Goal: Task Accomplishment & Management: Manage account settings

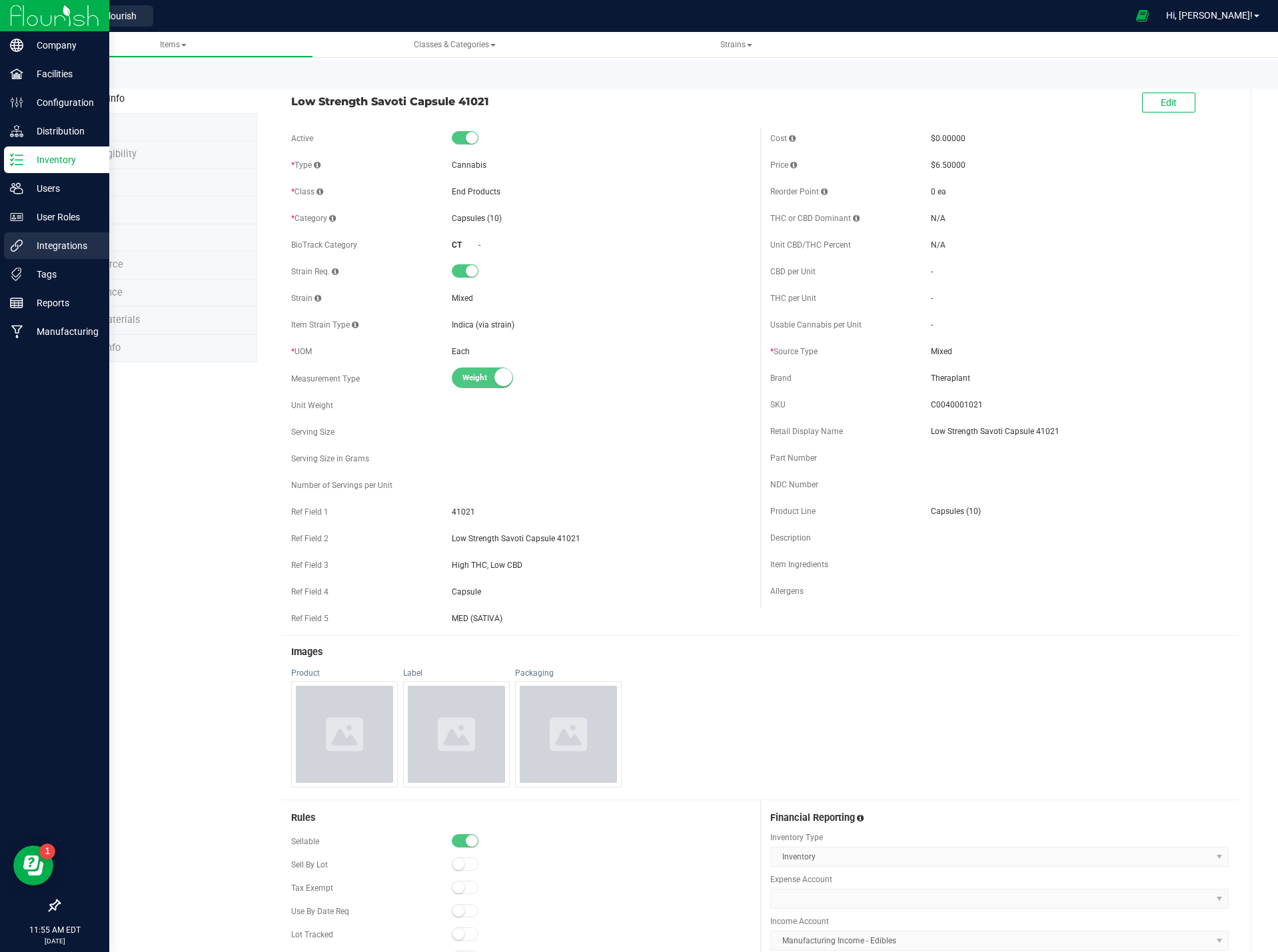
click at [60, 244] on p "Integrations" at bounding box center [63, 245] width 80 height 16
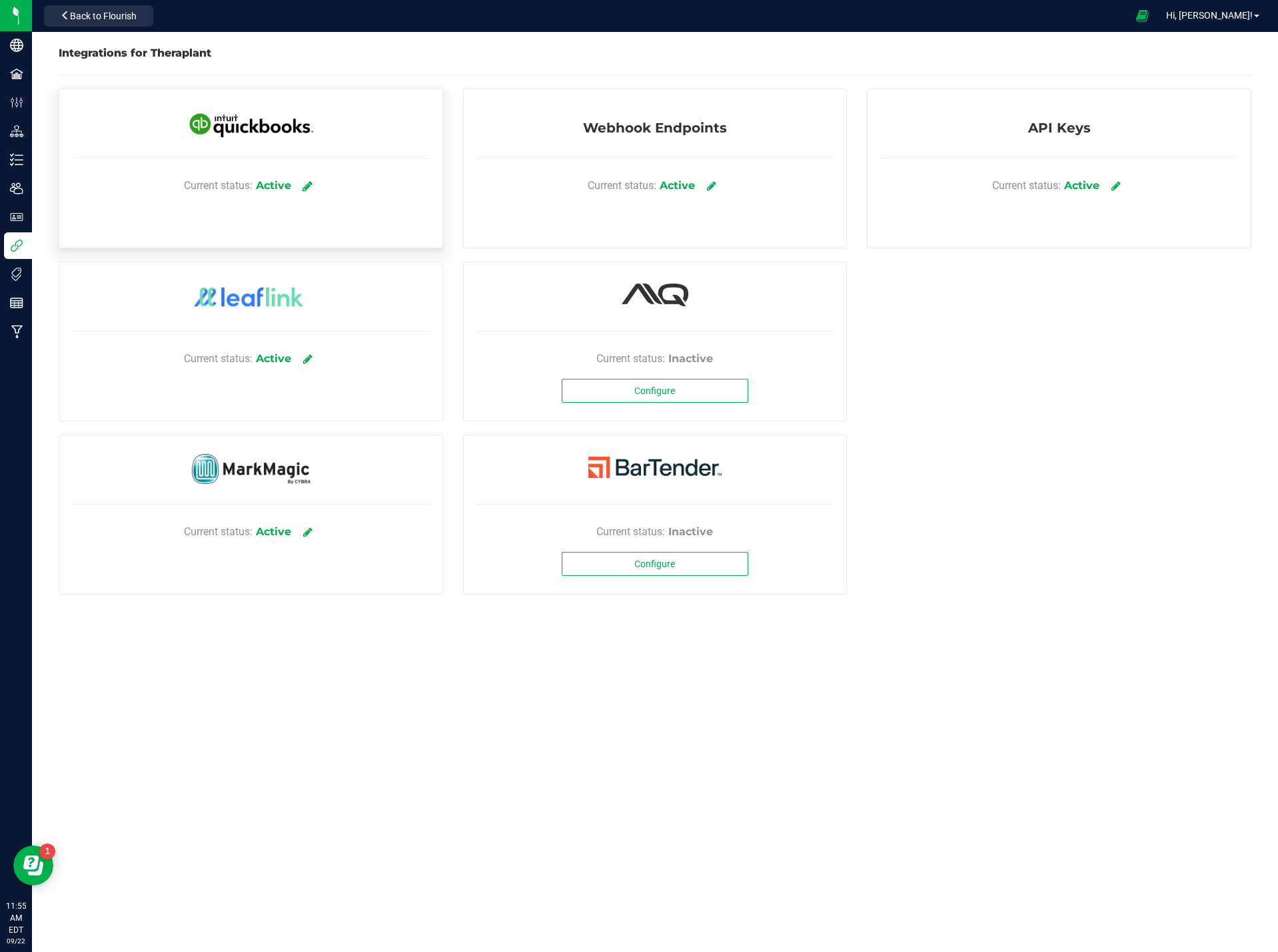
click at [316, 188] on link at bounding box center [307, 185] width 22 height 23
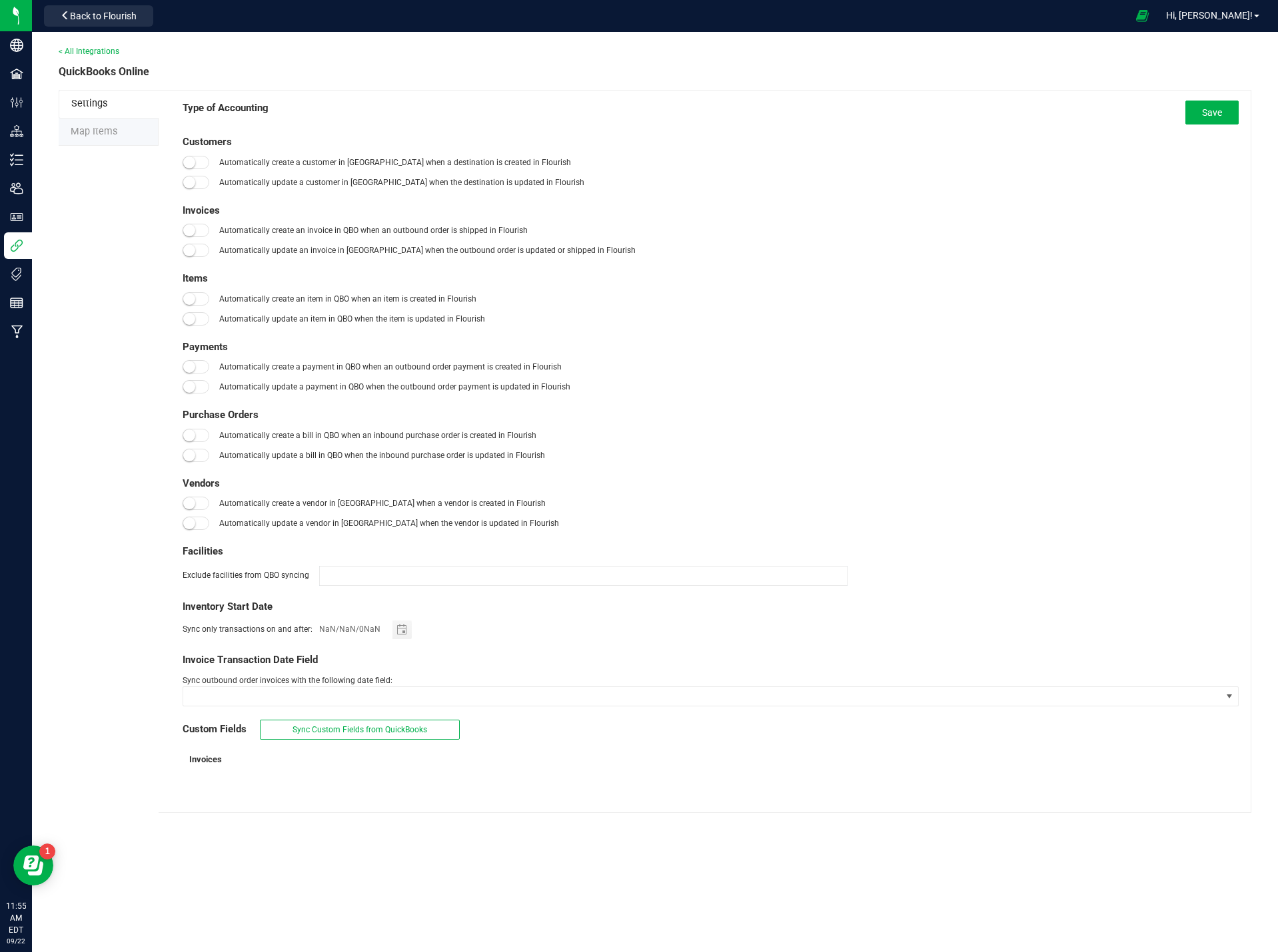
type input "01/01/2019"
click at [128, 129] on li "Map Items" at bounding box center [108, 132] width 100 height 28
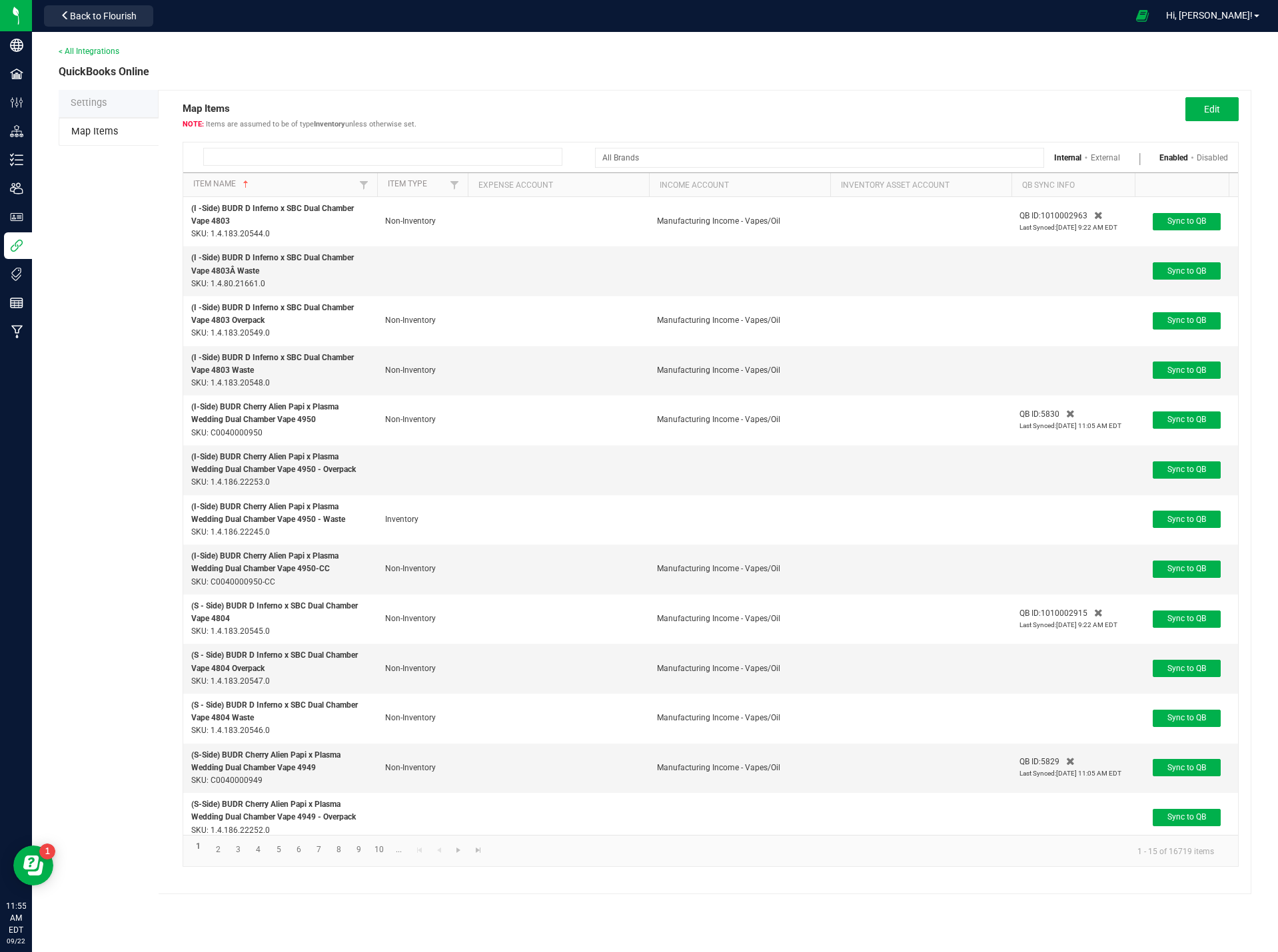
click at [307, 153] on input at bounding box center [383, 157] width 359 height 18
click at [365, 159] on input at bounding box center [383, 157] width 359 height 18
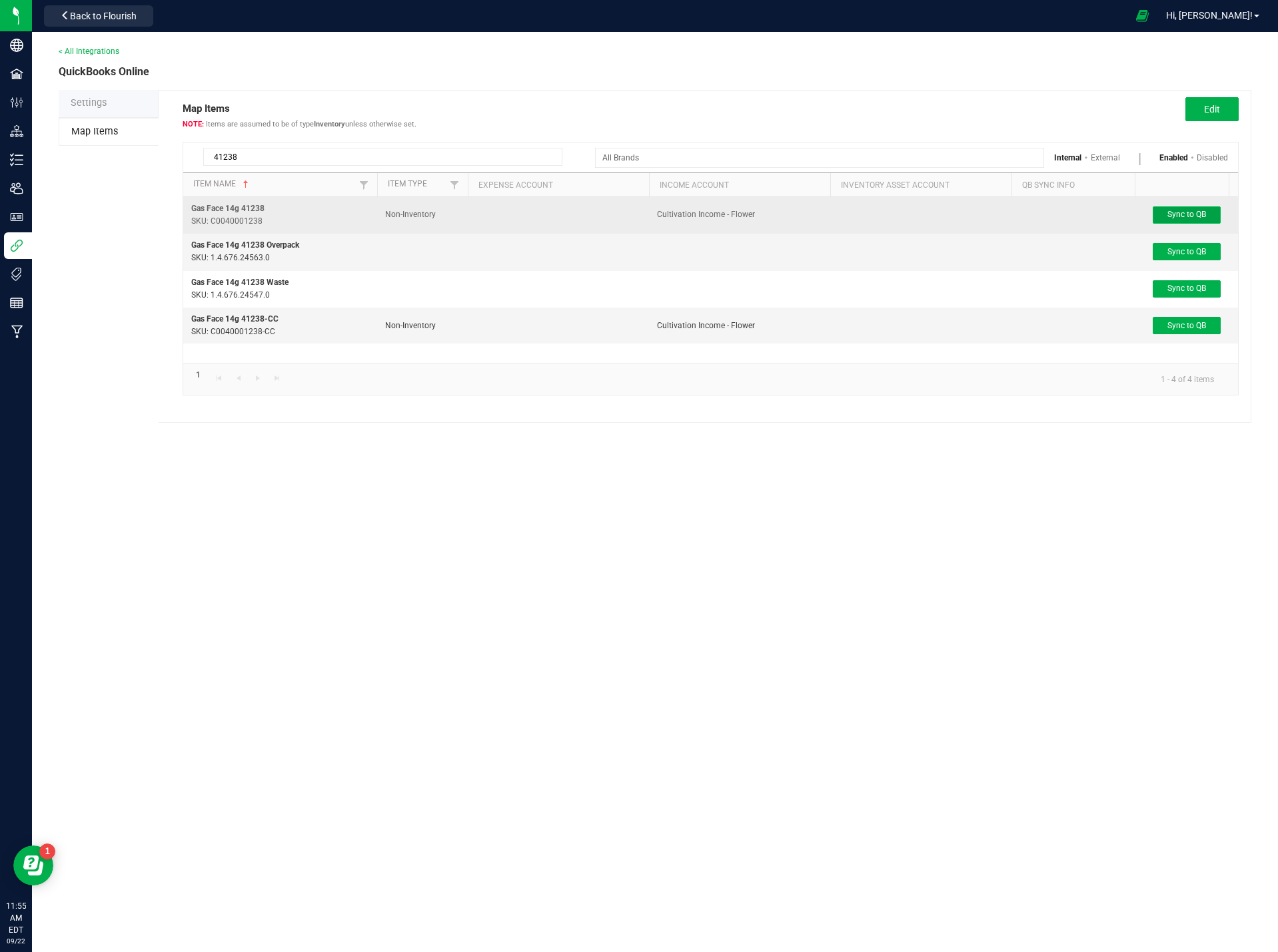
click at [1176, 217] on span "Sync to QB" at bounding box center [1186, 215] width 38 height 10
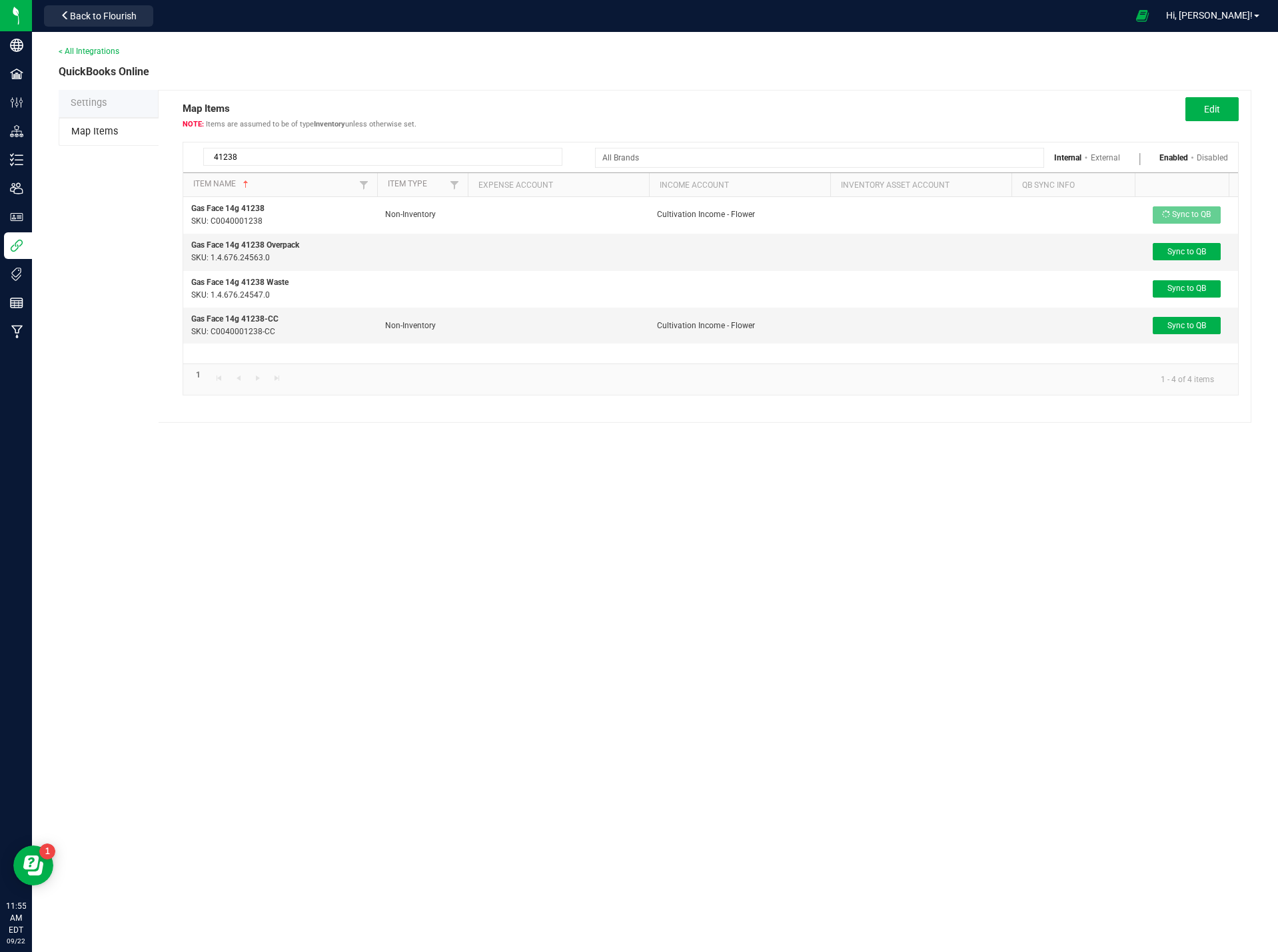
click at [269, 151] on input "41238" at bounding box center [383, 157] width 359 height 18
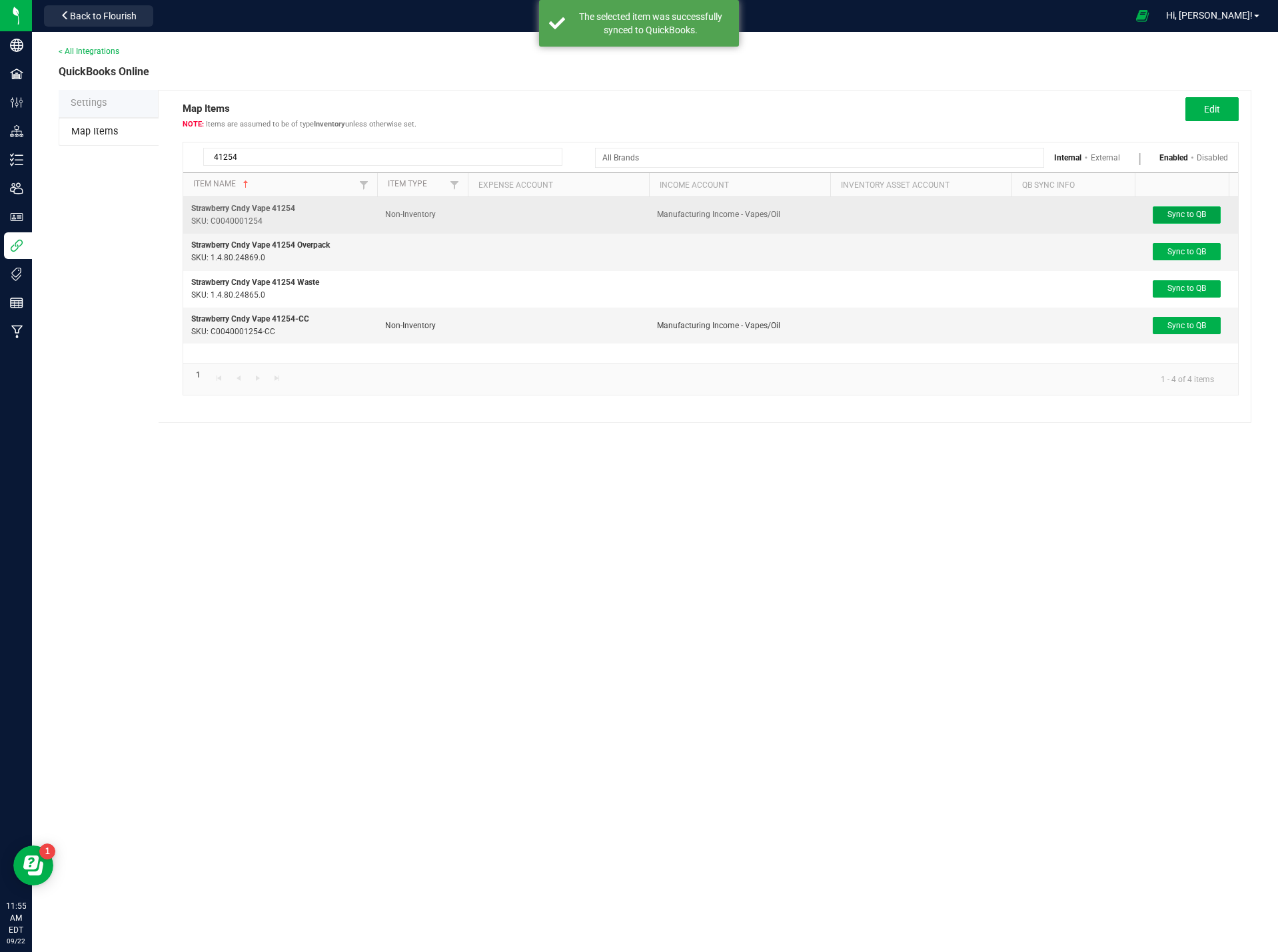
click at [1215, 216] on button "Sync to QB" at bounding box center [1186, 215] width 68 height 17
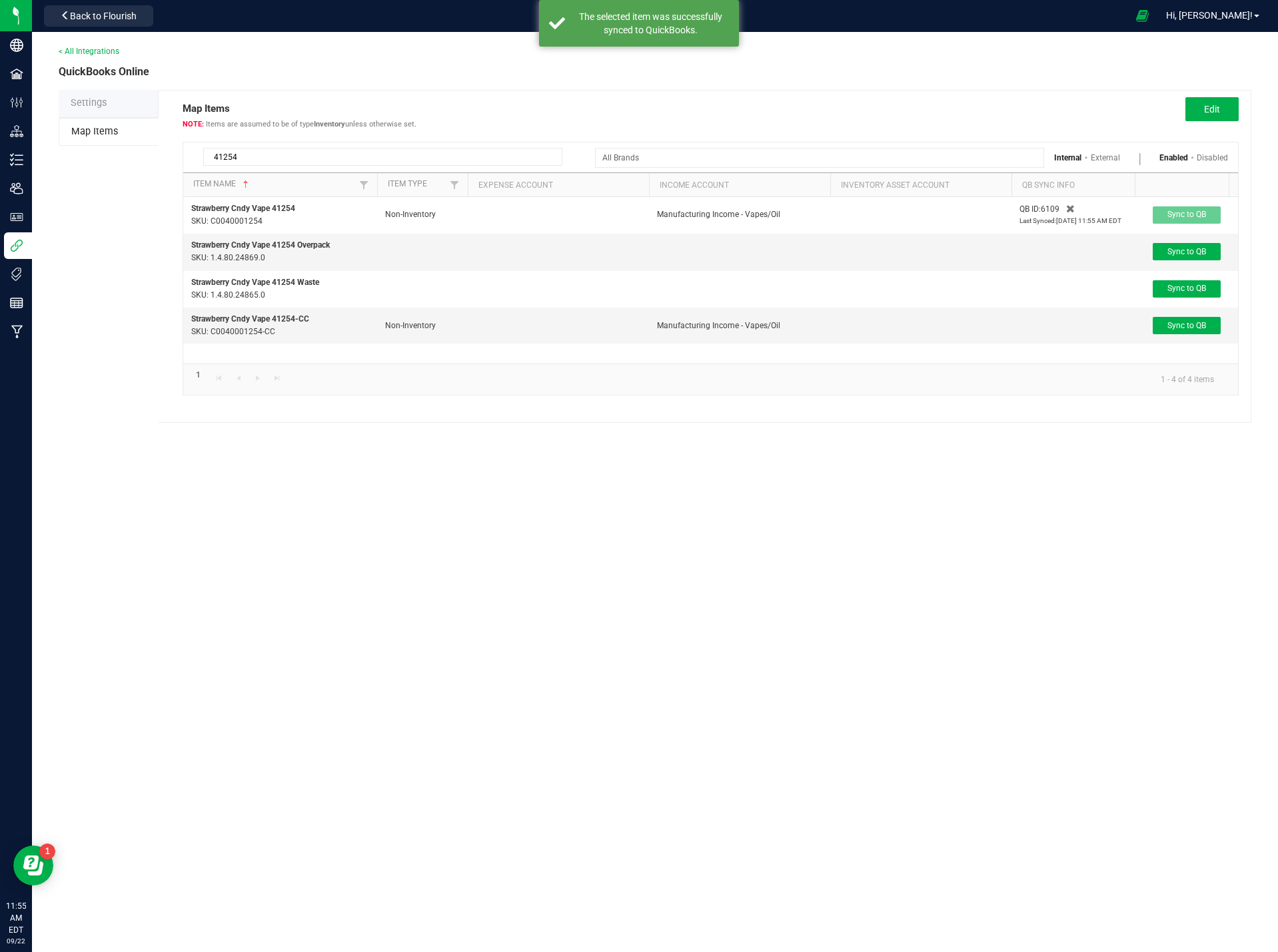
click at [289, 149] on input "41254" at bounding box center [383, 157] width 359 height 18
type input "41021"
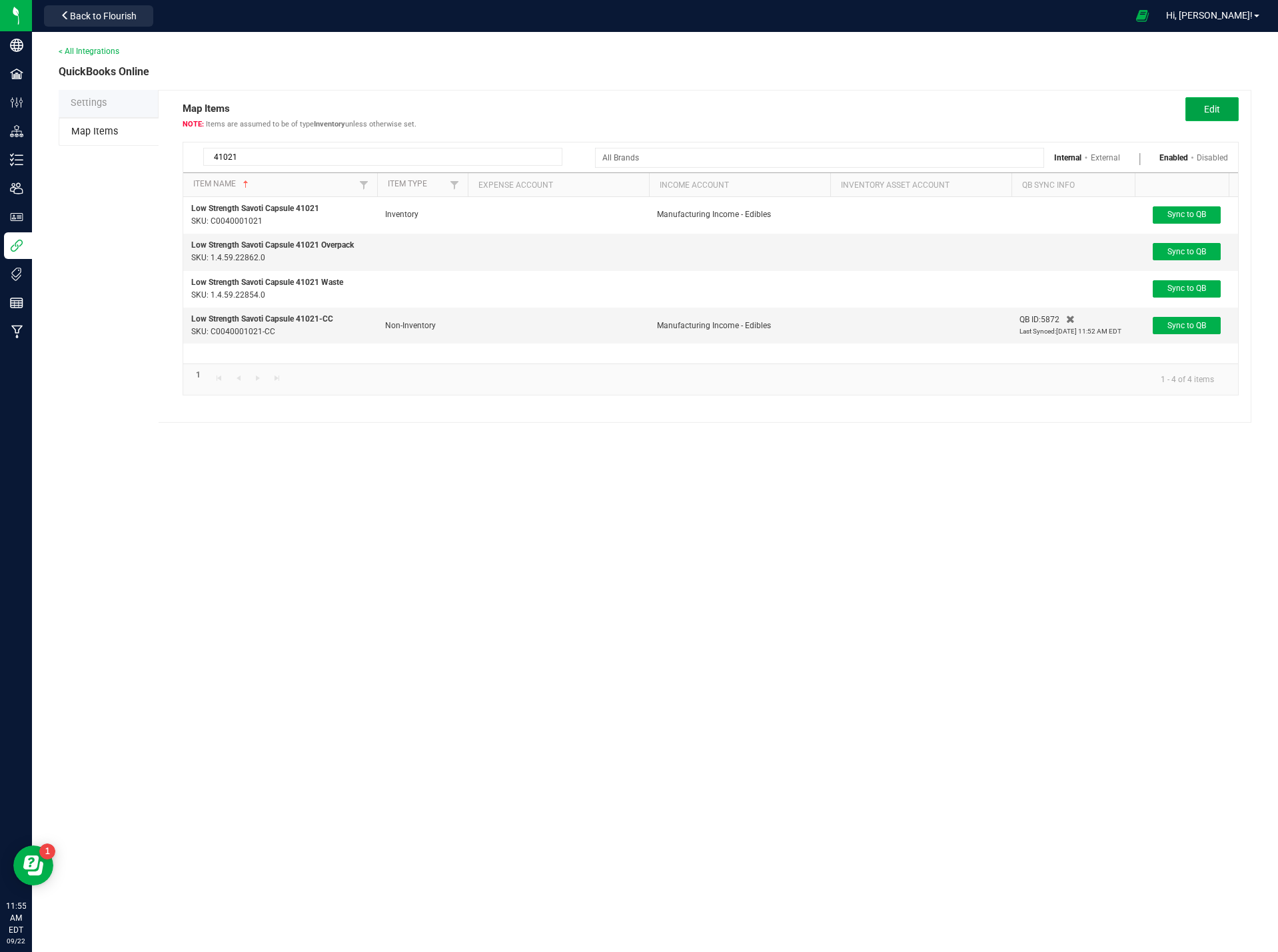
click at [1232, 111] on button "Edit" at bounding box center [1212, 109] width 53 height 24
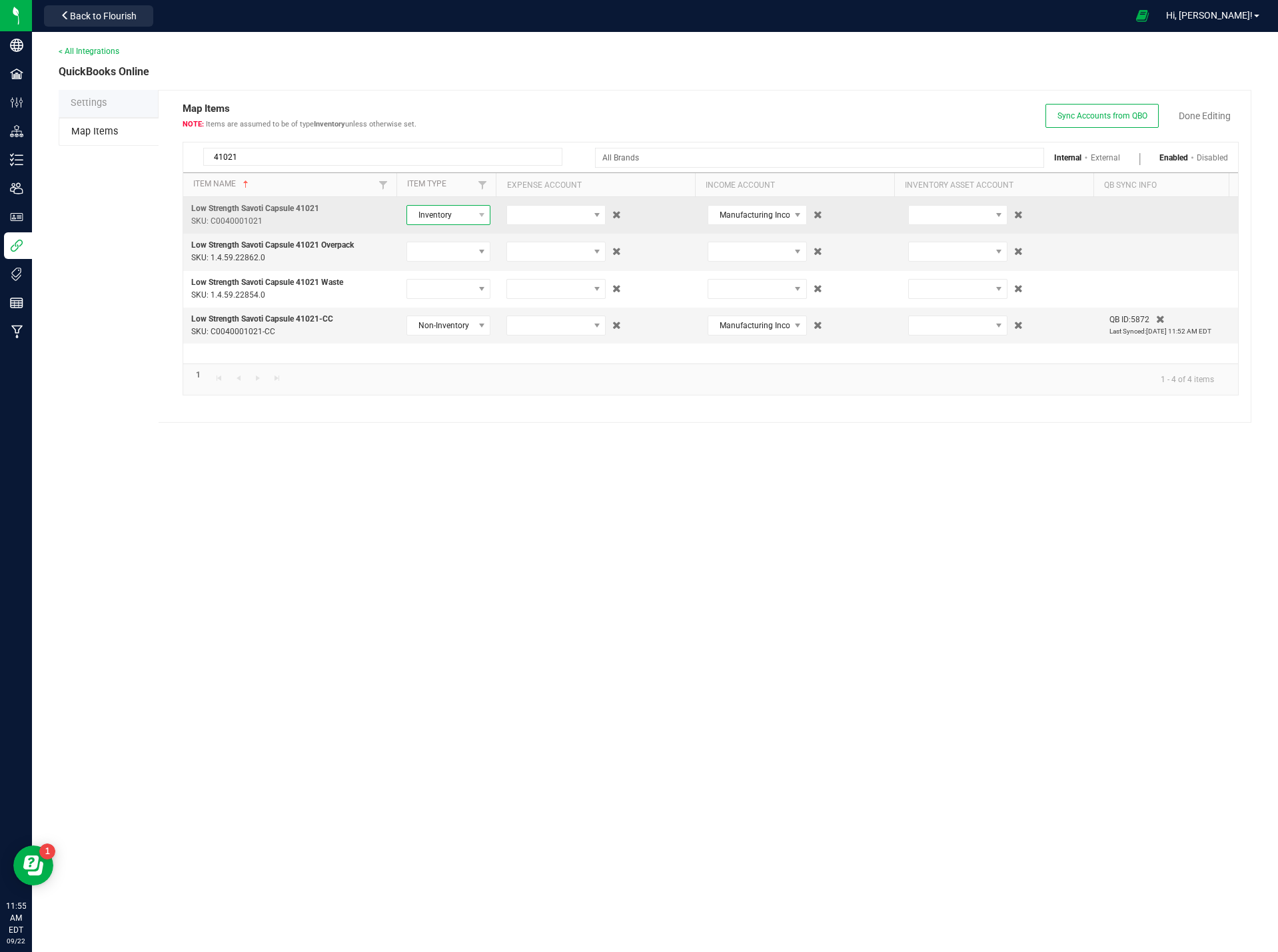
click at [449, 219] on span "Inventory" at bounding box center [440, 216] width 67 height 19
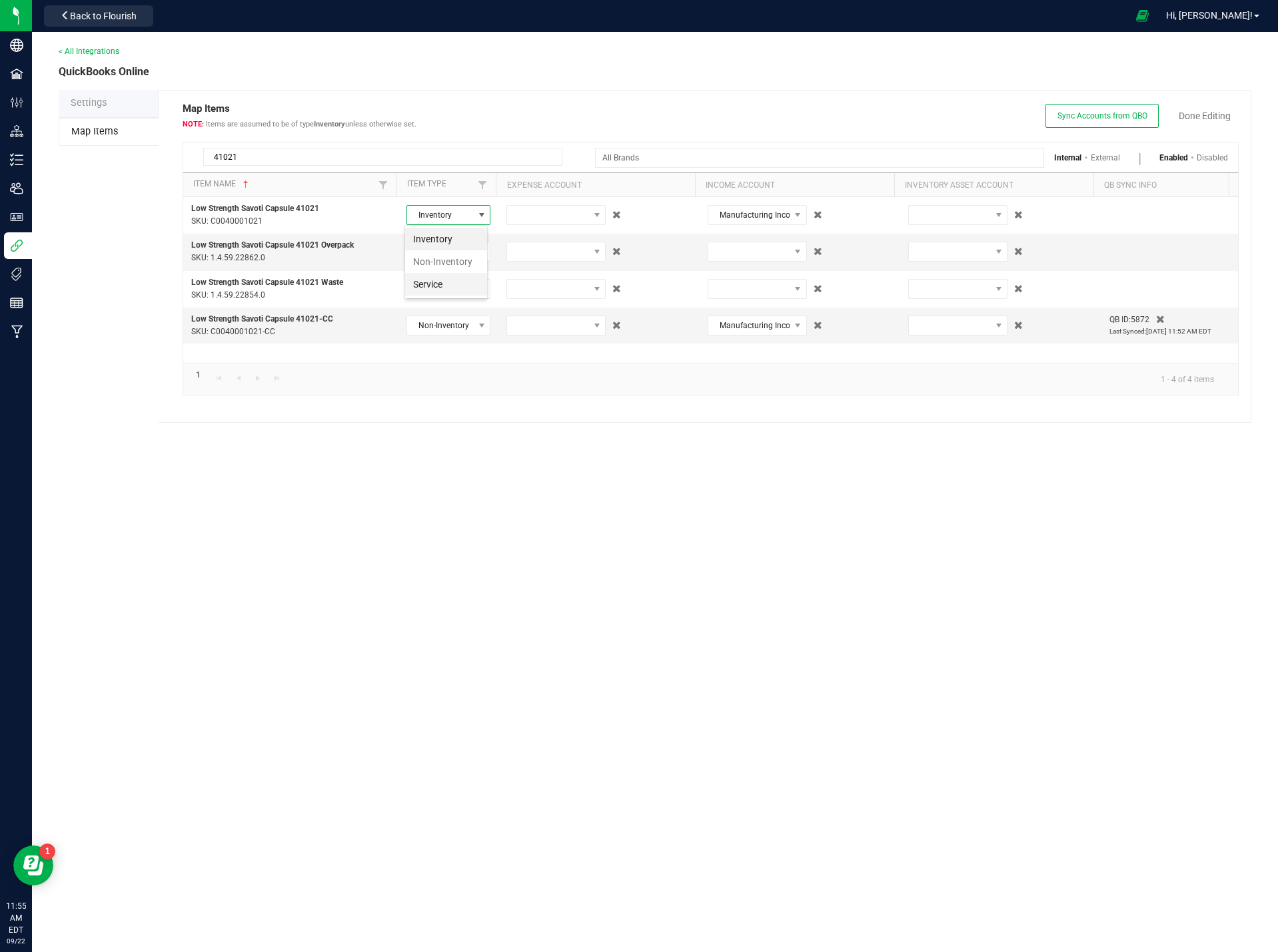
scroll to position [20, 84]
click at [448, 265] on li "Non-Inventory" at bounding box center [446, 262] width 82 height 23
click at [1203, 108] on span "Sync Accounts from QBO Done Editing" at bounding box center [1141, 116] width 193 height 24
click at [1203, 115] on link "Done Editing" at bounding box center [1204, 116] width 52 height 13
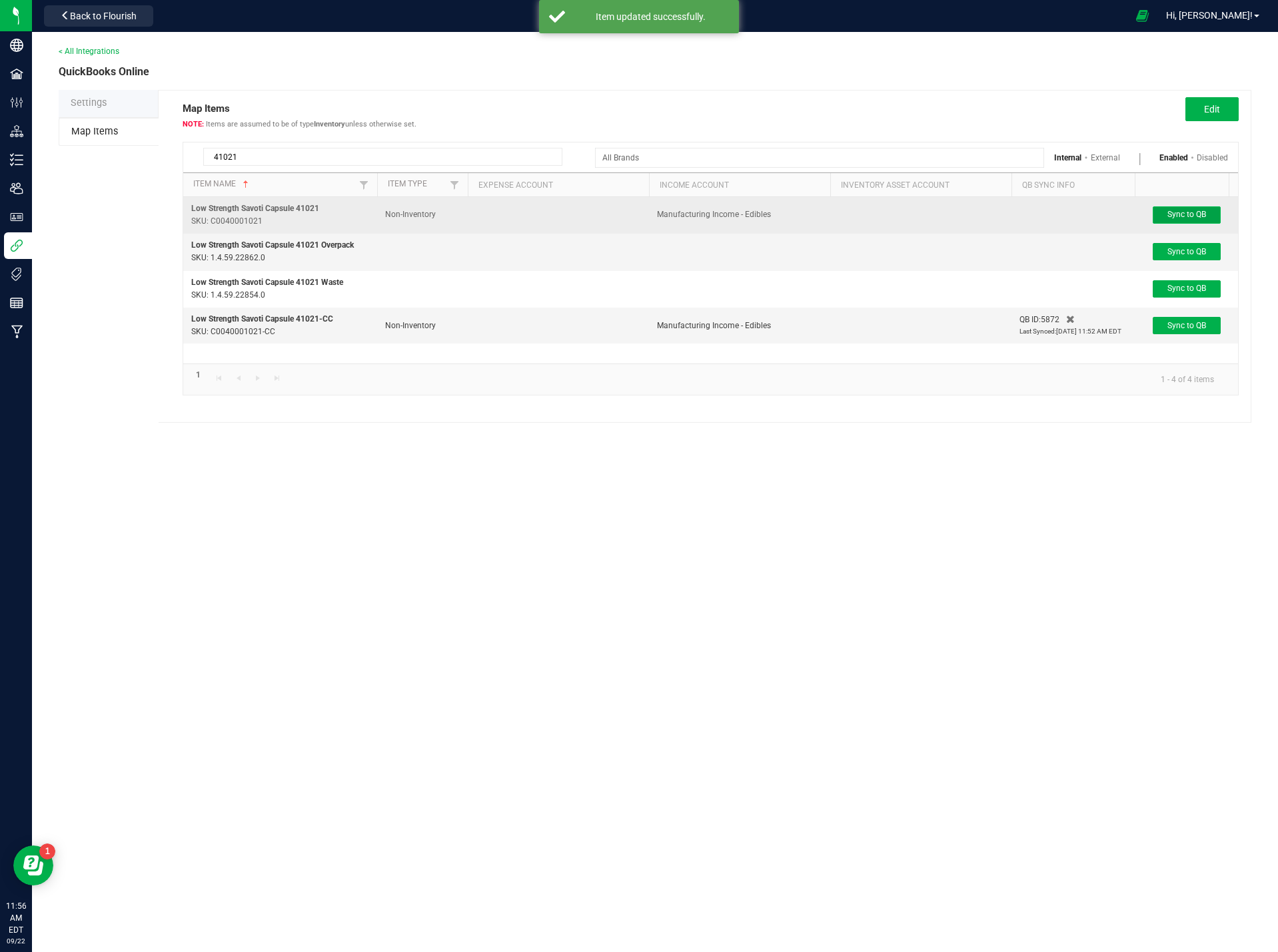
click at [1181, 214] on span "Sync to QB" at bounding box center [1186, 215] width 38 height 10
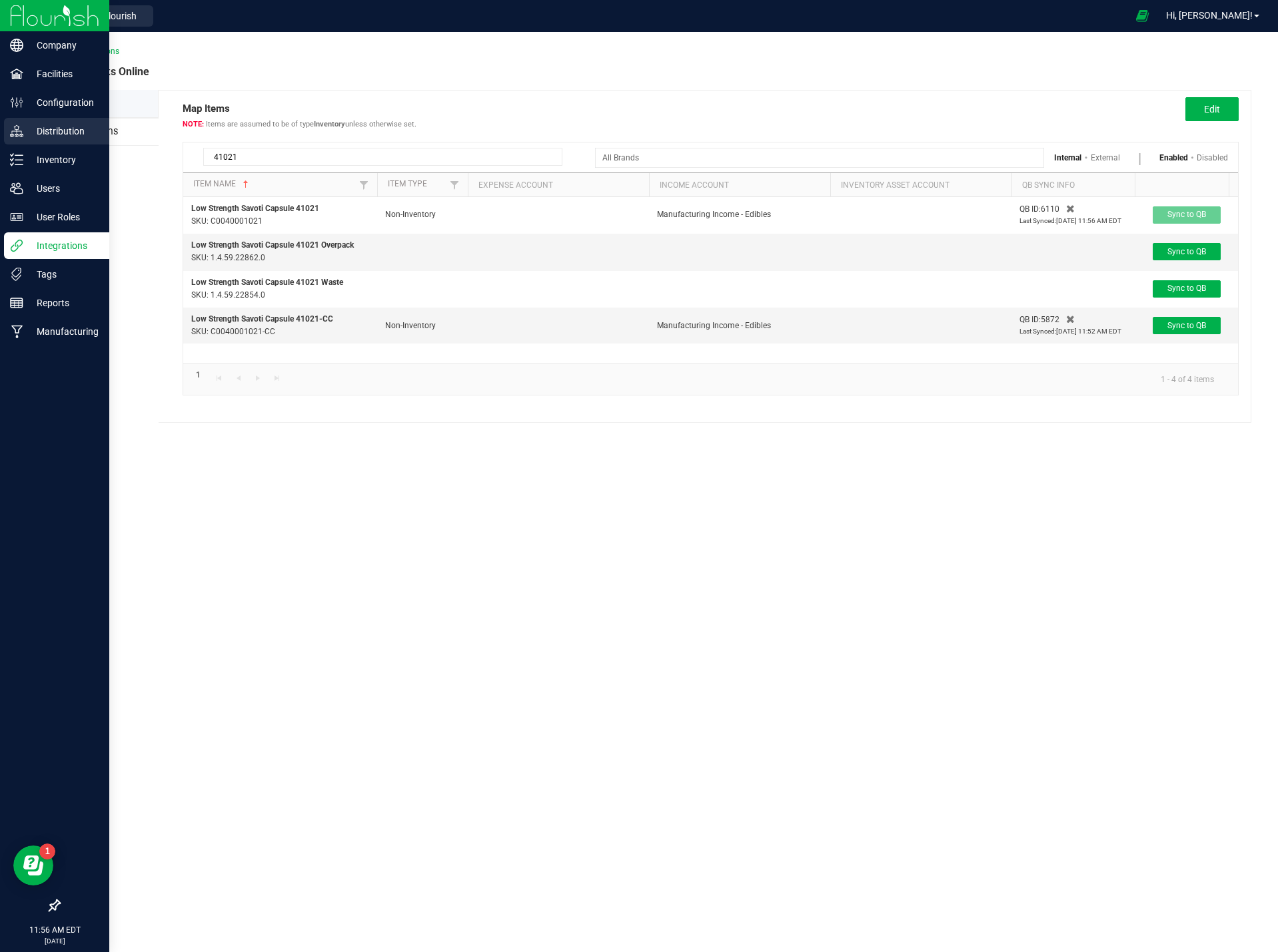
click at [58, 124] on p "Distribution" at bounding box center [63, 131] width 80 height 16
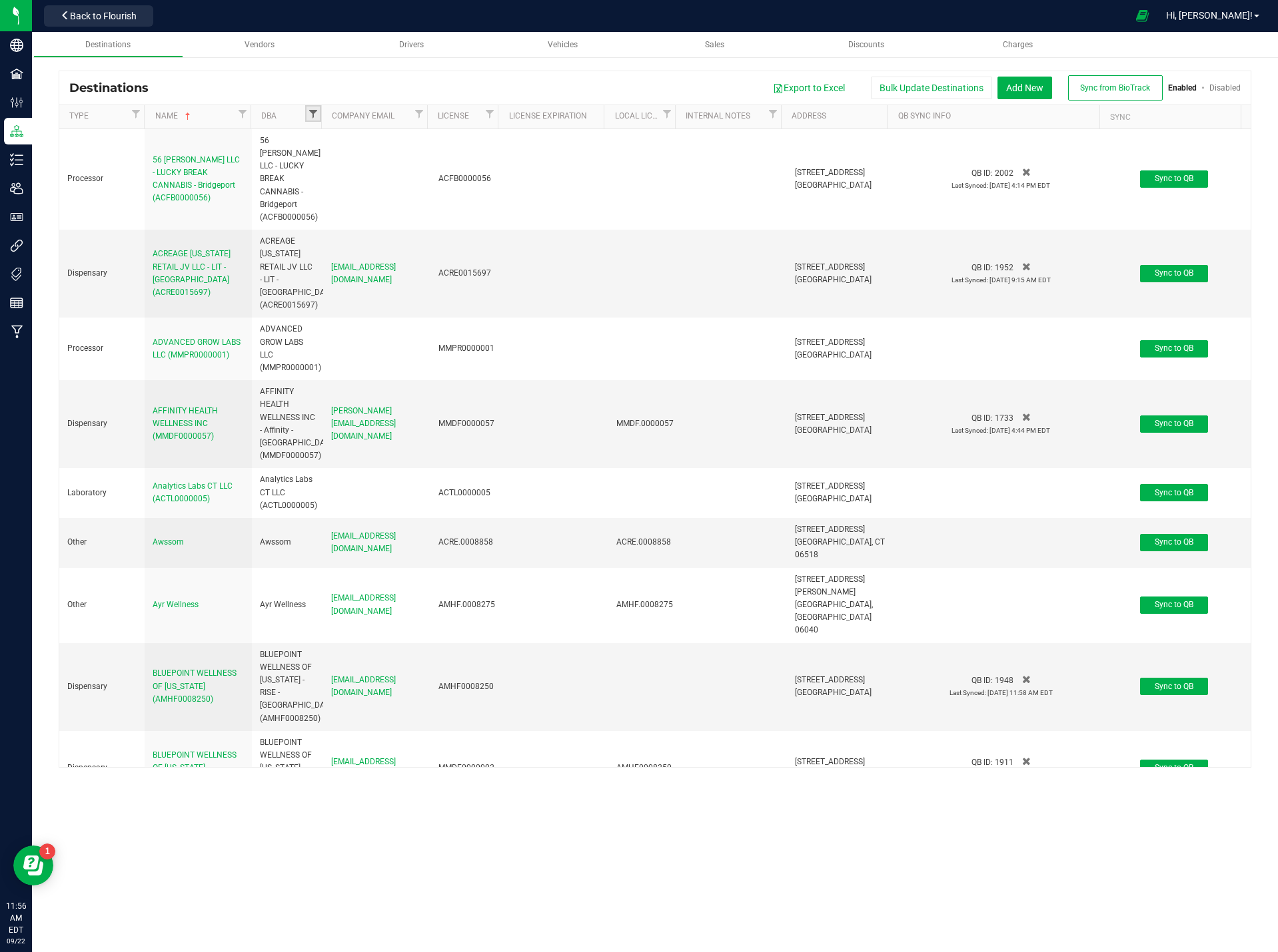
click at [308, 114] on span "Filter" at bounding box center [312, 114] width 11 height 11
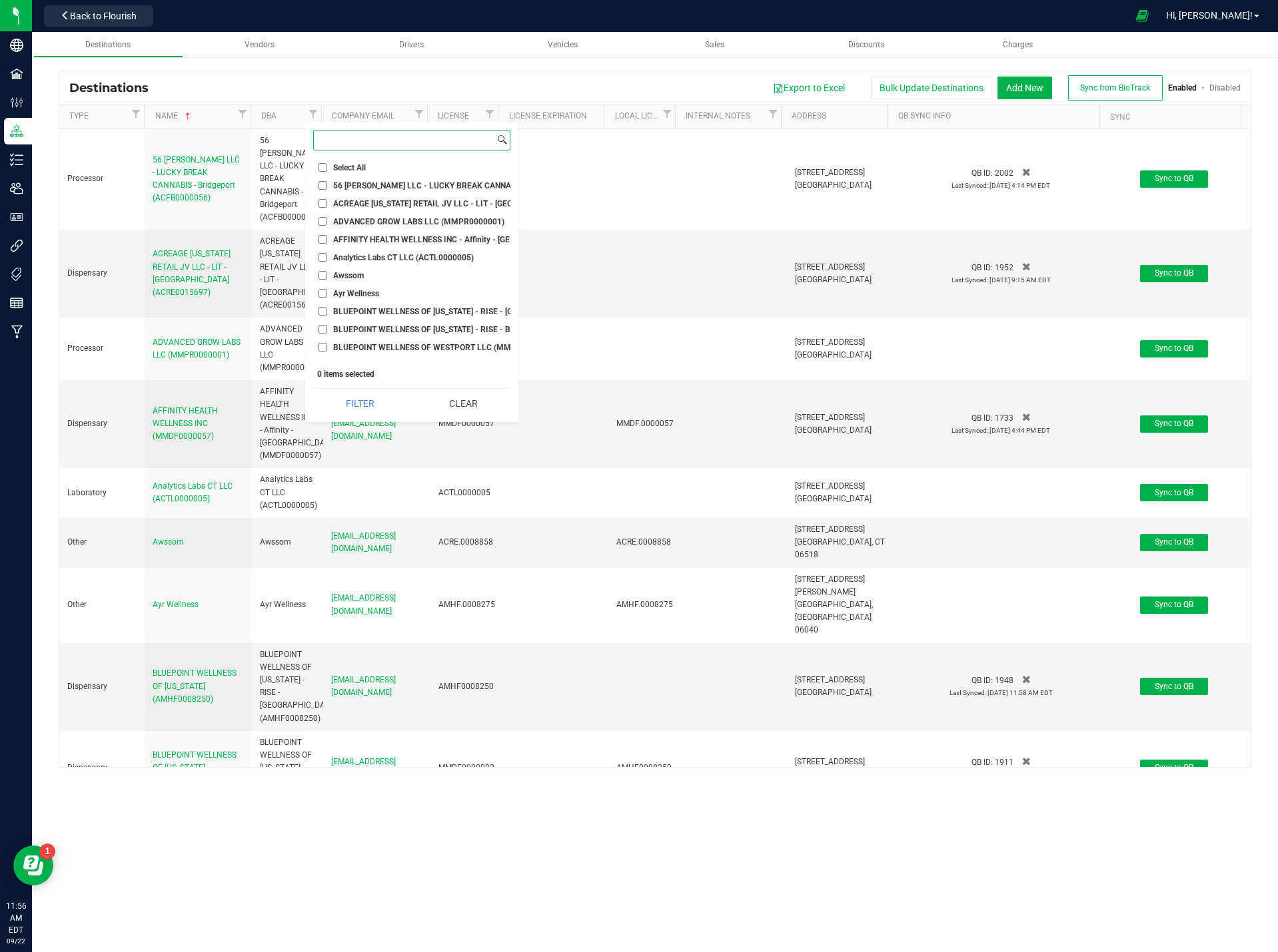
click at [371, 144] on input at bounding box center [404, 140] width 181 height 19
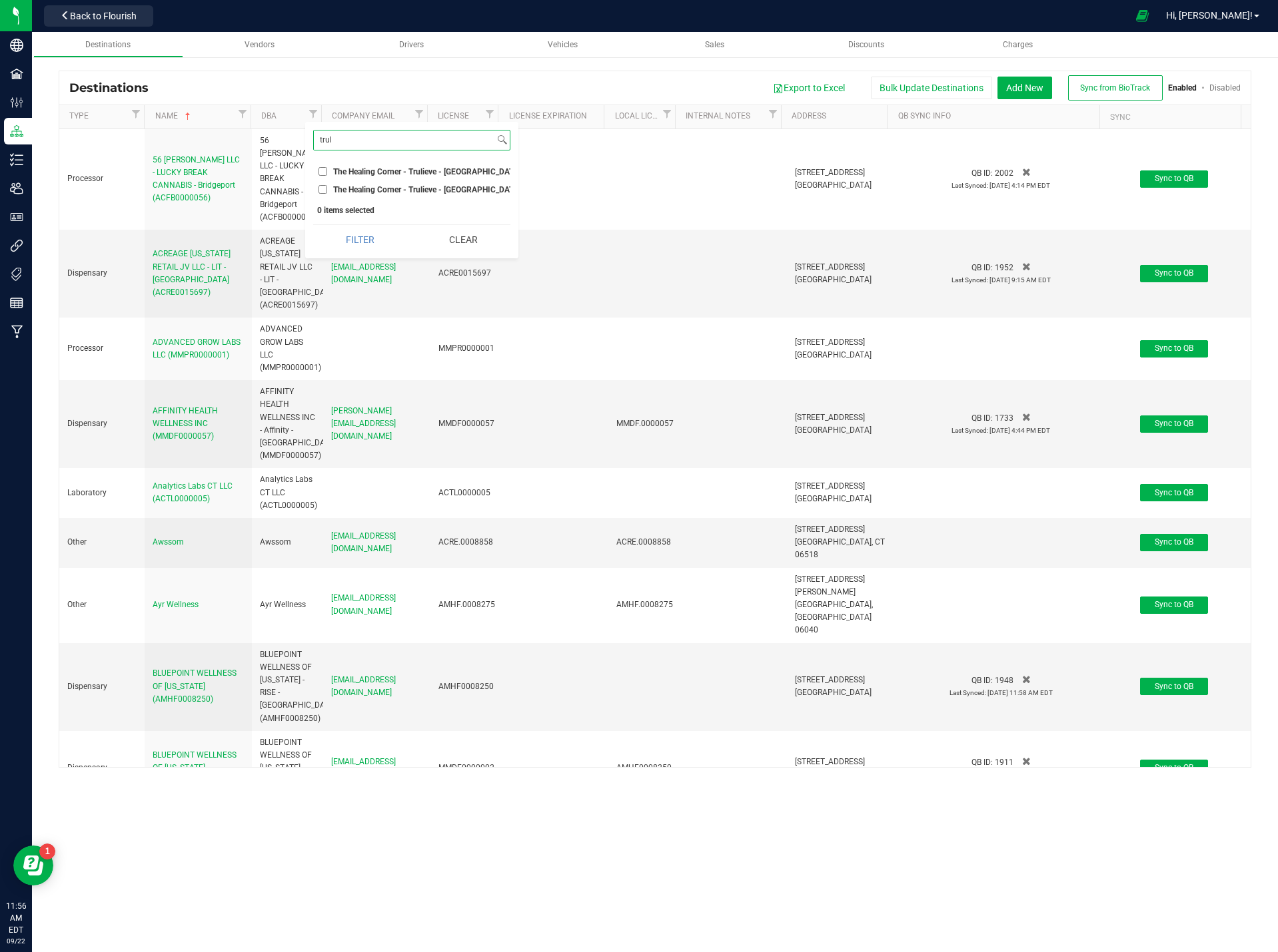
type input "trul"
click at [323, 177] on li "The Healing Corner - Trulieve - Bristol (AMHF0008263)" at bounding box center [412, 171] width 197 height 14
click at [316, 176] on li "The Healing Corner - Trulieve - Bristol (AMHF0008263)" at bounding box center [412, 171] width 197 height 14
click at [321, 171] on input "The Healing Corner - Trulieve - Bristol (AMHF0008263)" at bounding box center [322, 171] width 9 height 9
checkbox input "true"
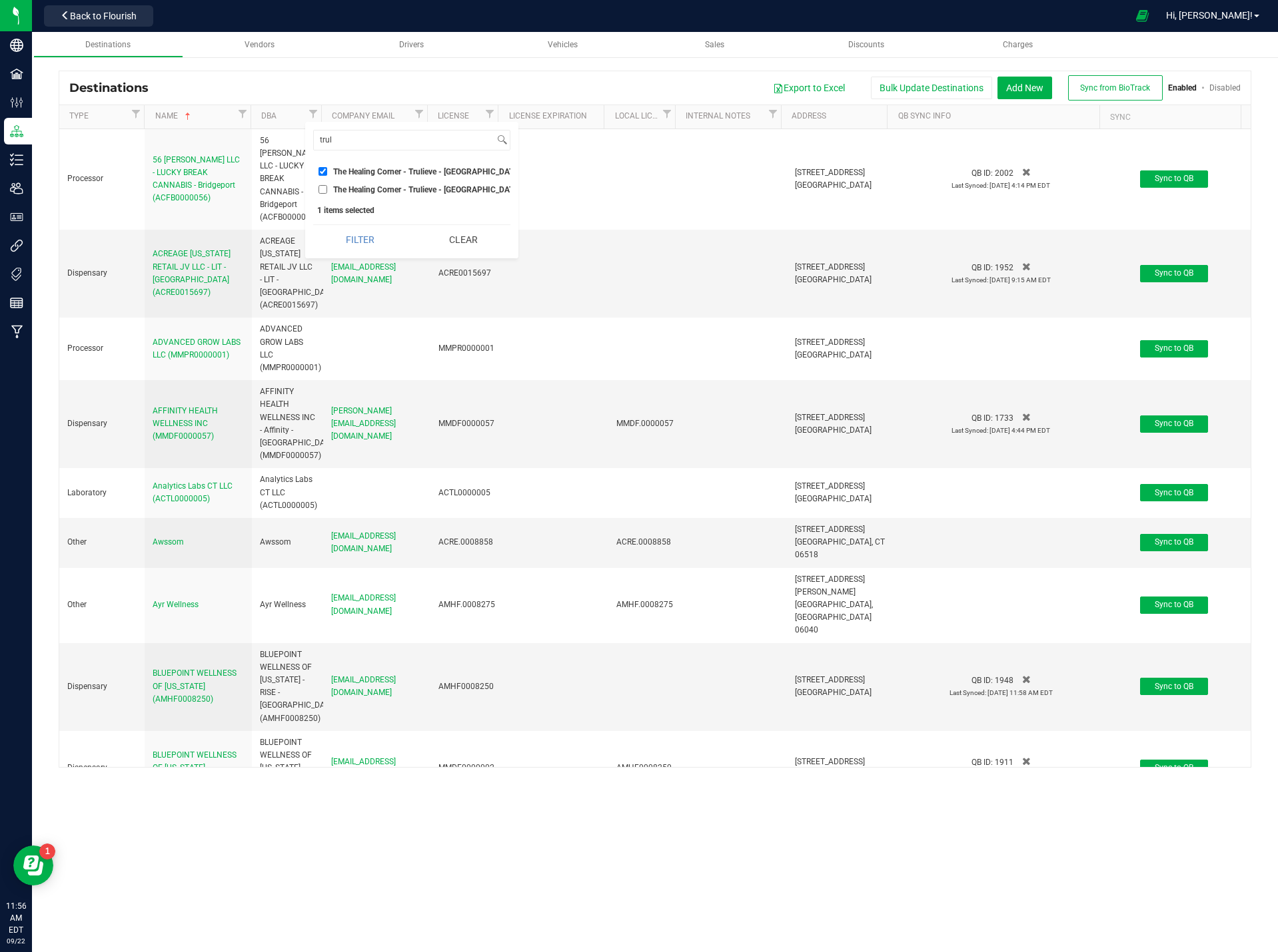
click at [321, 185] on input "The Healing Corner - Trulieve - Bristol (MMDF0000006)" at bounding box center [322, 189] width 9 height 9
checkbox input "true"
click at [372, 247] on button "Filter" at bounding box center [360, 240] width 94 height 30
checkbox input "true"
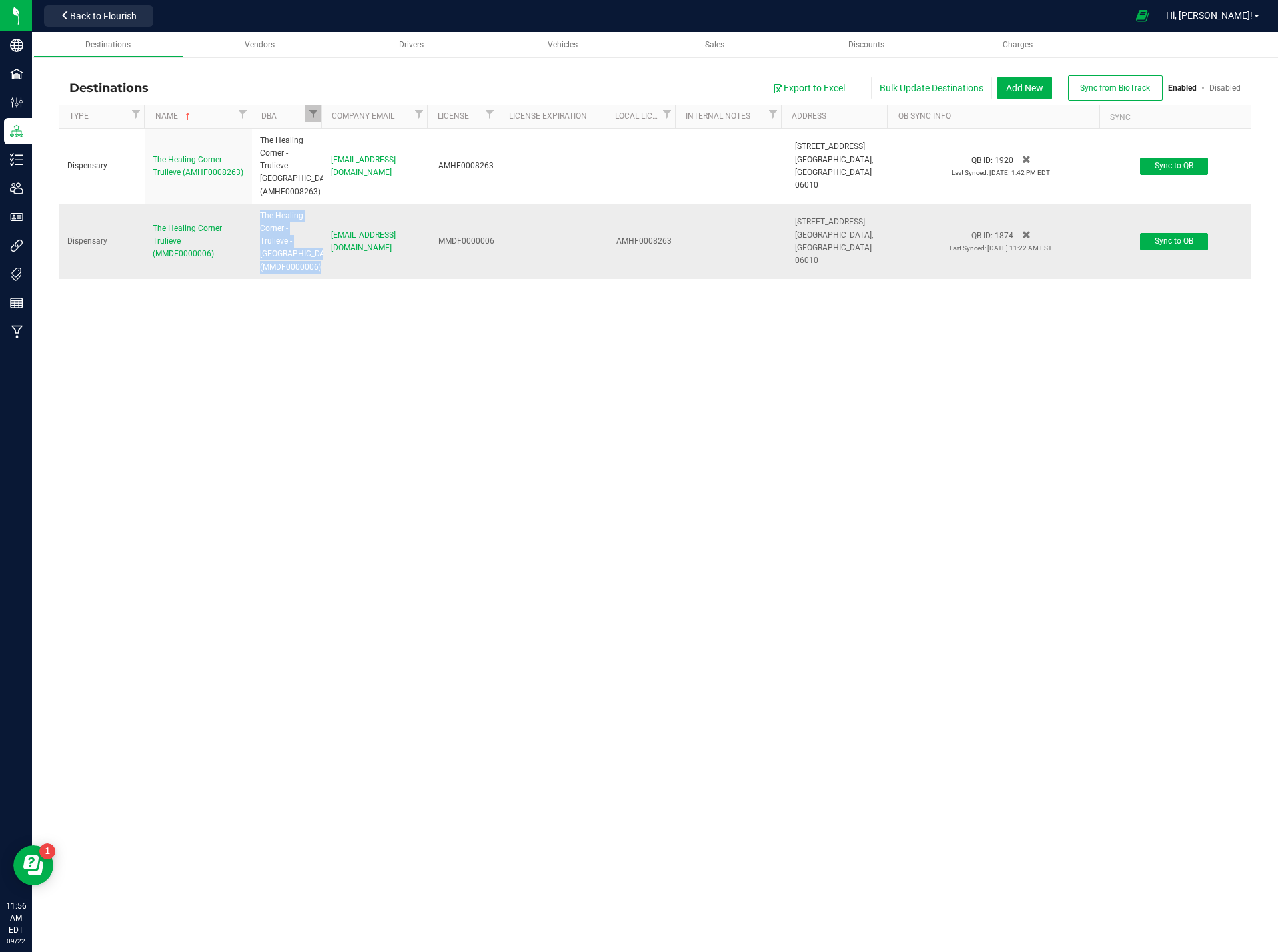
drag, startPoint x: 326, startPoint y: 267, endPoint x: 250, endPoint y: 219, distance: 89.9
click at [250, 219] on tr "Dispensary The Healing Corner Trulieve (MMDF0000006) The Healing Corner - Truli…" at bounding box center [654, 242] width 1191 height 74
drag, startPoint x: 303, startPoint y: 243, endPoint x: 336, endPoint y: 252, distance: 34.2
click at [336, 252] on td "raisul.amin@trulieve.com" at bounding box center [376, 242] width 107 height 74
drag, startPoint x: 327, startPoint y: 265, endPoint x: 257, endPoint y: 215, distance: 86.0
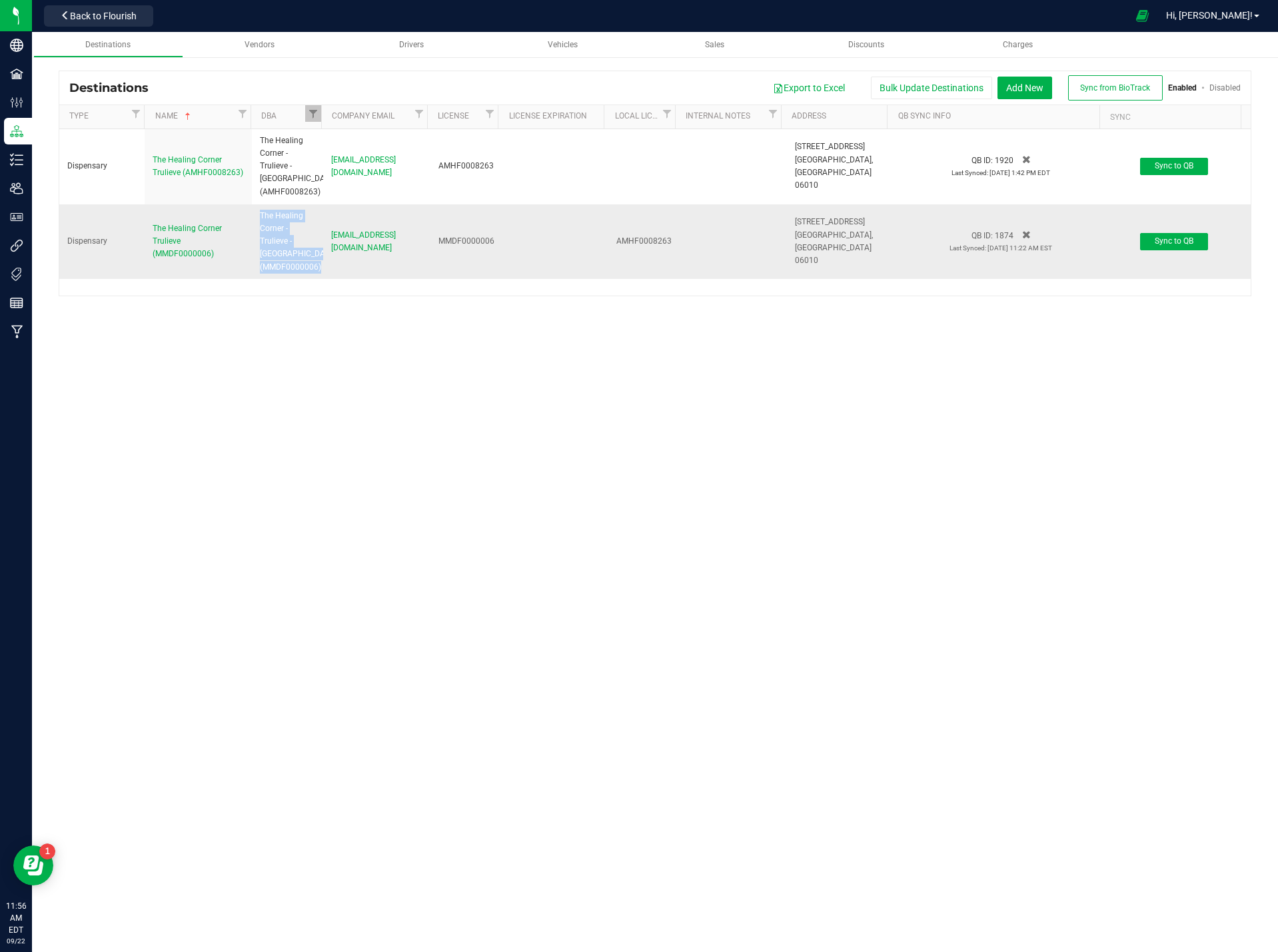
click at [257, 215] on tr "Dispensary The Healing Corner Trulieve (MMDF0000006) The Healing Corner - Truli…" at bounding box center [654, 242] width 1191 height 74
copy tr "The Healing Corner - Trulieve - Bristol (MMDF0000006)"
click at [812, 226] on span "820 Farmington Ave." at bounding box center [829, 222] width 70 height 10
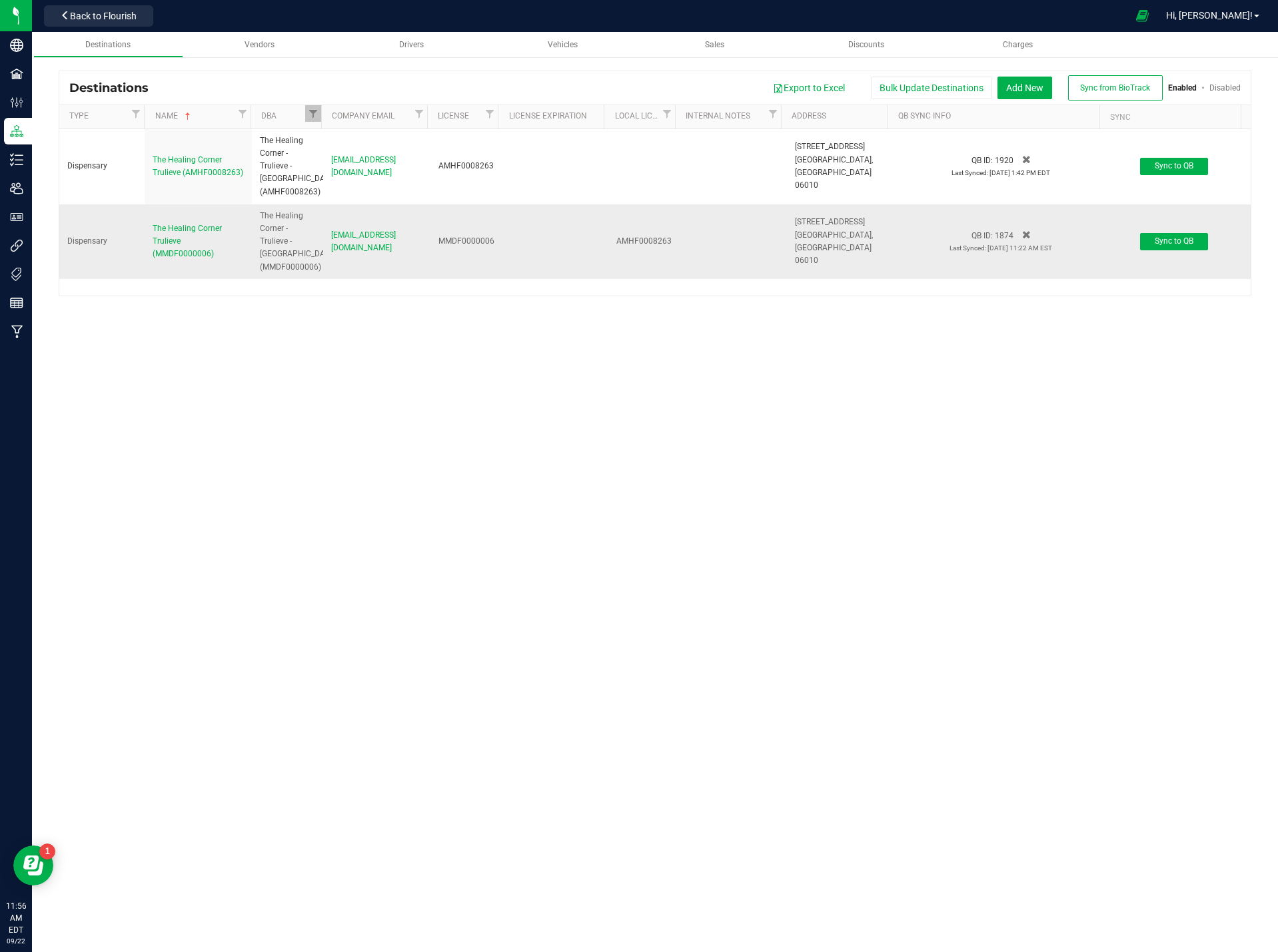
drag, startPoint x: 816, startPoint y: 242, endPoint x: 799, endPoint y: 252, distance: 19.7
click at [787, 258] on td "820 Farmington Ave. Bristol, CT 06010" at bounding box center [841, 242] width 107 height 74
drag, startPoint x: 860, startPoint y: 235, endPoint x: 786, endPoint y: 242, distance: 74.3
click at [787, 242] on td "820 Farmington Ave. Bristol, CT 06010" at bounding box center [841, 242] width 107 height 74
copy span "820 Farmington Ave"
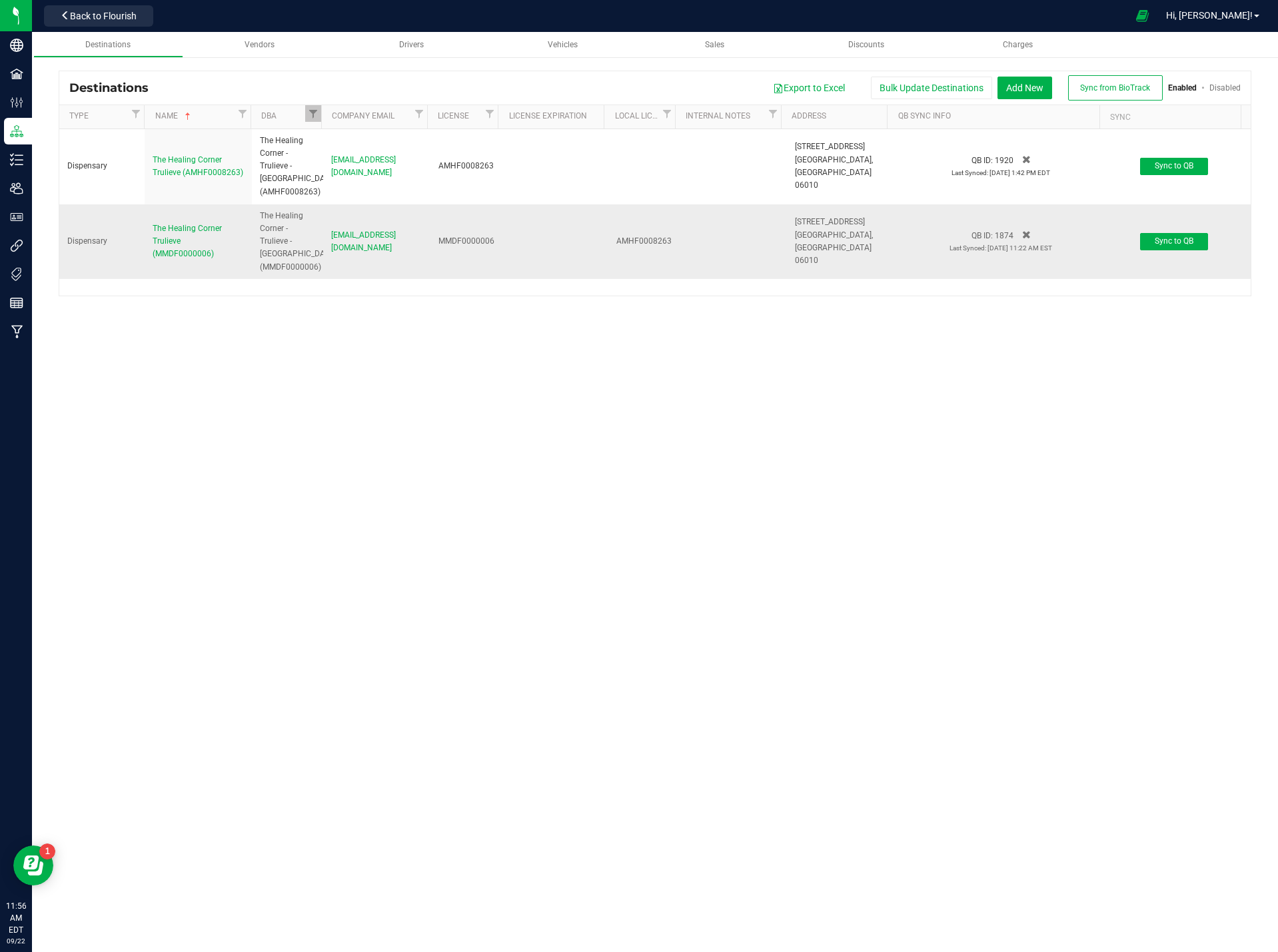
click at [814, 274] on td "820 Farmington Ave. Bristol, CT 06010" at bounding box center [841, 242] width 107 height 74
click at [850, 248] on span "820 Farmington Ave. Bristol, CT 06010" at bounding box center [841, 242] width 92 height 52
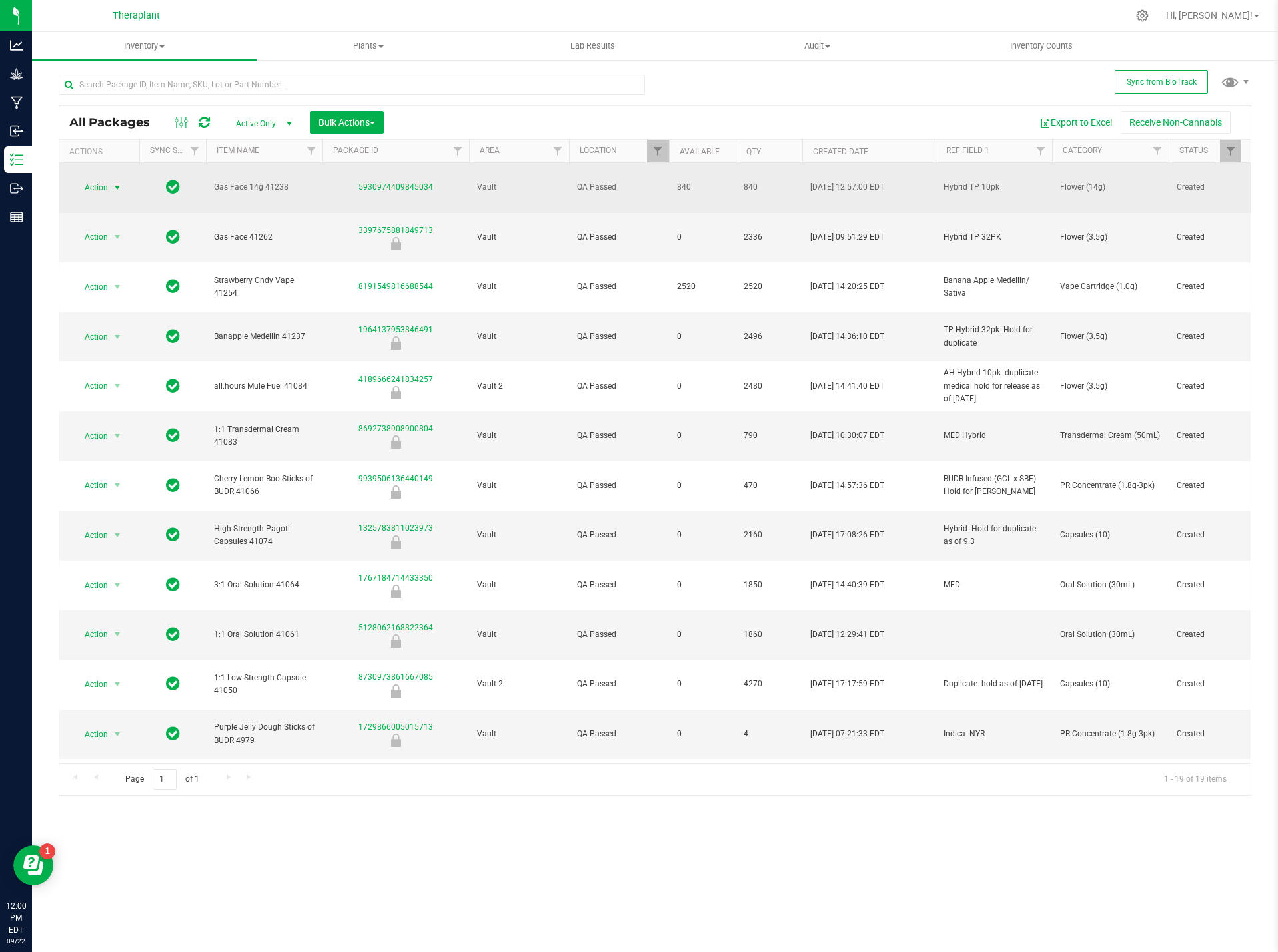
click at [101, 179] on span "Action" at bounding box center [91, 188] width 36 height 19
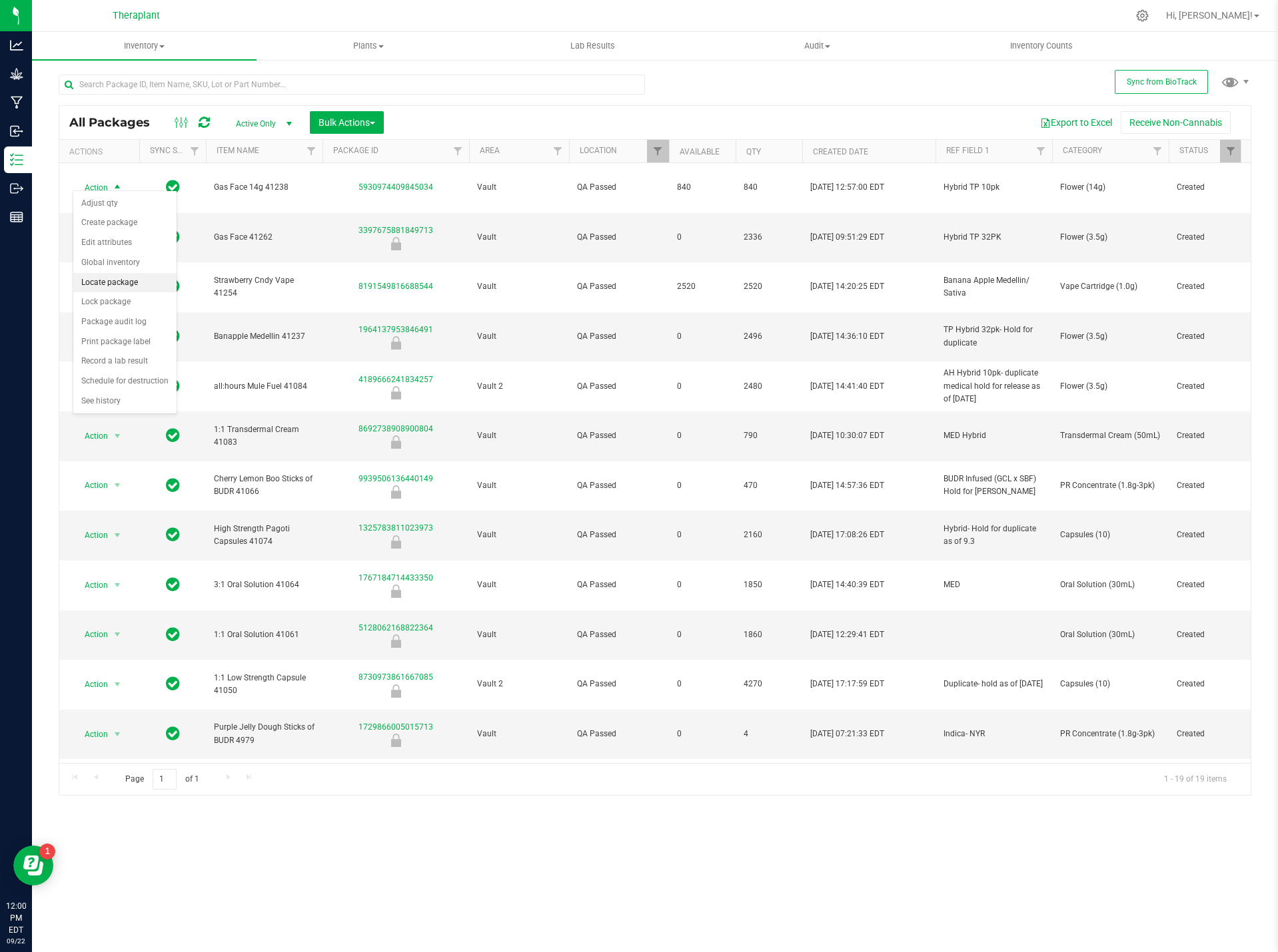
click at [122, 277] on li "Locate package" at bounding box center [125, 283] width 103 height 20
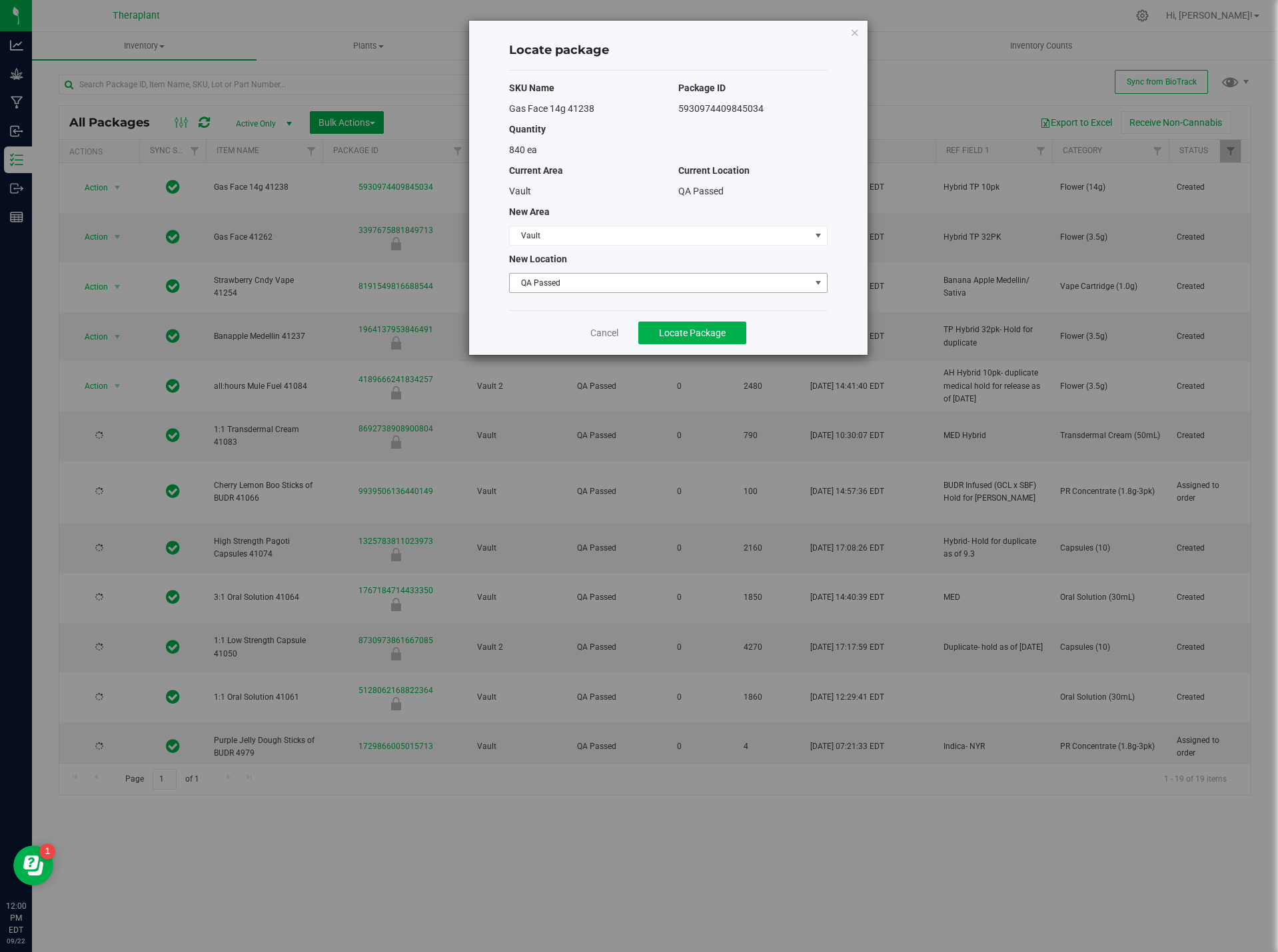
click at [642, 277] on span "QA Passed" at bounding box center [660, 284] width 301 height 19
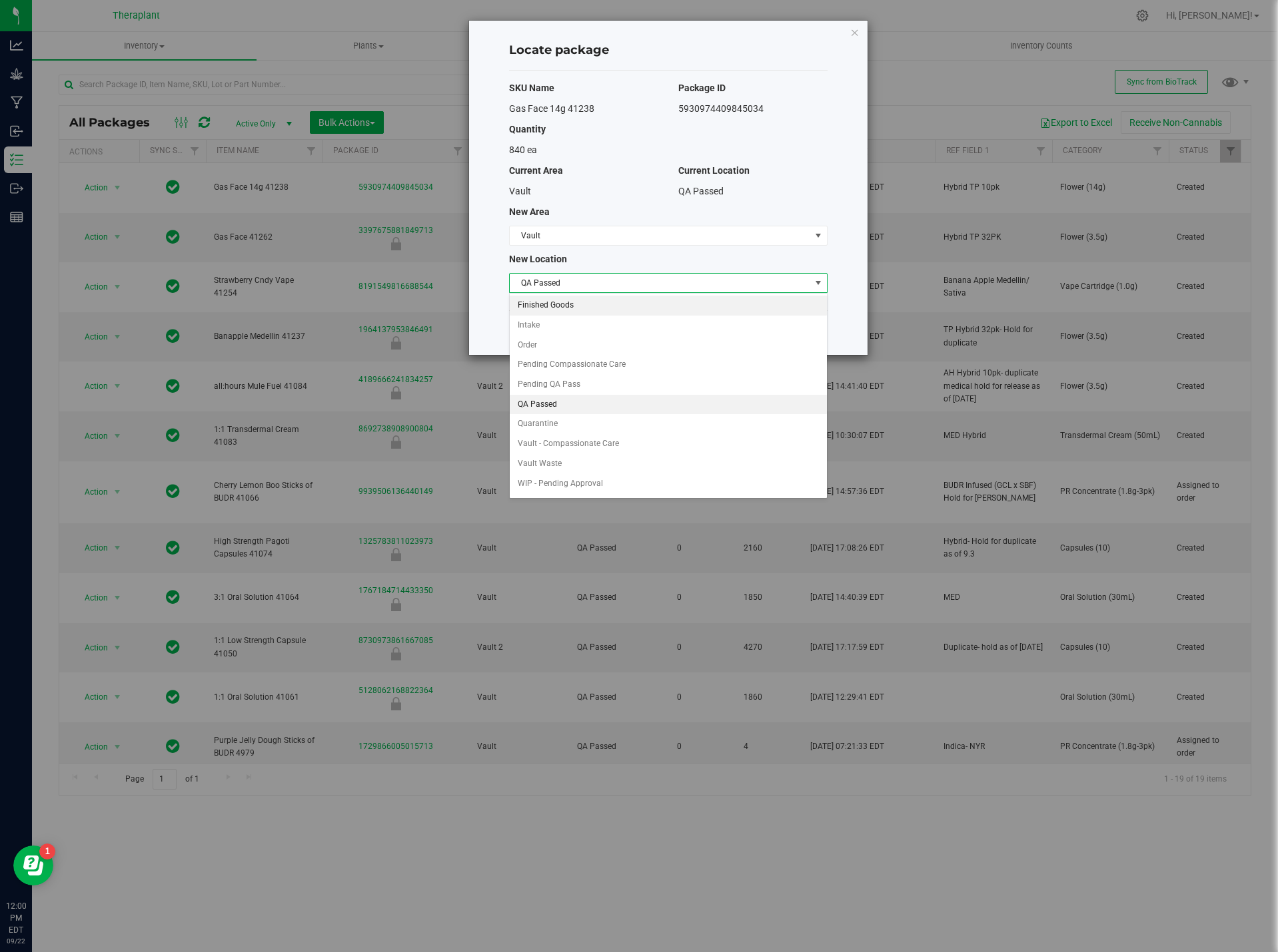
click at [582, 301] on li "Finished Goods" at bounding box center [669, 306] width 317 height 20
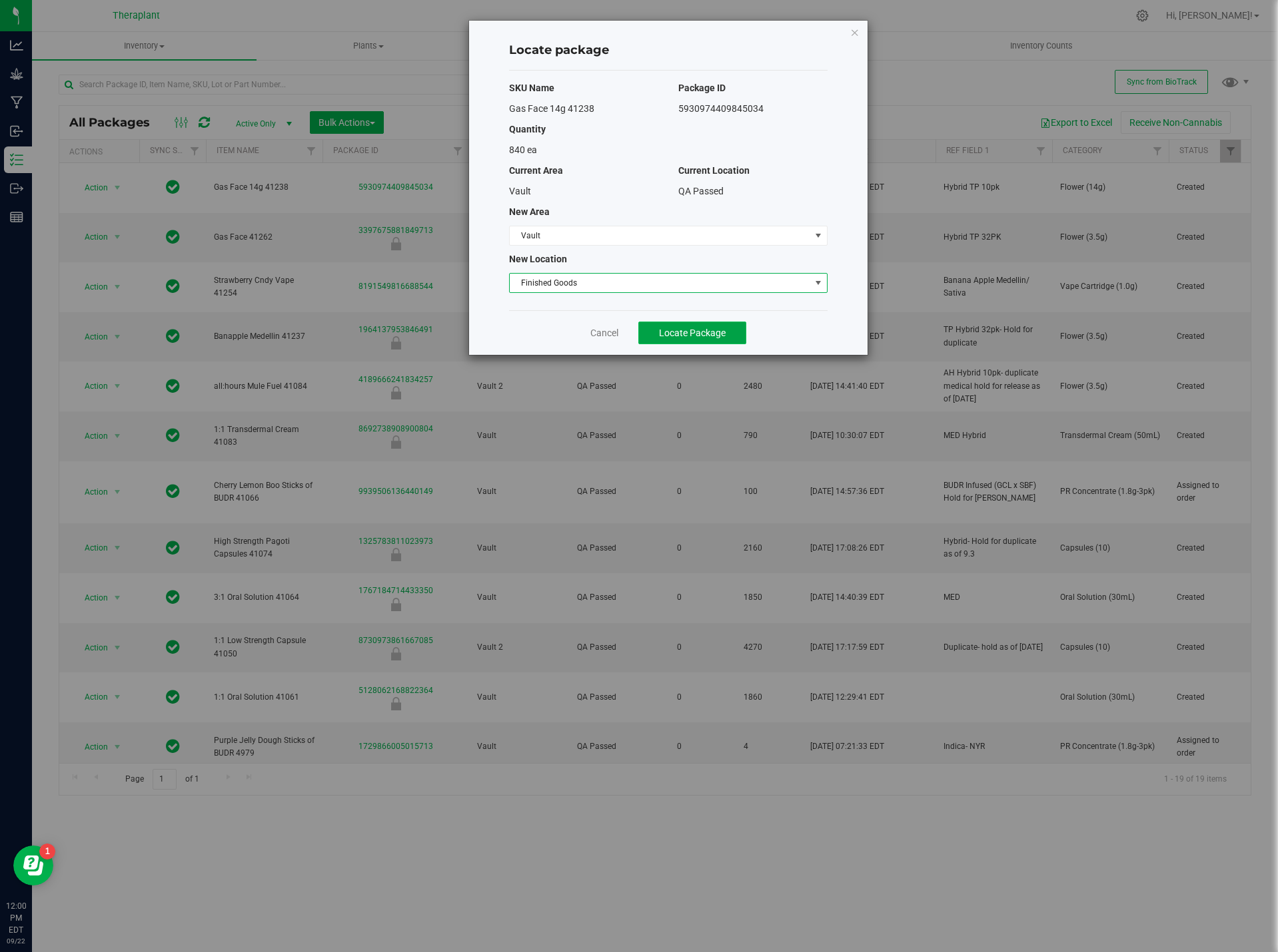
click at [684, 332] on span "Locate Package" at bounding box center [692, 332] width 67 height 11
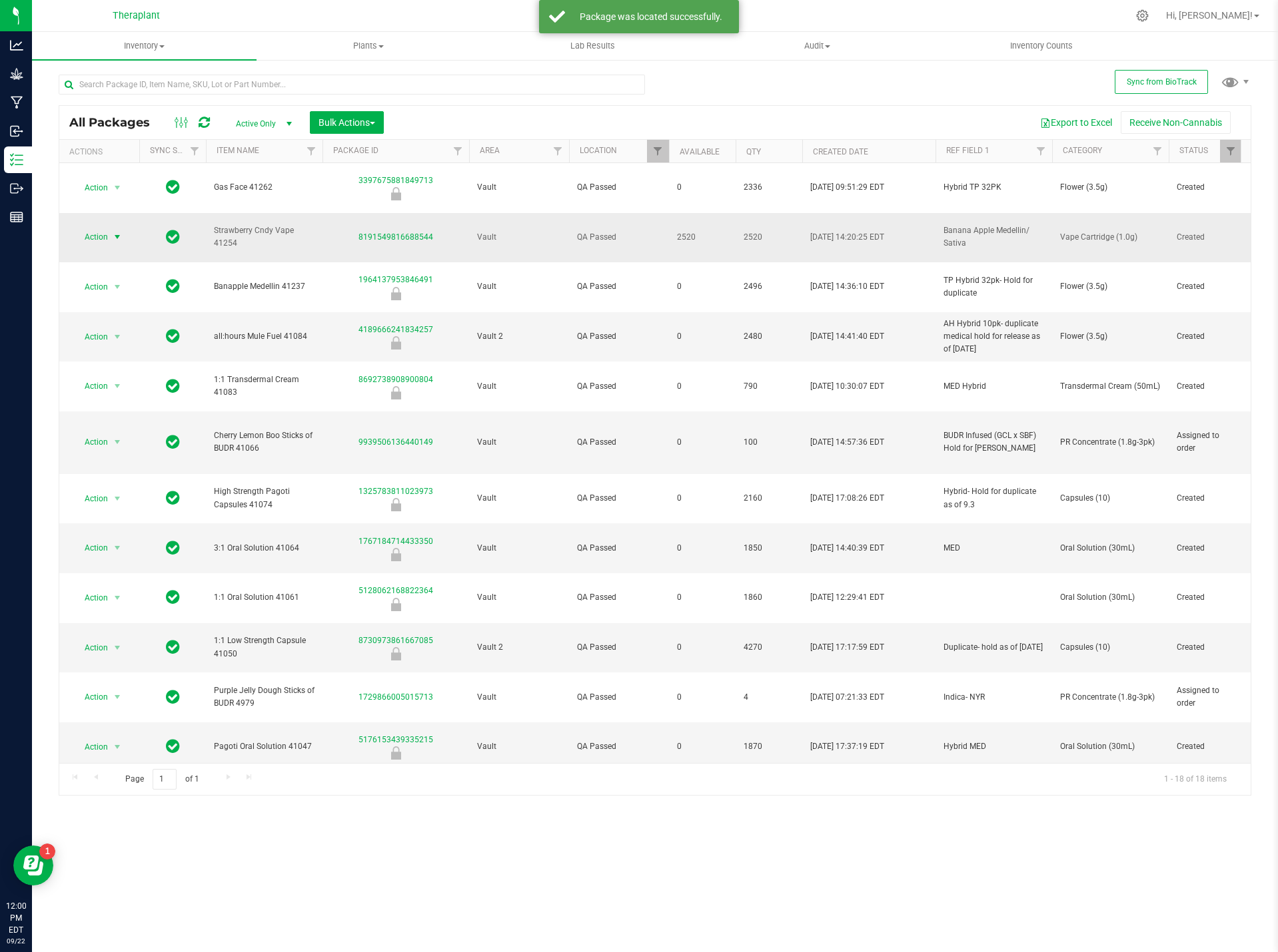
click at [116, 232] on span "select" at bounding box center [117, 237] width 11 height 11
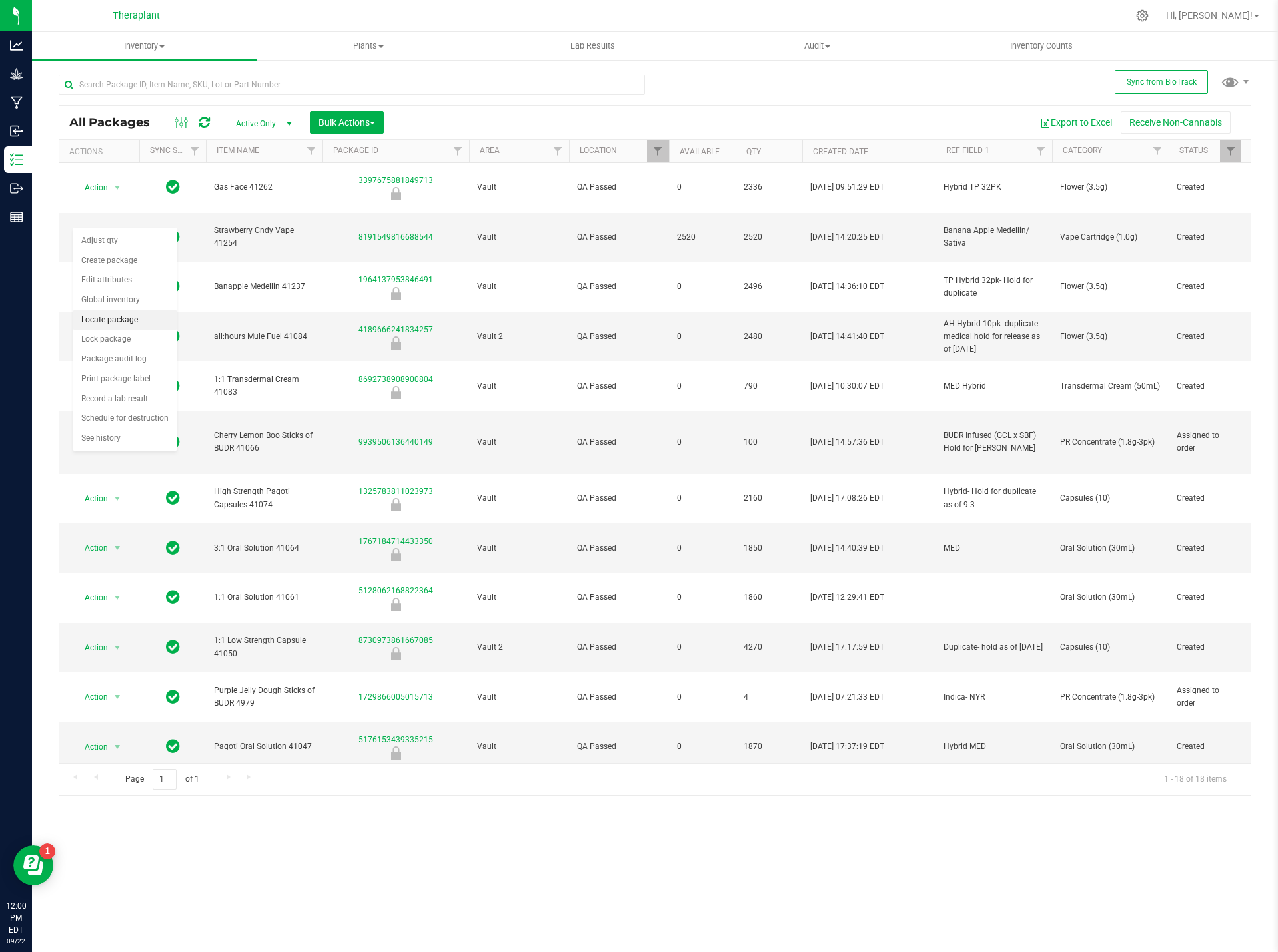
click at [124, 316] on li "Locate package" at bounding box center [125, 320] width 103 height 20
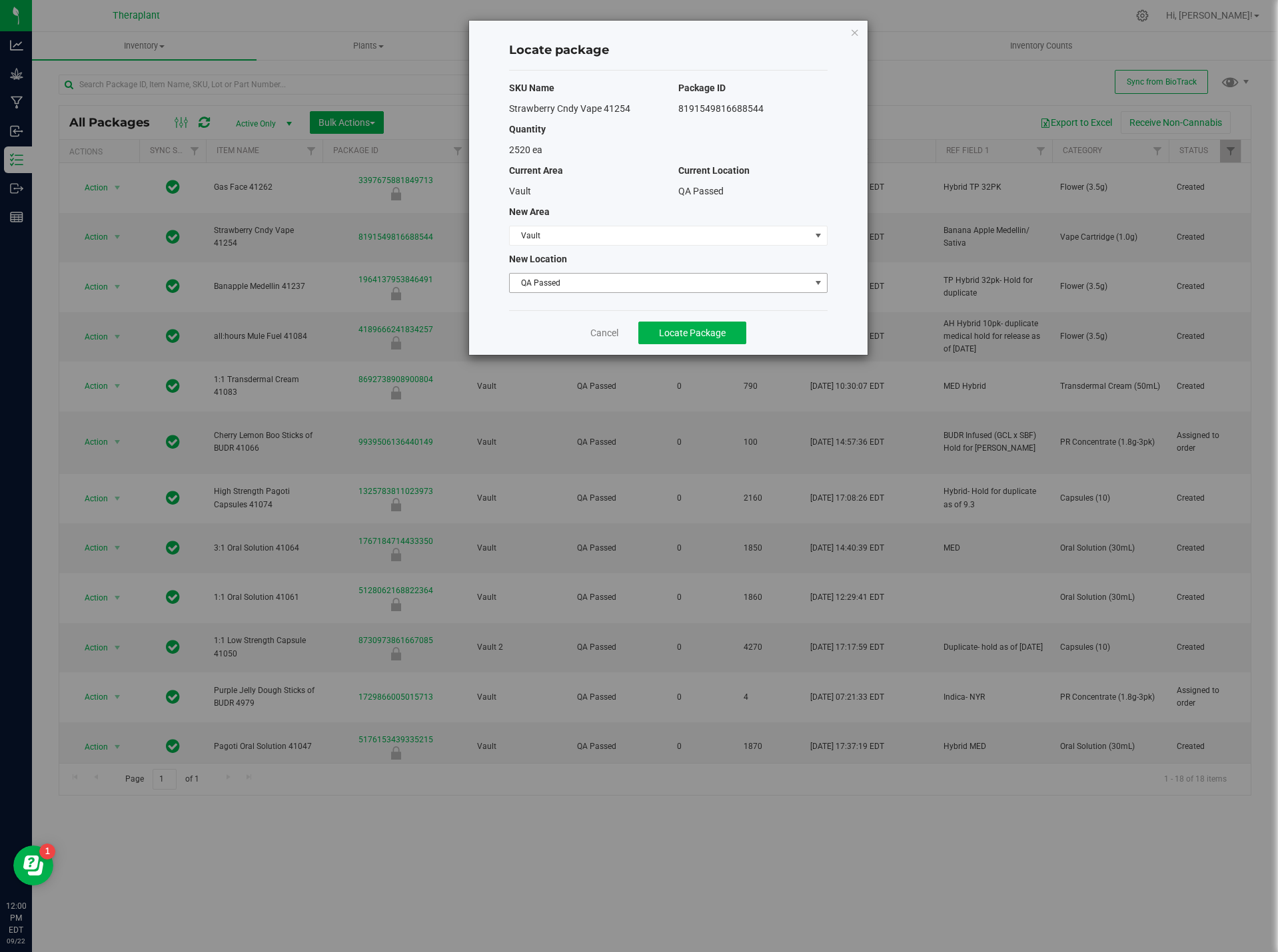
click at [581, 277] on span "QA Passed" at bounding box center [660, 284] width 301 height 19
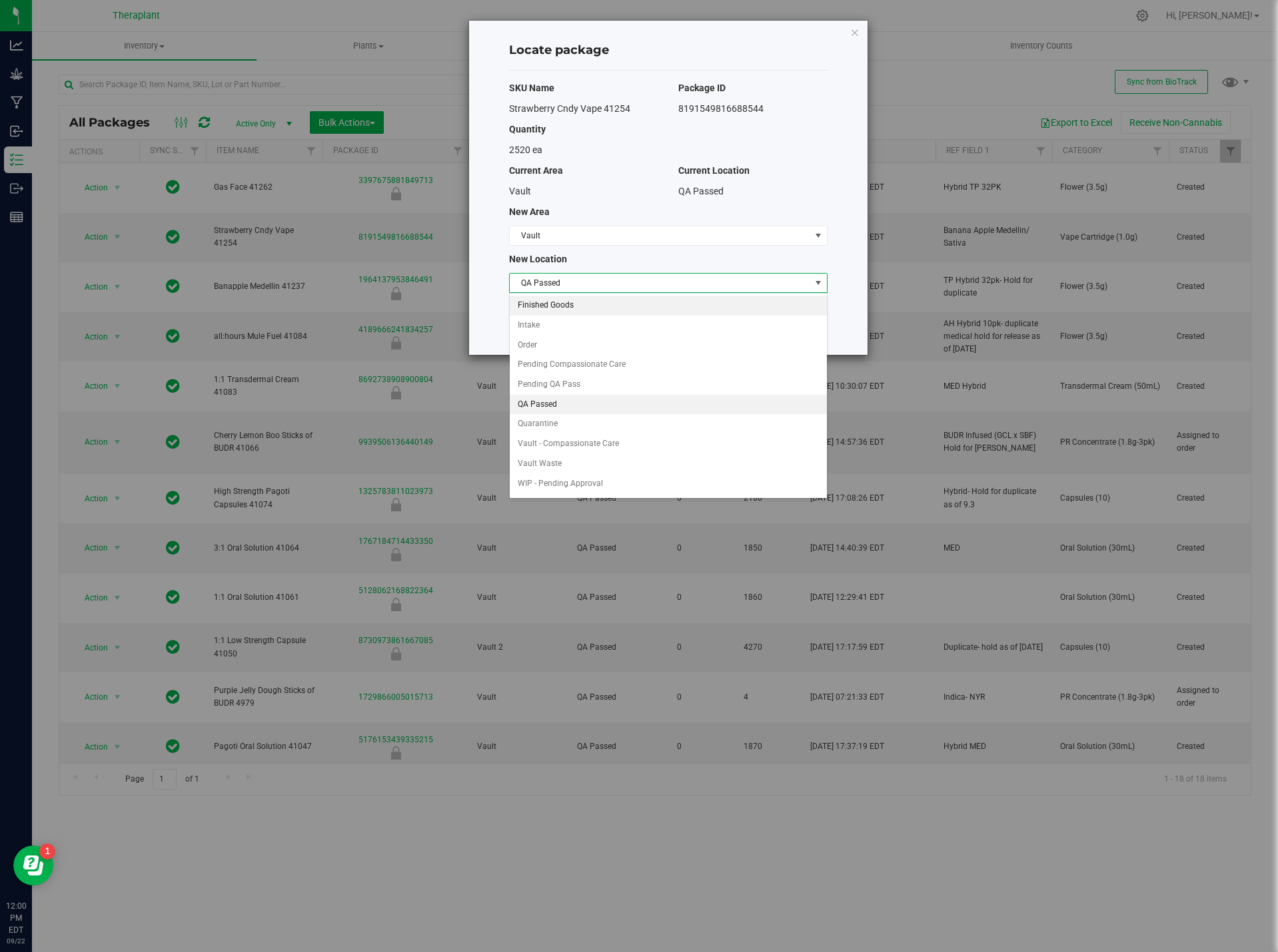
click at [556, 310] on li "Finished Goods" at bounding box center [669, 306] width 317 height 20
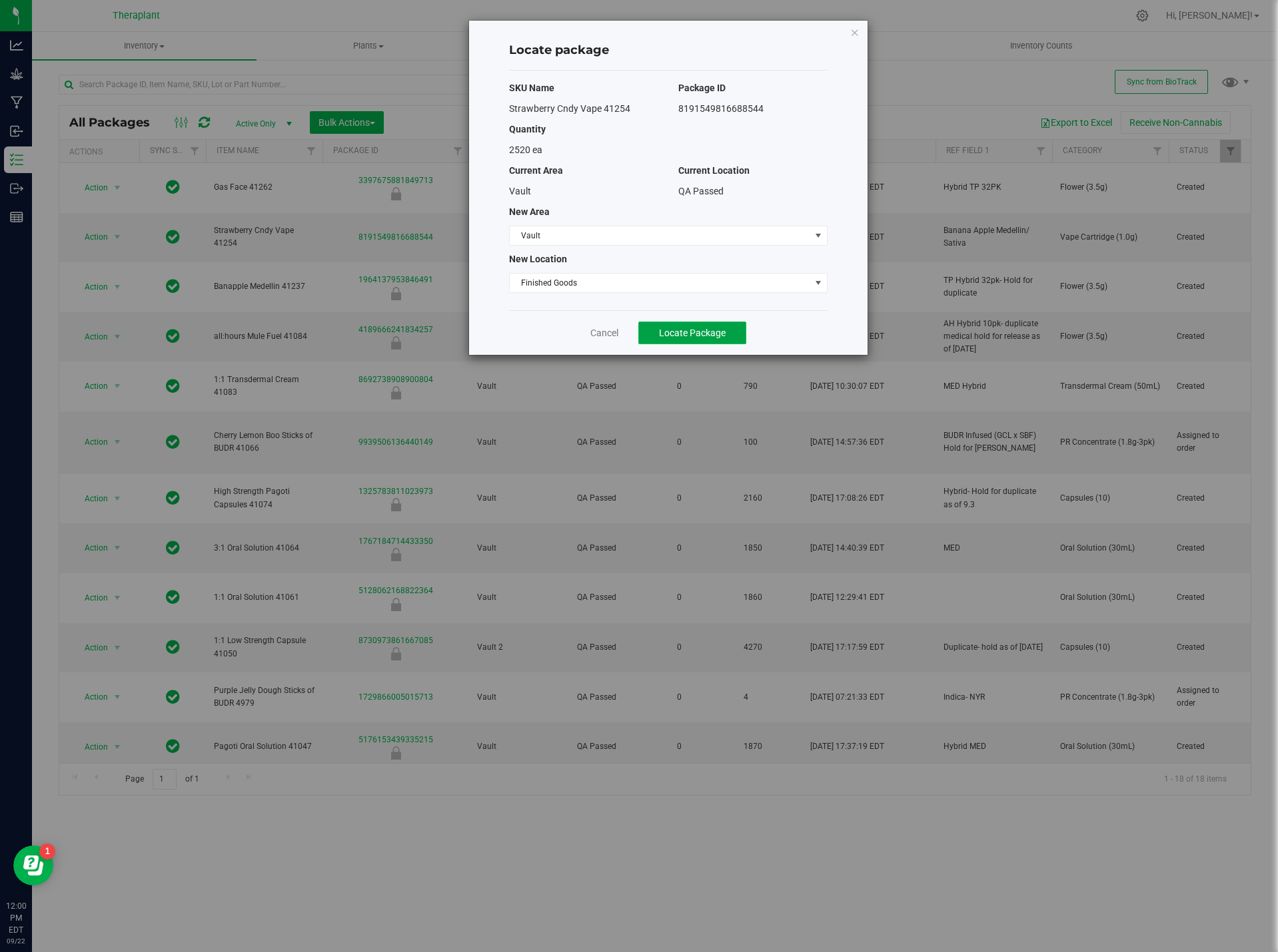
click at [682, 329] on span "Locate Package" at bounding box center [692, 332] width 67 height 11
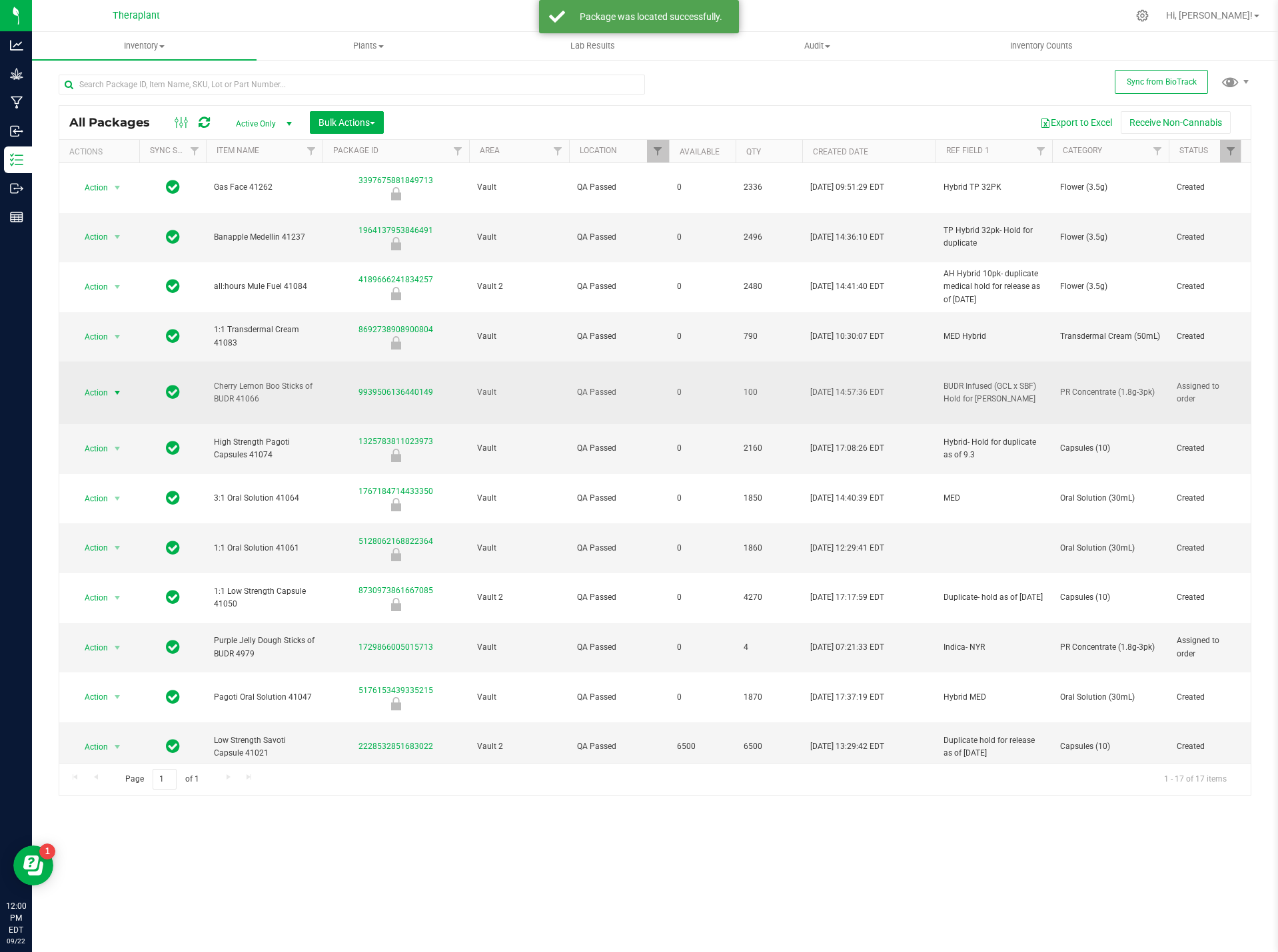
click at [101, 384] on span "Action" at bounding box center [91, 393] width 36 height 19
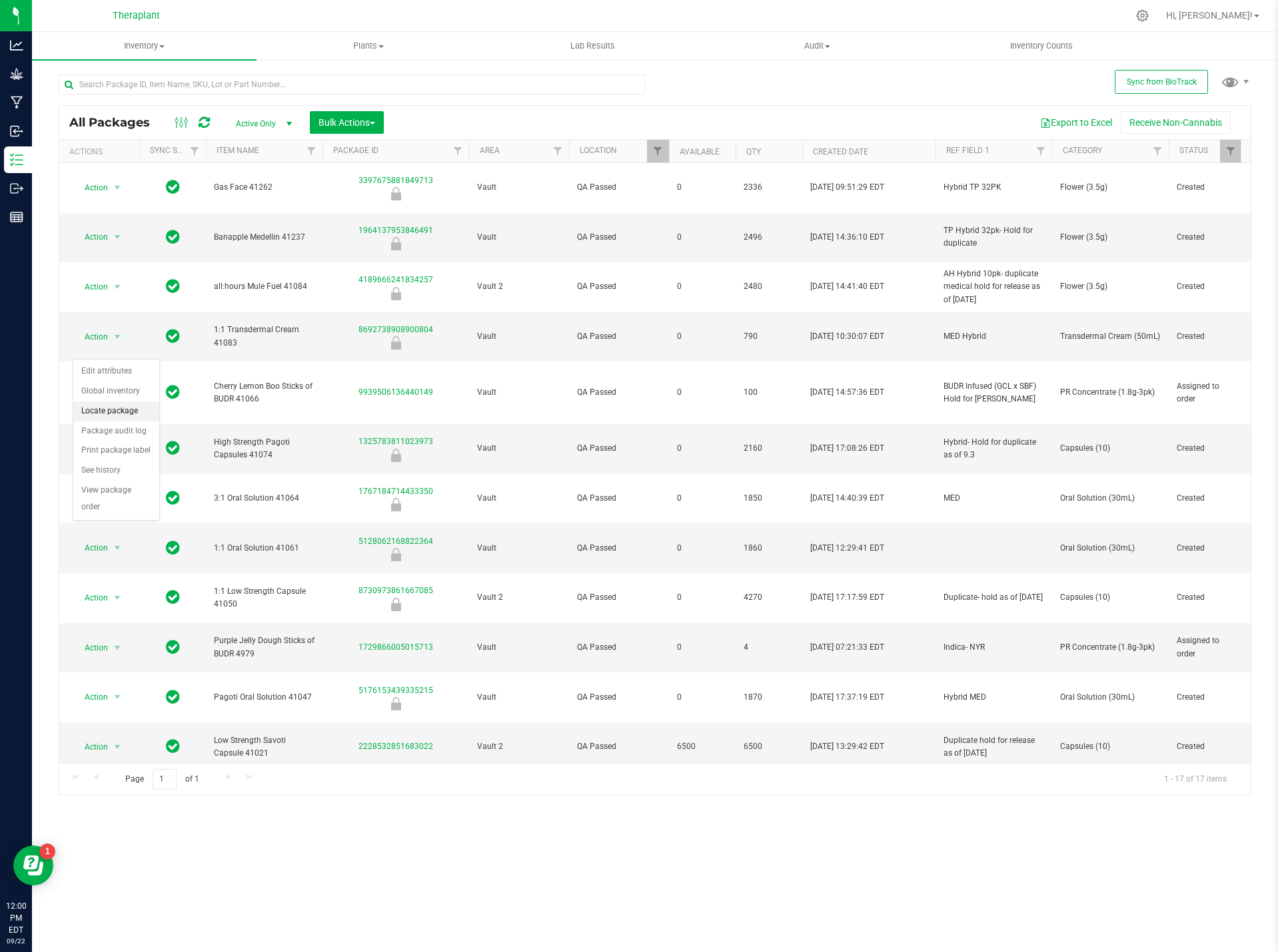
click at [127, 409] on li "Locate package" at bounding box center [117, 412] width 86 height 20
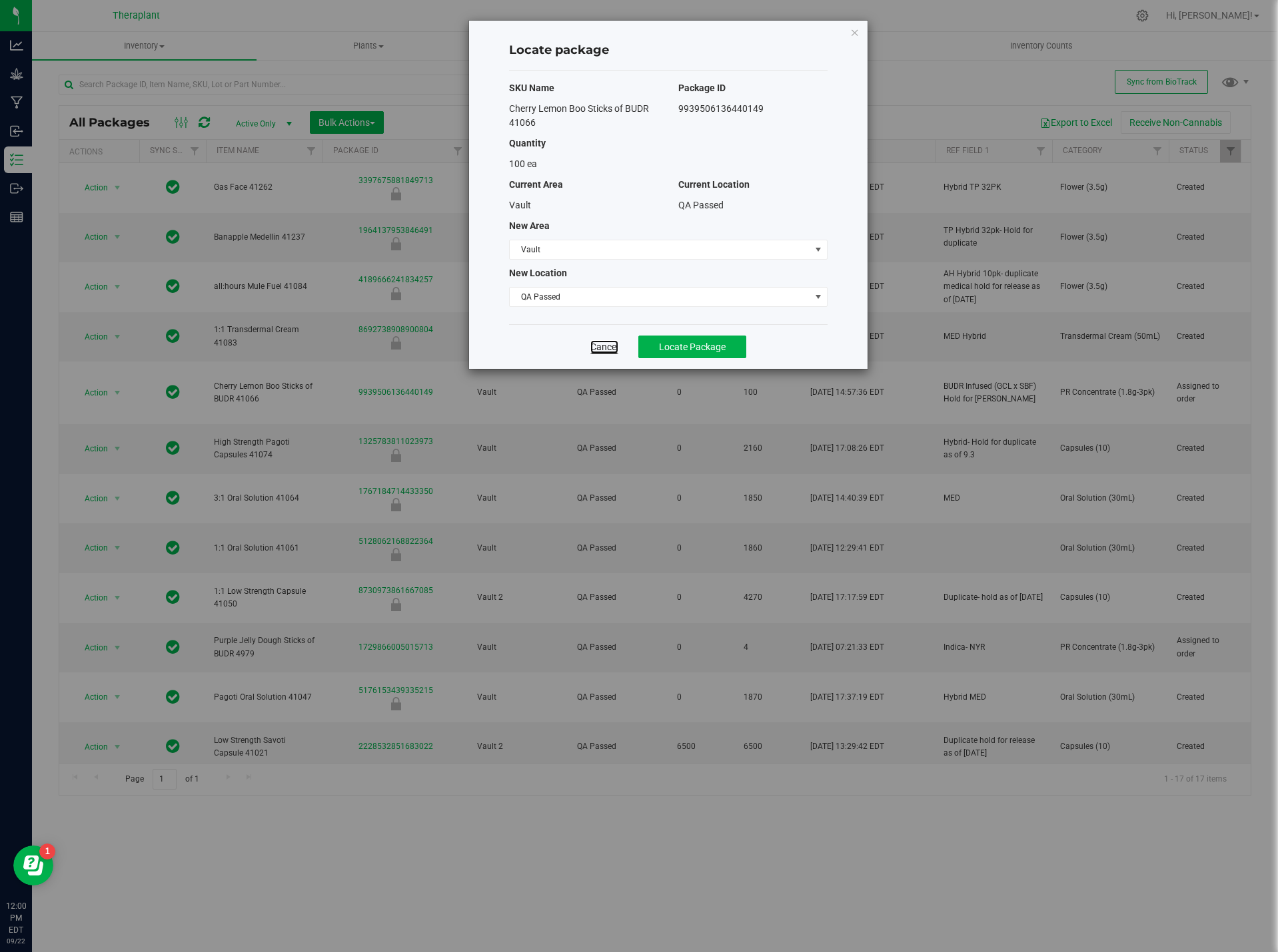
click at [603, 345] on link "Cancel" at bounding box center [604, 347] width 28 height 13
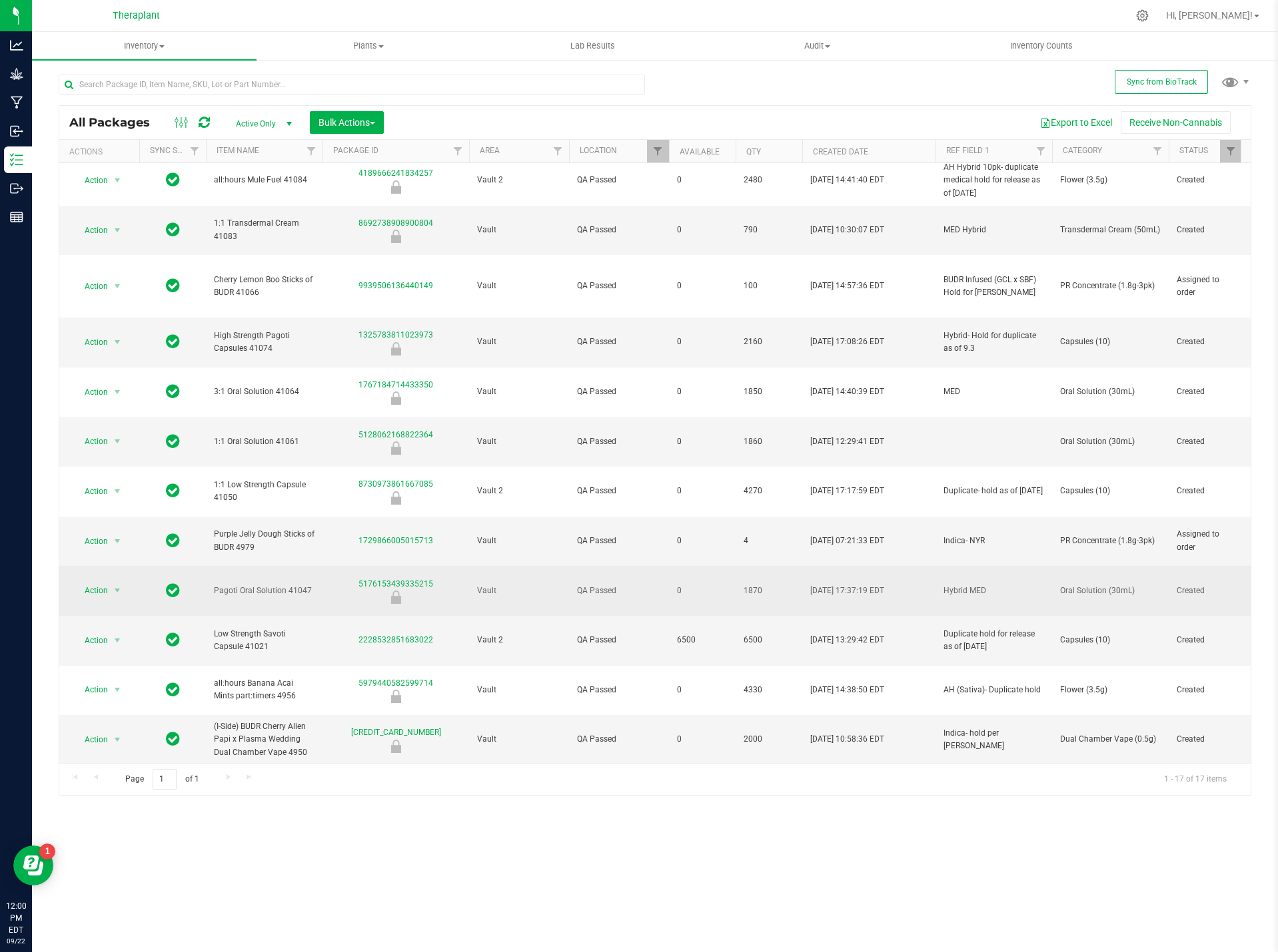
scroll to position [117, 0]
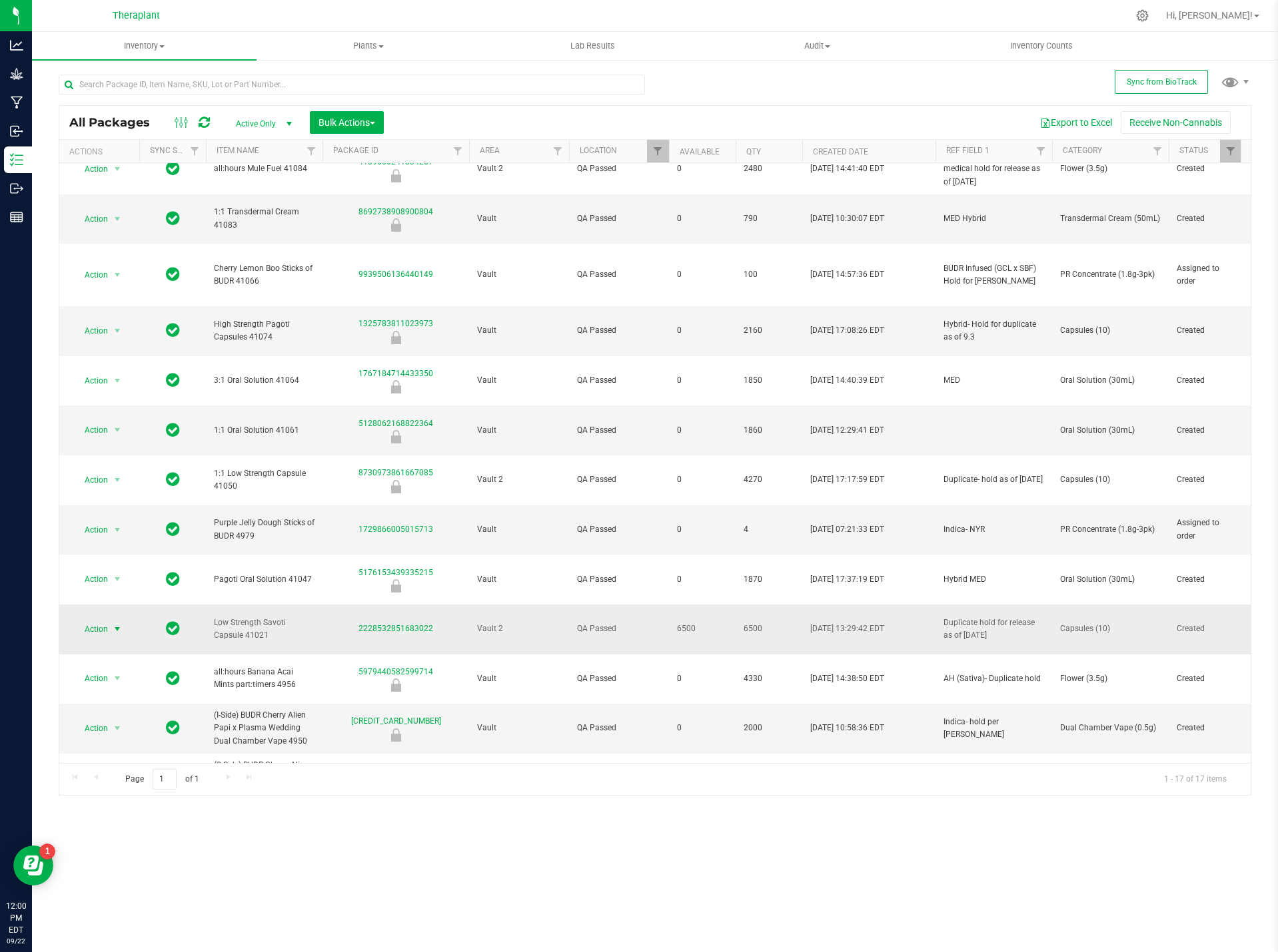
click at [98, 620] on span "Action" at bounding box center [91, 629] width 36 height 19
click at [106, 607] on li "Locate package" at bounding box center [125, 601] width 103 height 20
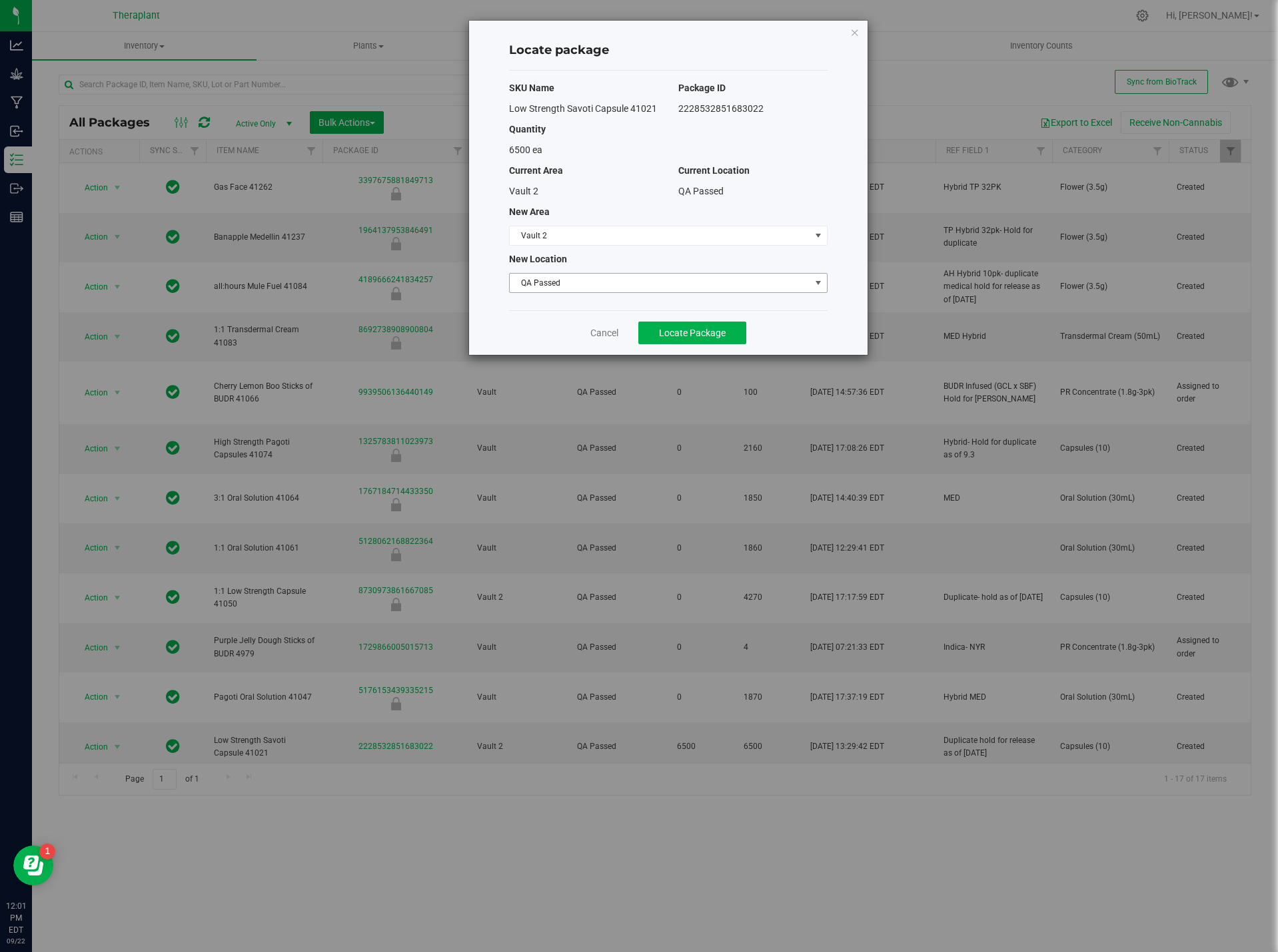
click at [599, 285] on span "QA Passed" at bounding box center [660, 284] width 301 height 19
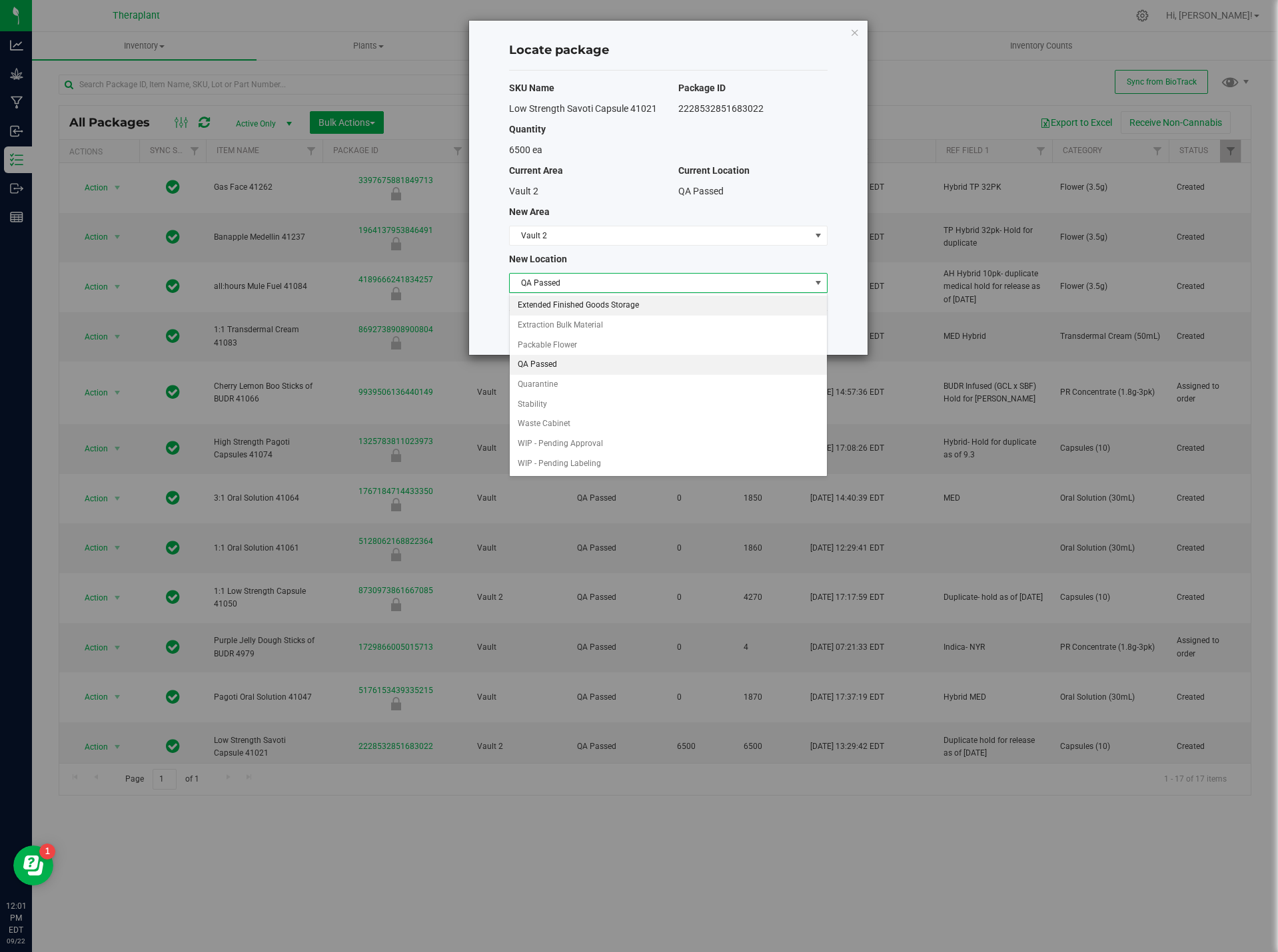
click at [600, 301] on li "Extended Finished Goods Storage" at bounding box center [669, 306] width 317 height 20
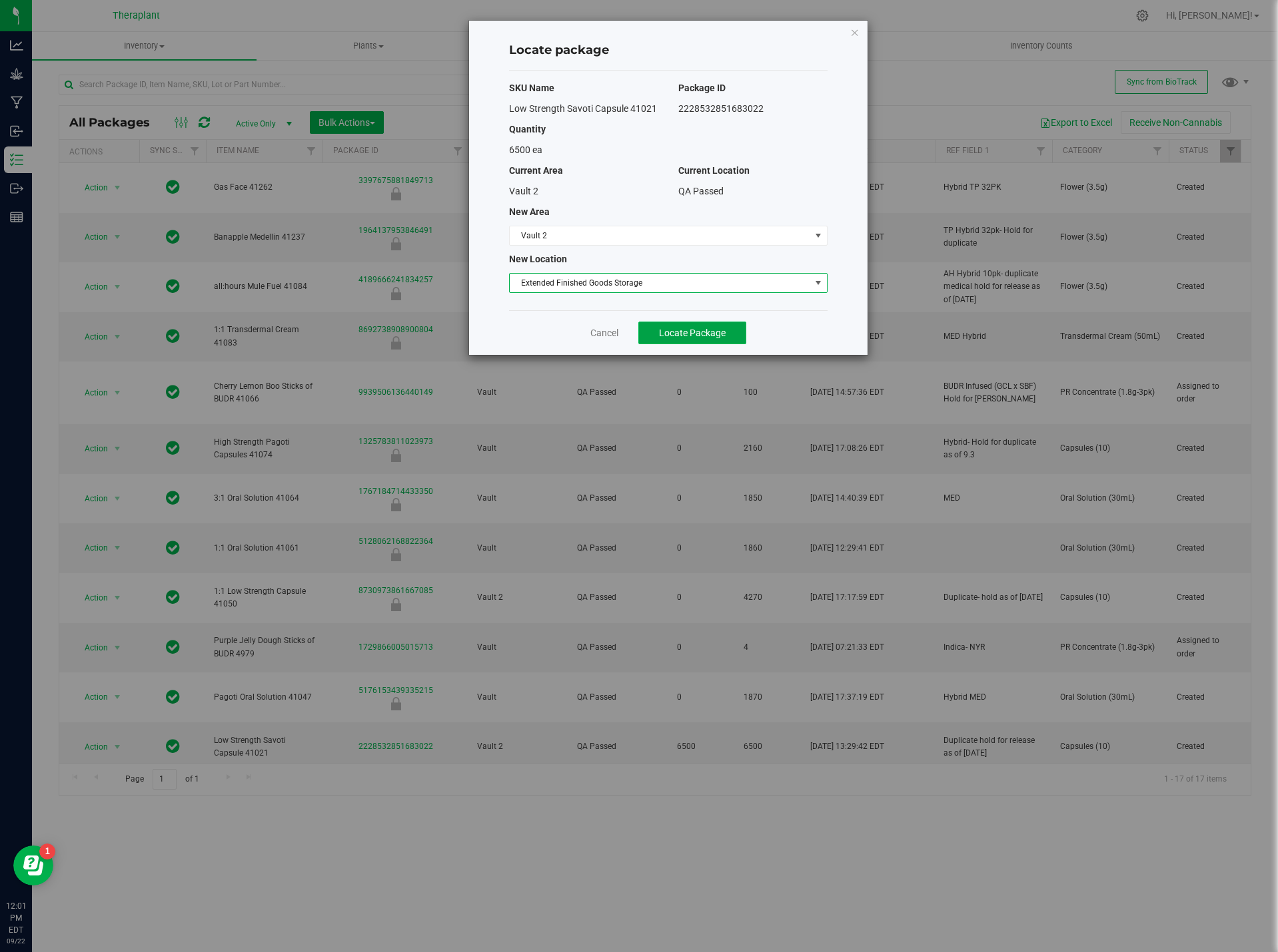
click at [713, 328] on span "Locate Package" at bounding box center [692, 332] width 67 height 11
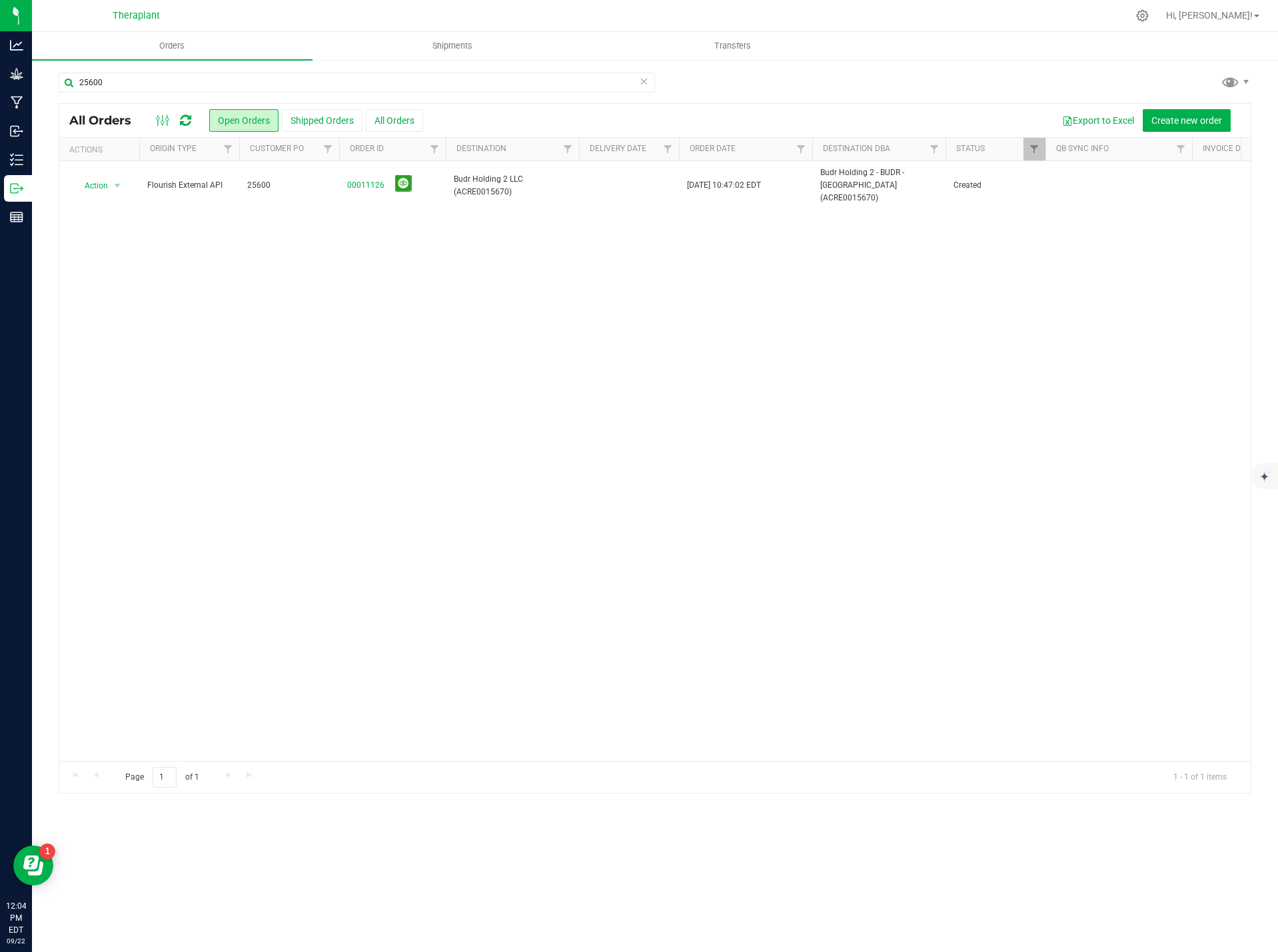
click at [647, 79] on icon at bounding box center [644, 80] width 10 height 16
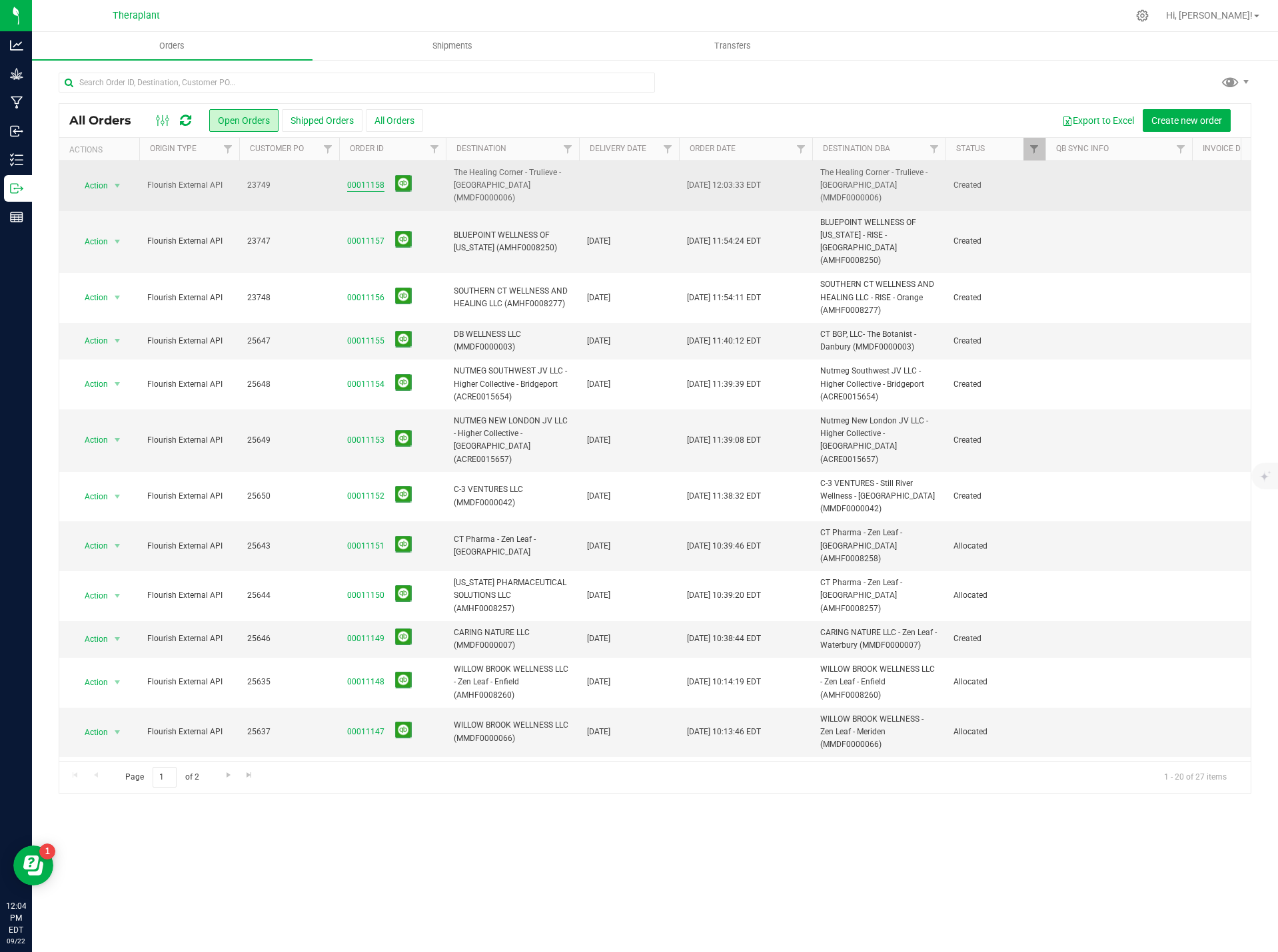
click at [362, 180] on link "00011158" at bounding box center [365, 185] width 37 height 12
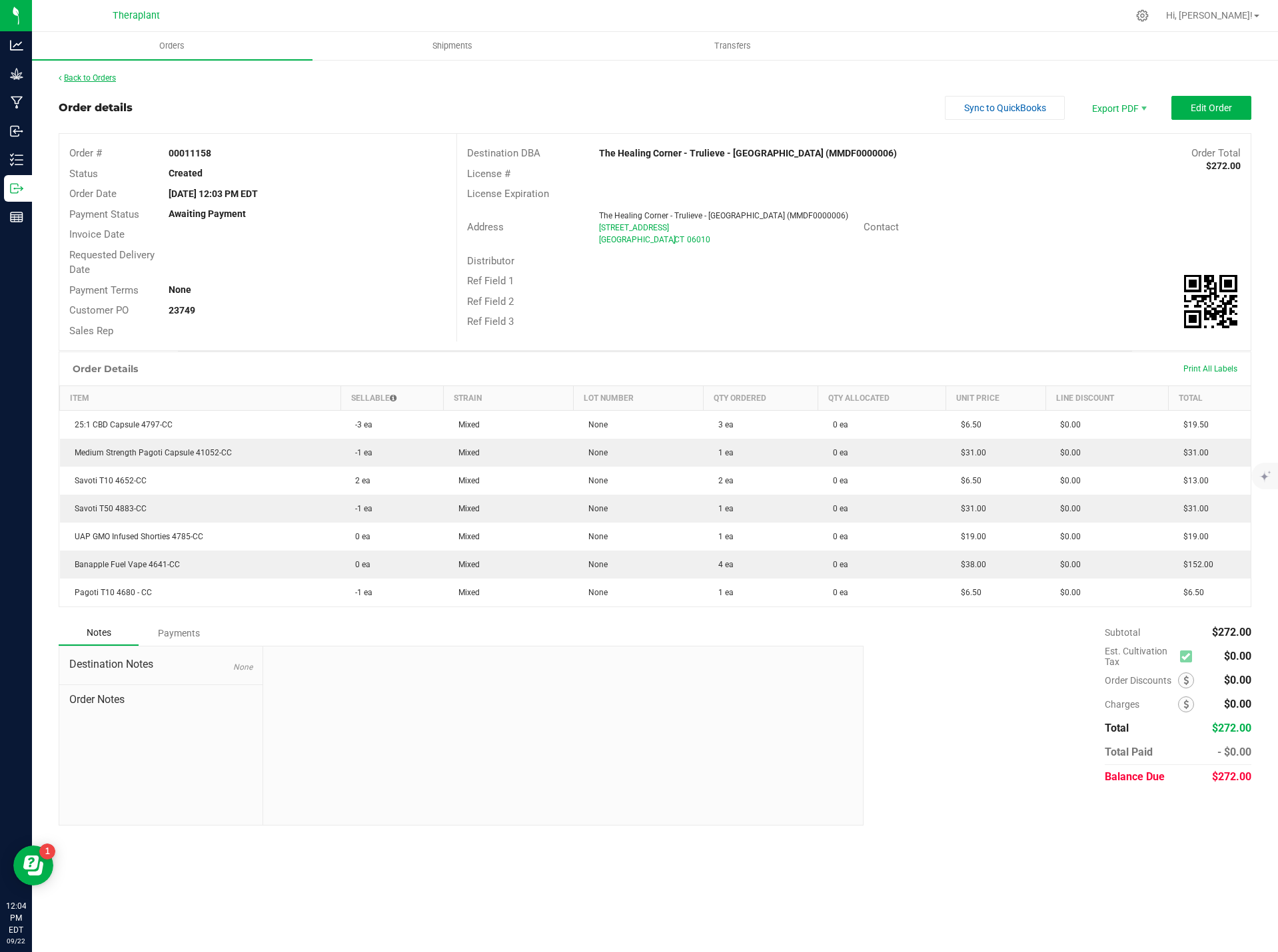
click at [109, 78] on link "Back to Orders" at bounding box center [87, 78] width 57 height 10
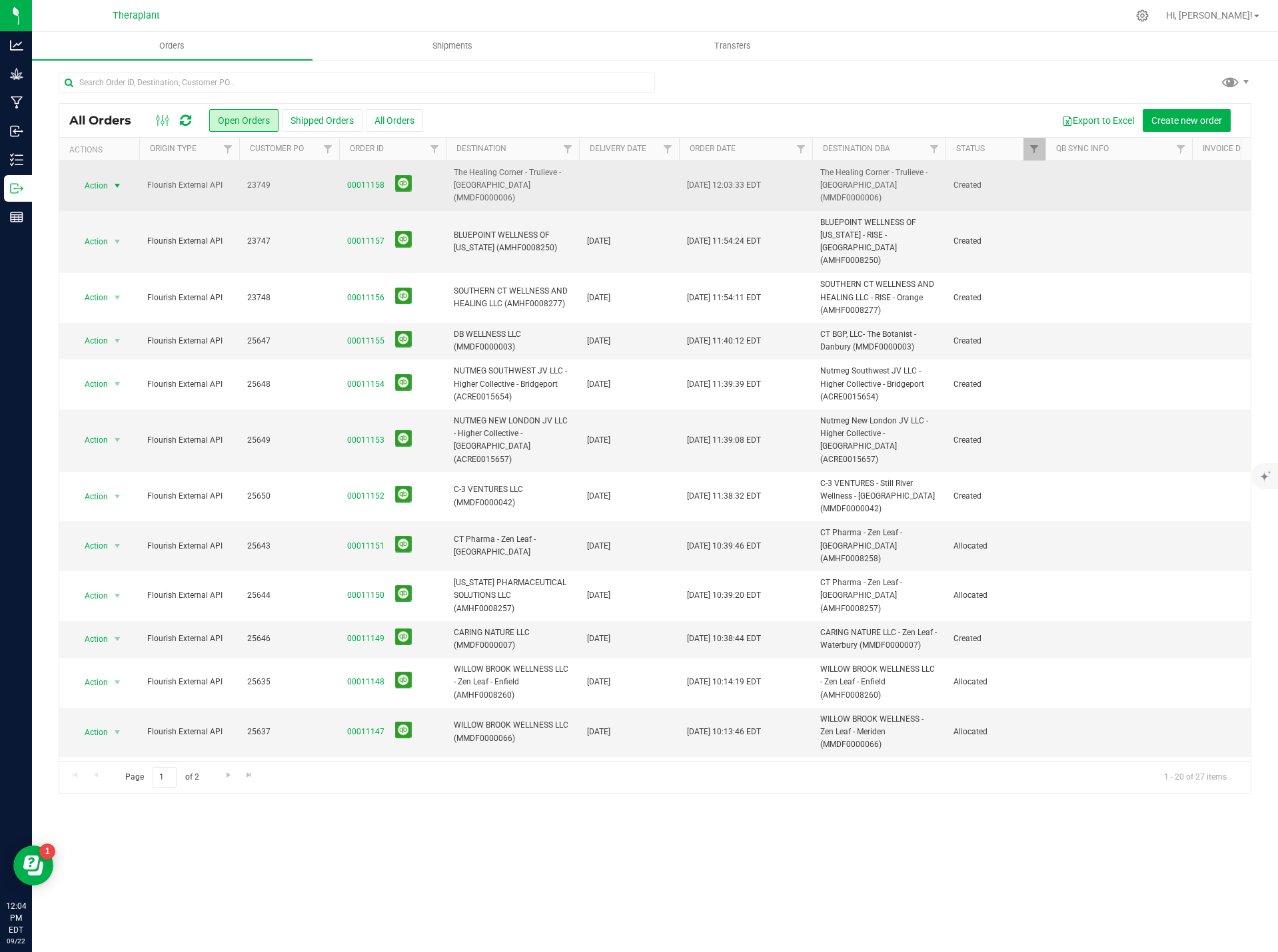
click at [102, 180] on span "Action" at bounding box center [91, 186] width 36 height 19
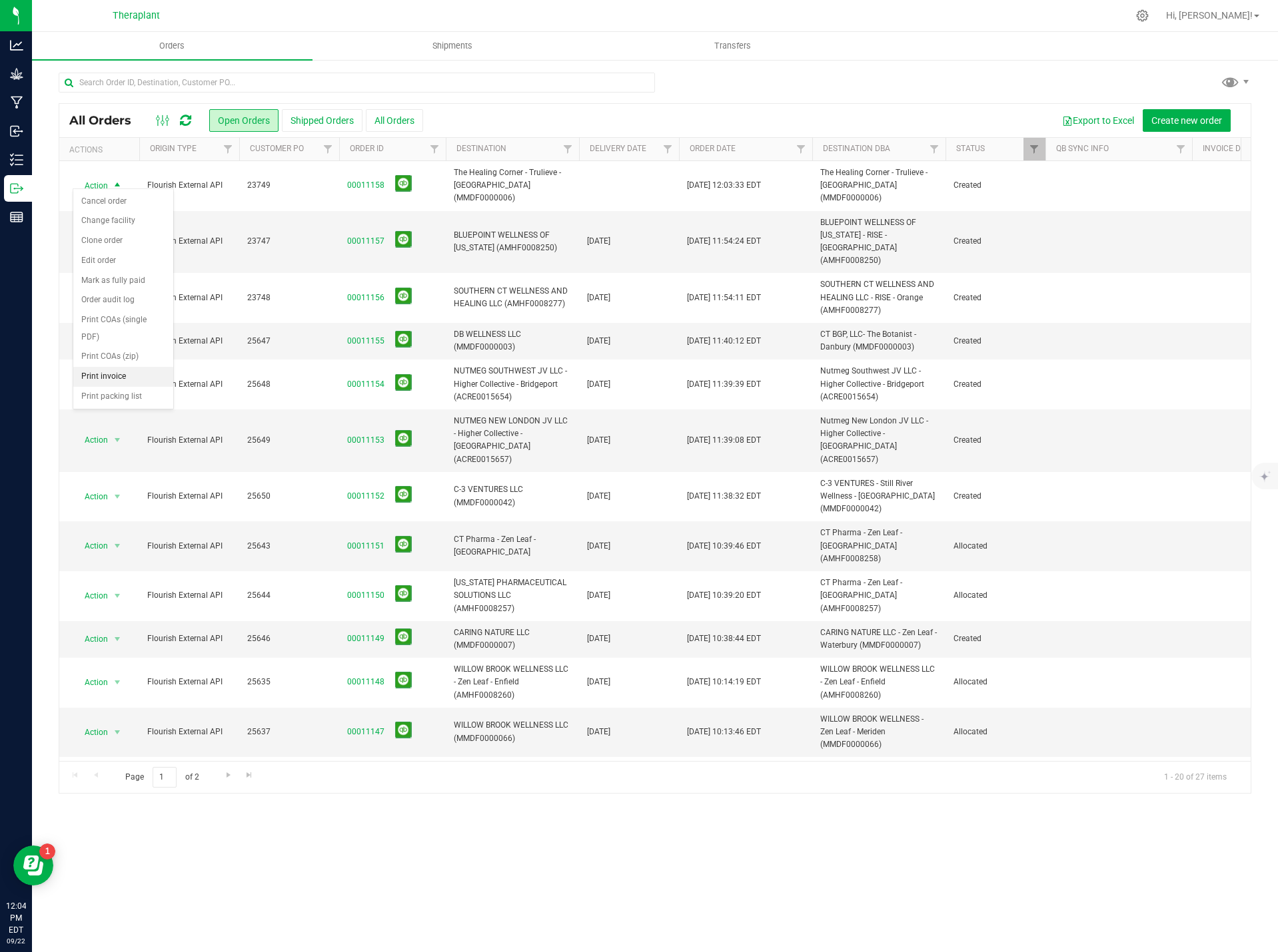
click at [138, 380] on li "Print invoice" at bounding box center [123, 376] width 100 height 20
click at [317, 118] on button "Shipped Orders" at bounding box center [322, 120] width 80 height 23
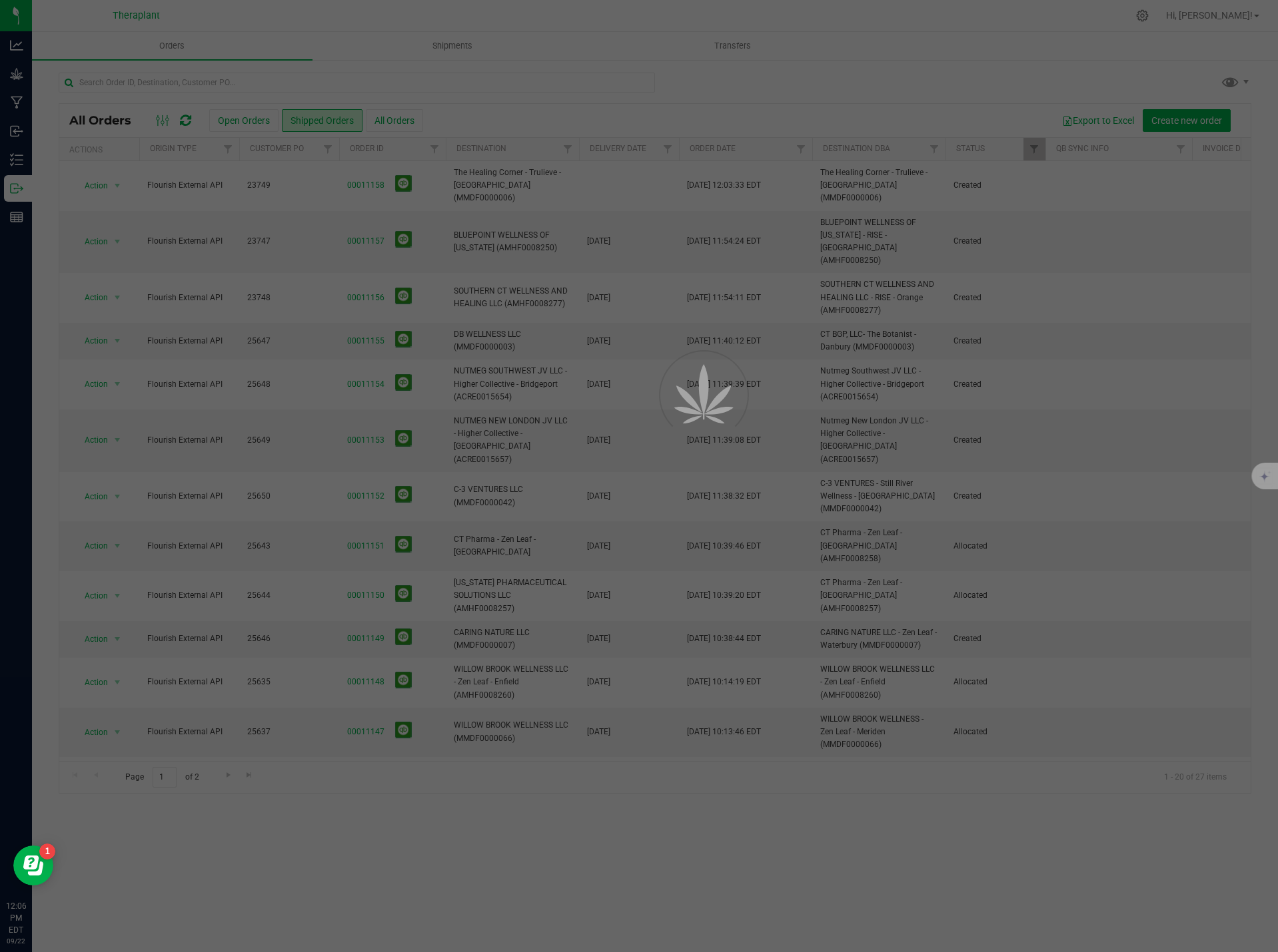
click at [284, 82] on div at bounding box center [639, 476] width 1278 height 952
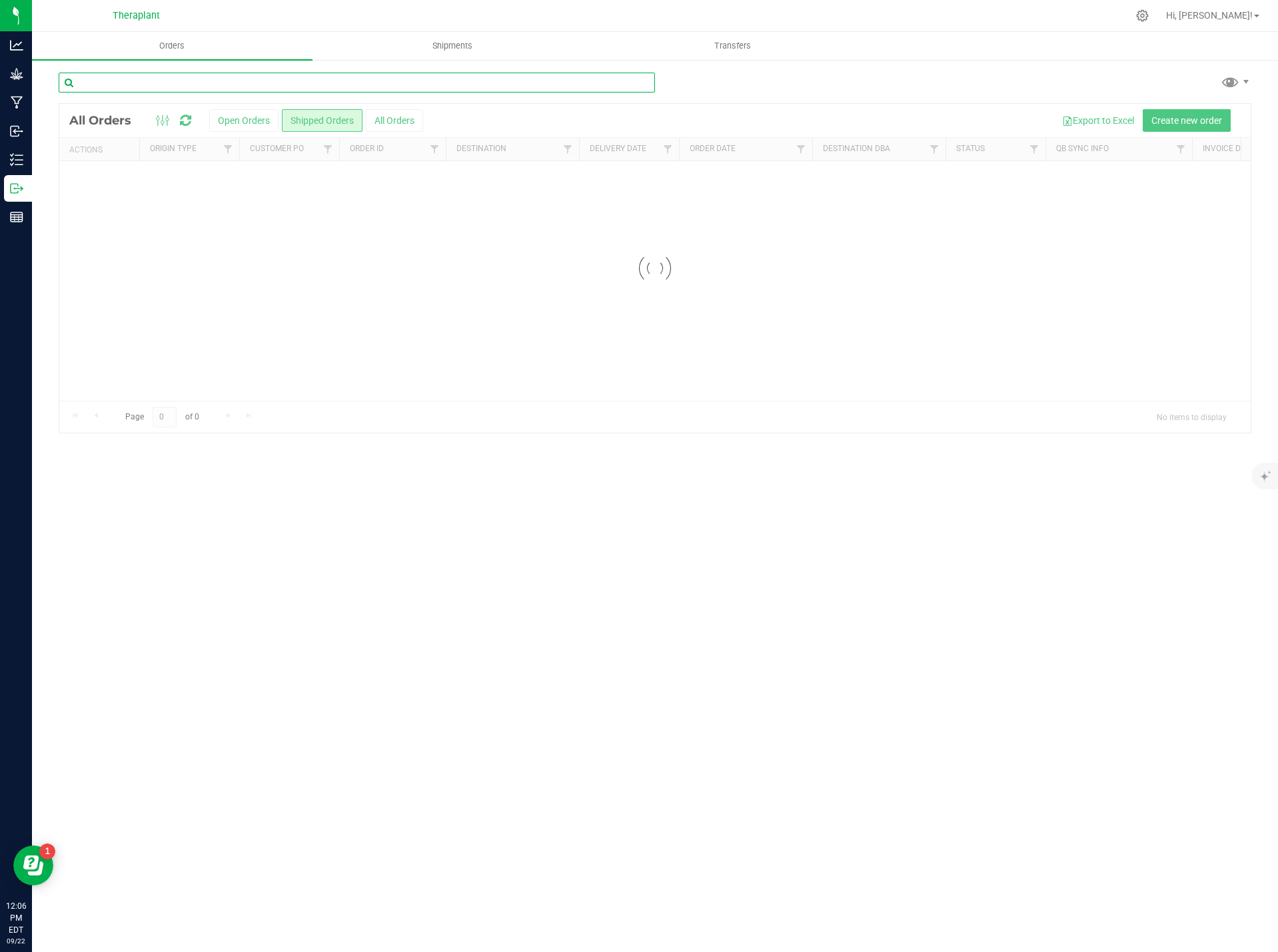
click at [283, 77] on input "text" at bounding box center [356, 82] width 596 height 20
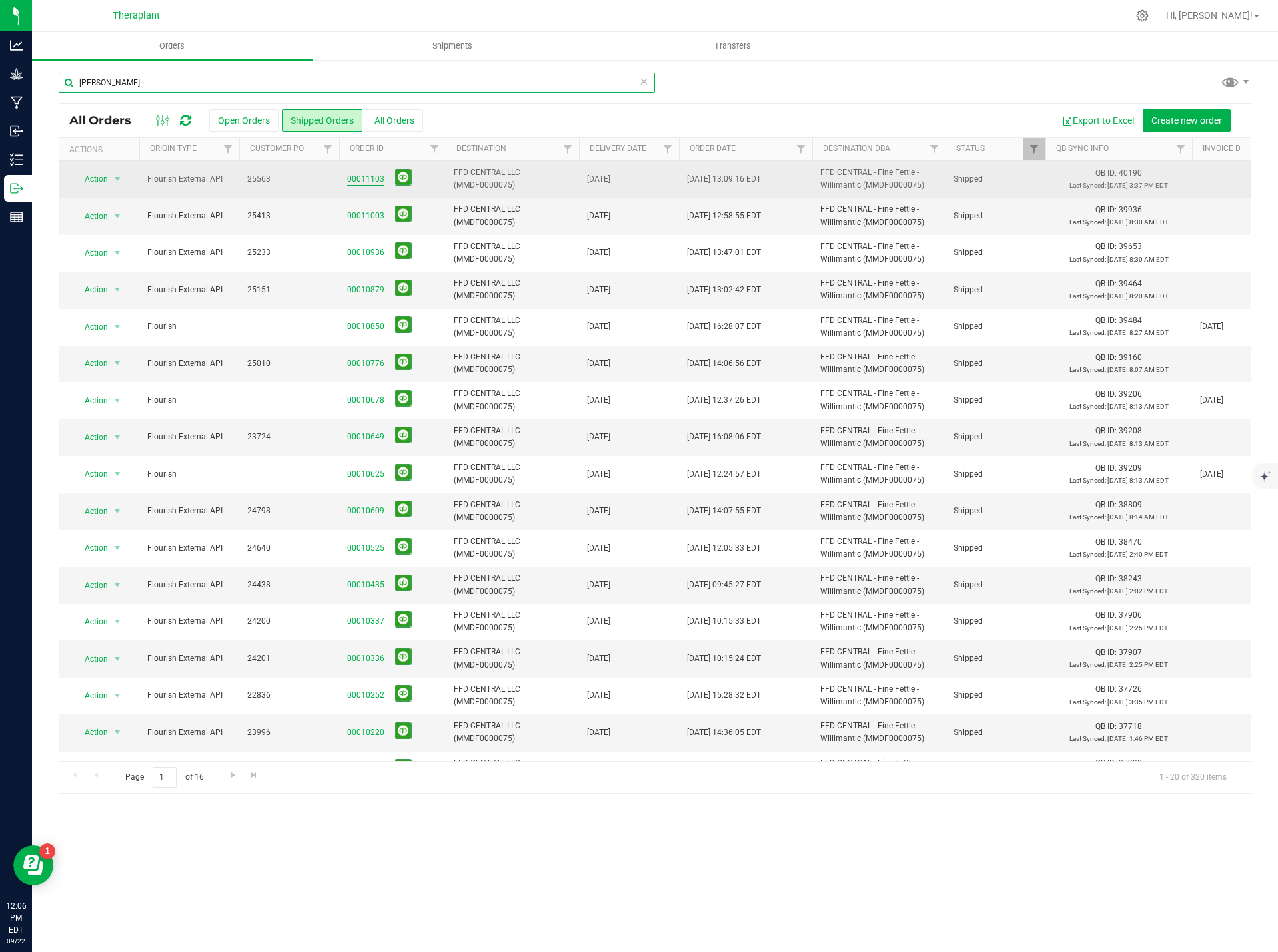
type input "willi"
click at [360, 183] on link "00011103" at bounding box center [365, 179] width 37 height 12
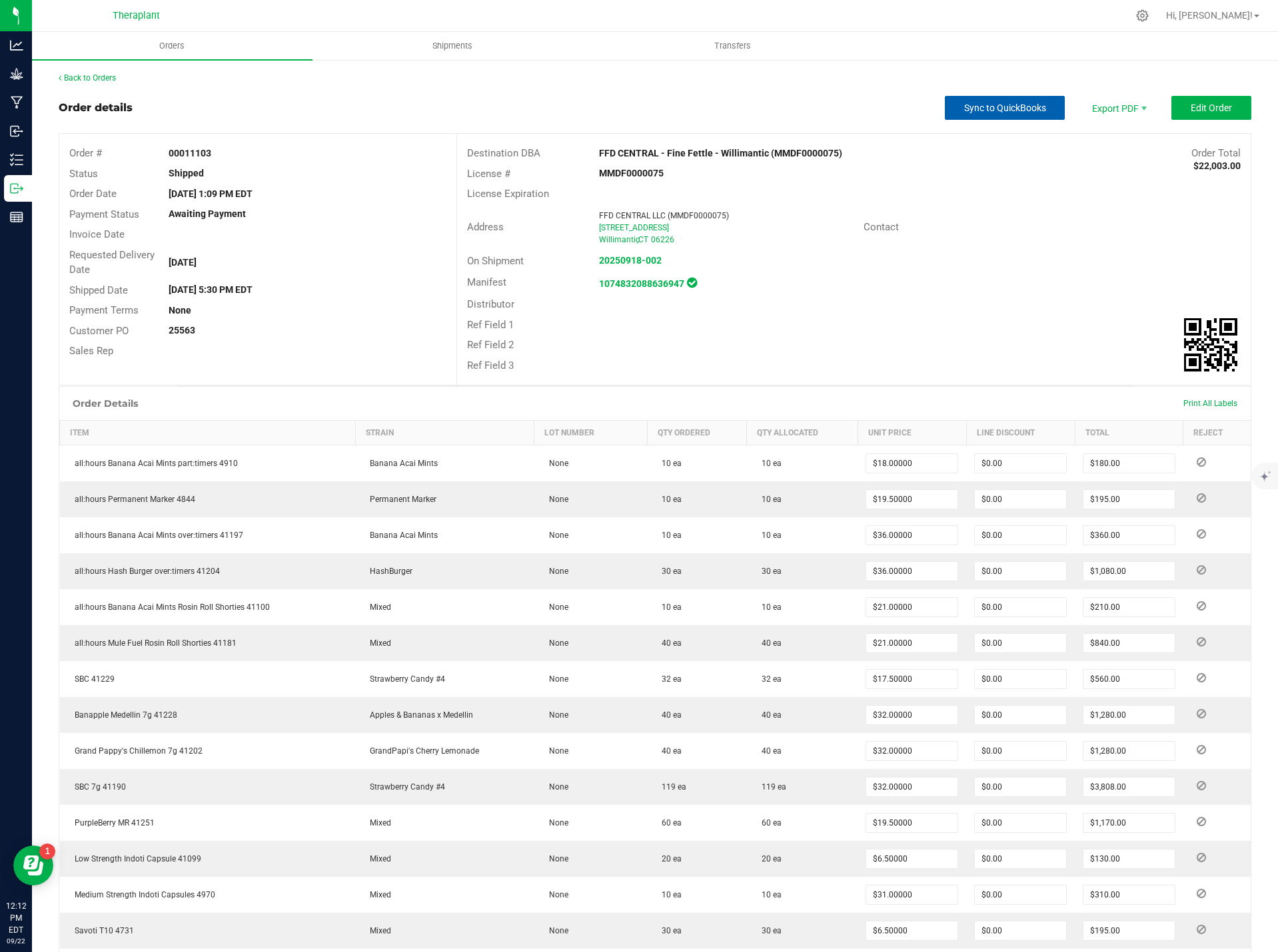
click at [988, 113] on span "Sync to QuickBooks" at bounding box center [1005, 107] width 82 height 11
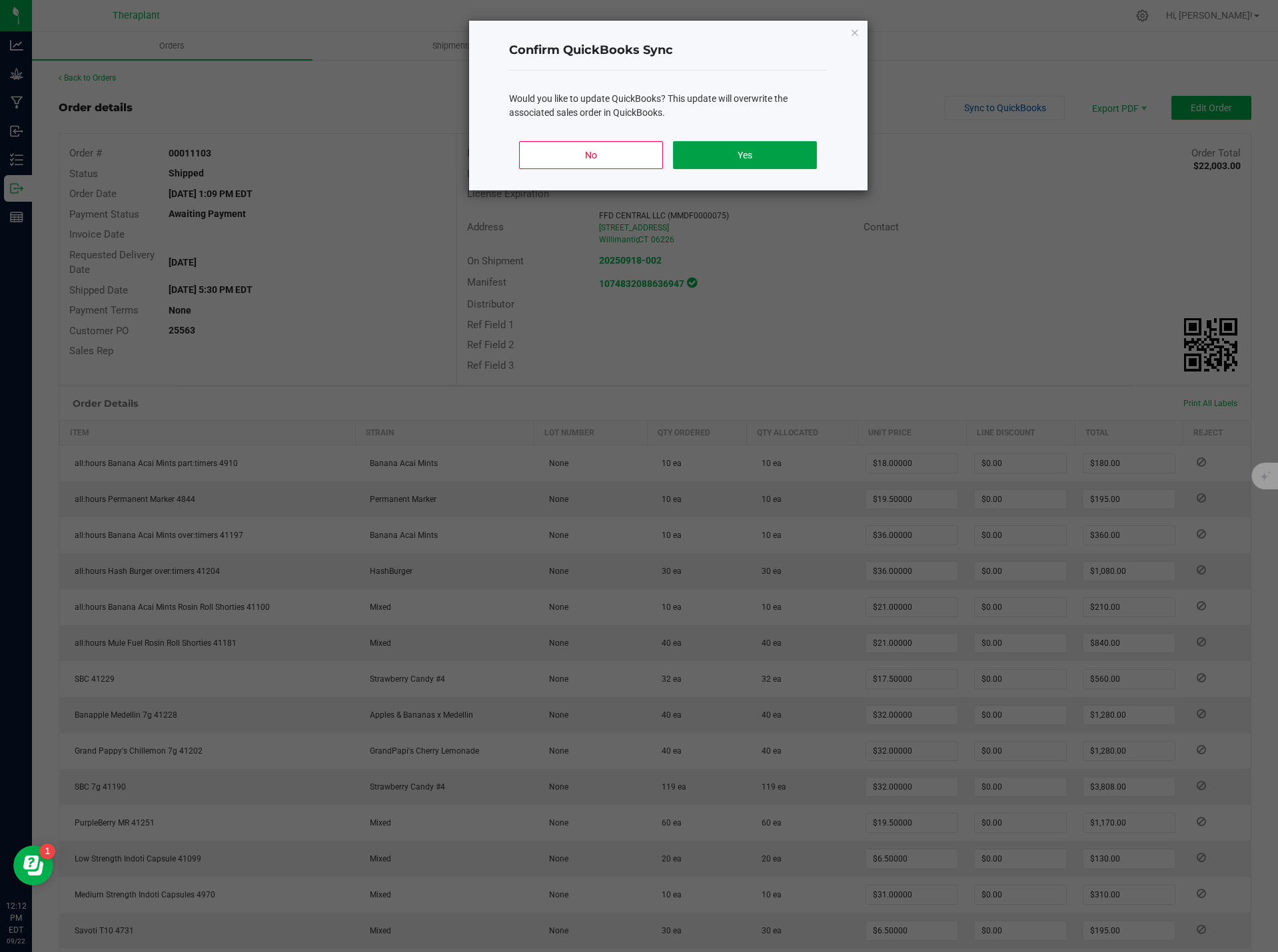
click at [721, 153] on button "Yes" at bounding box center [745, 155] width 143 height 28
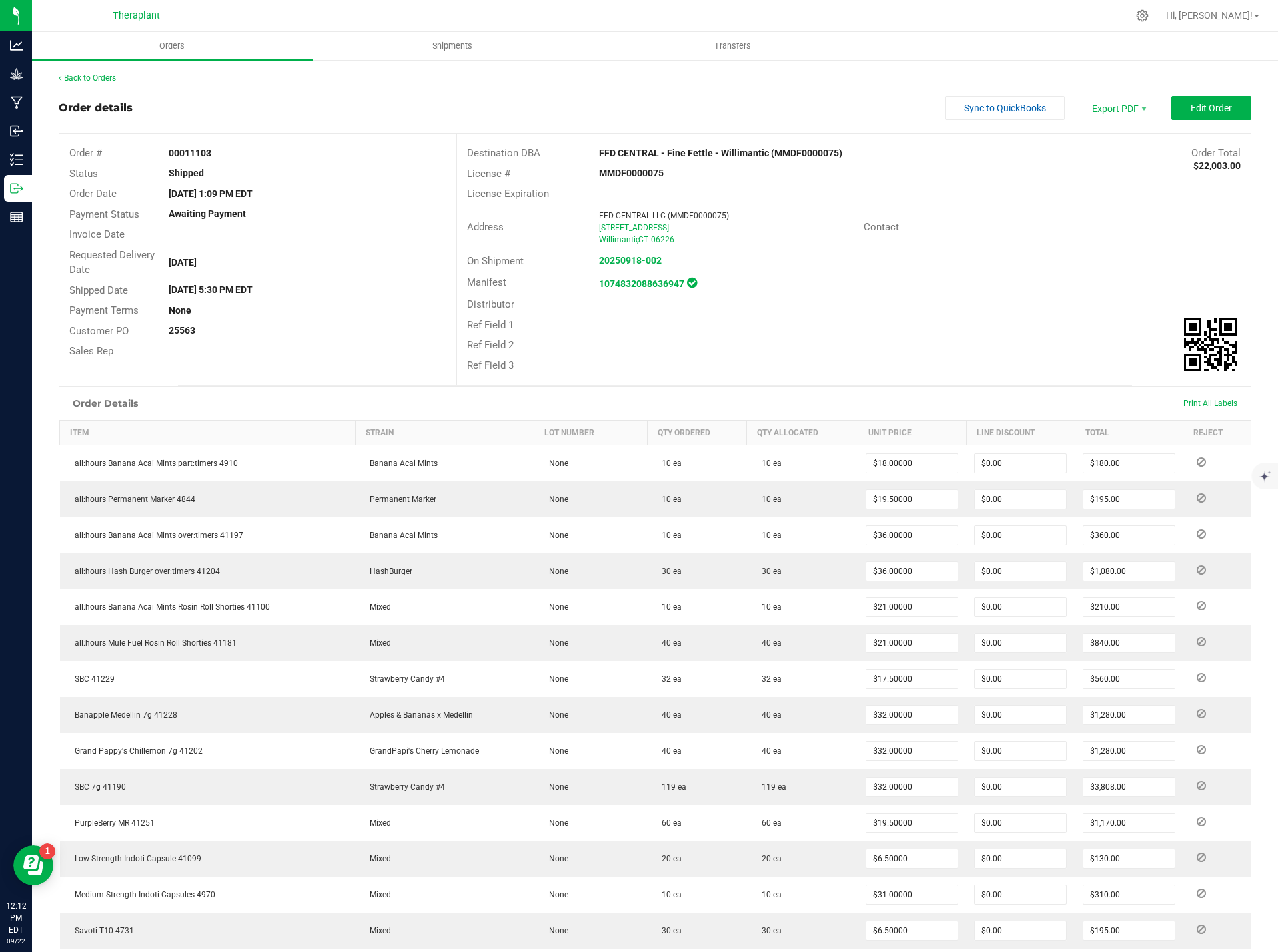
click at [107, 83] on div "Back to Orders" at bounding box center [654, 77] width 1193 height 12
click at [107, 74] on link "Back to Orders" at bounding box center [87, 78] width 57 height 10
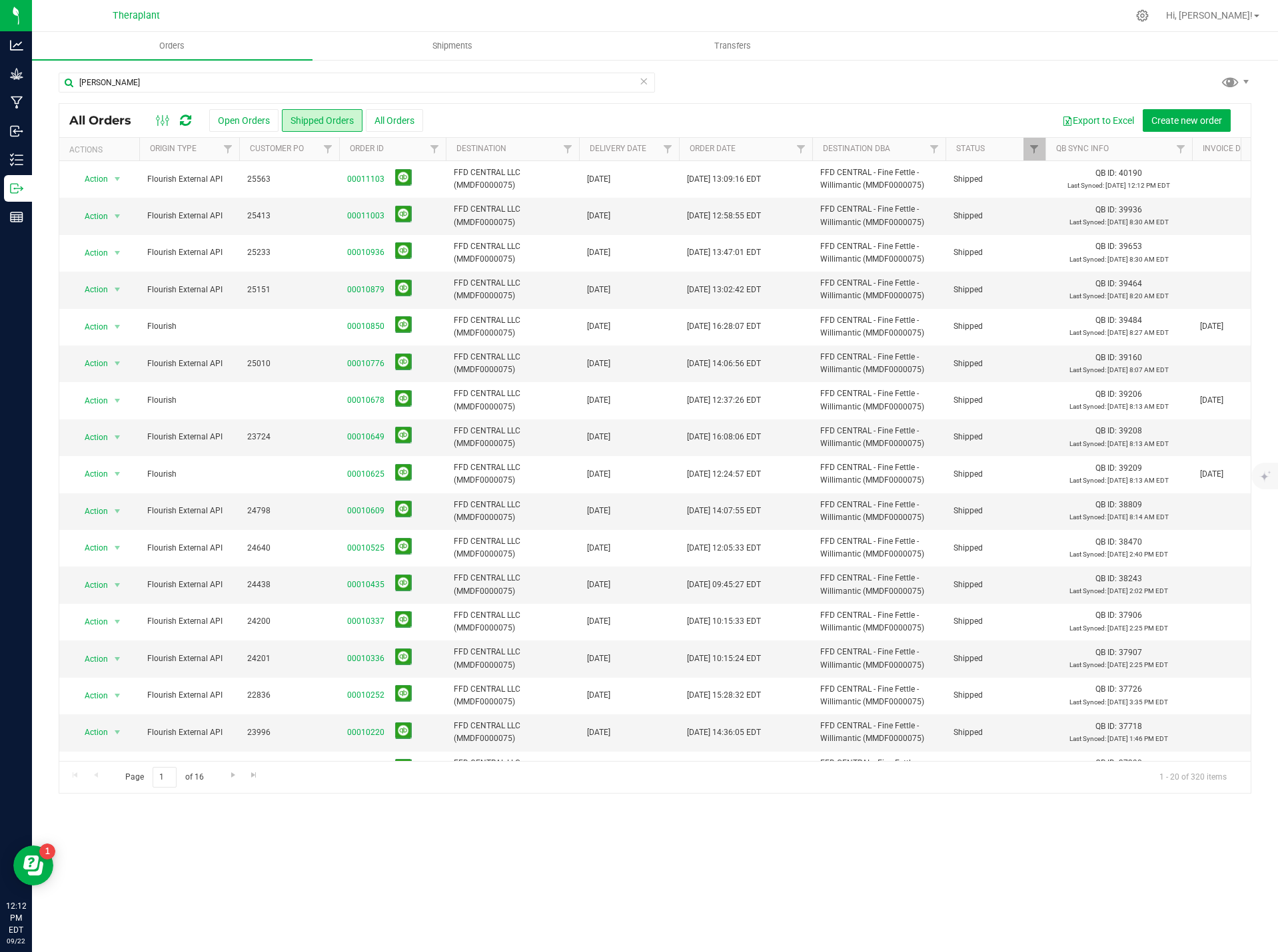
click at [647, 85] on icon at bounding box center [644, 80] width 10 height 16
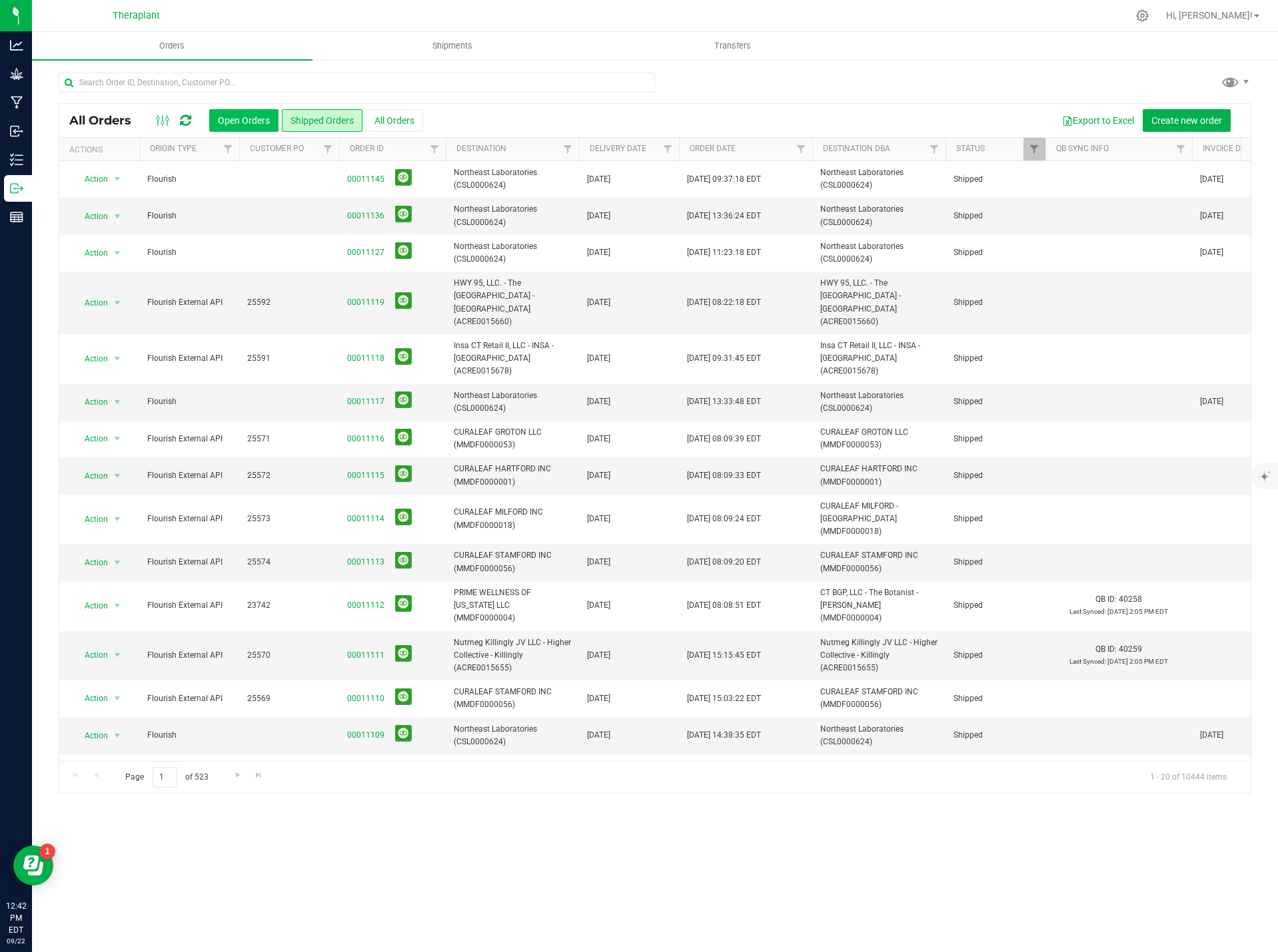
click at [257, 124] on button "Open Orders" at bounding box center [244, 120] width 70 height 23
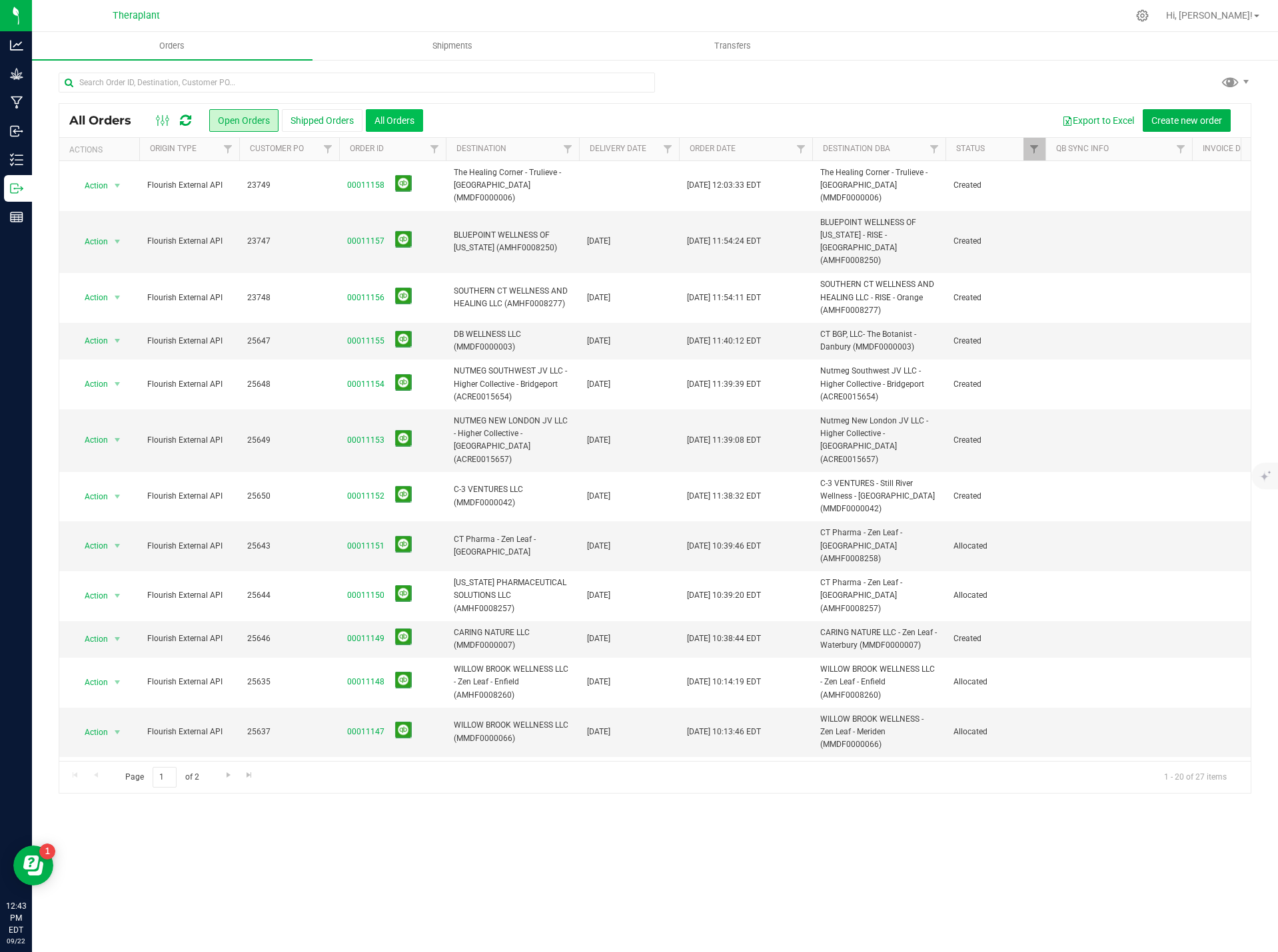
click at [403, 116] on button "All Orders" at bounding box center [394, 120] width 57 height 23
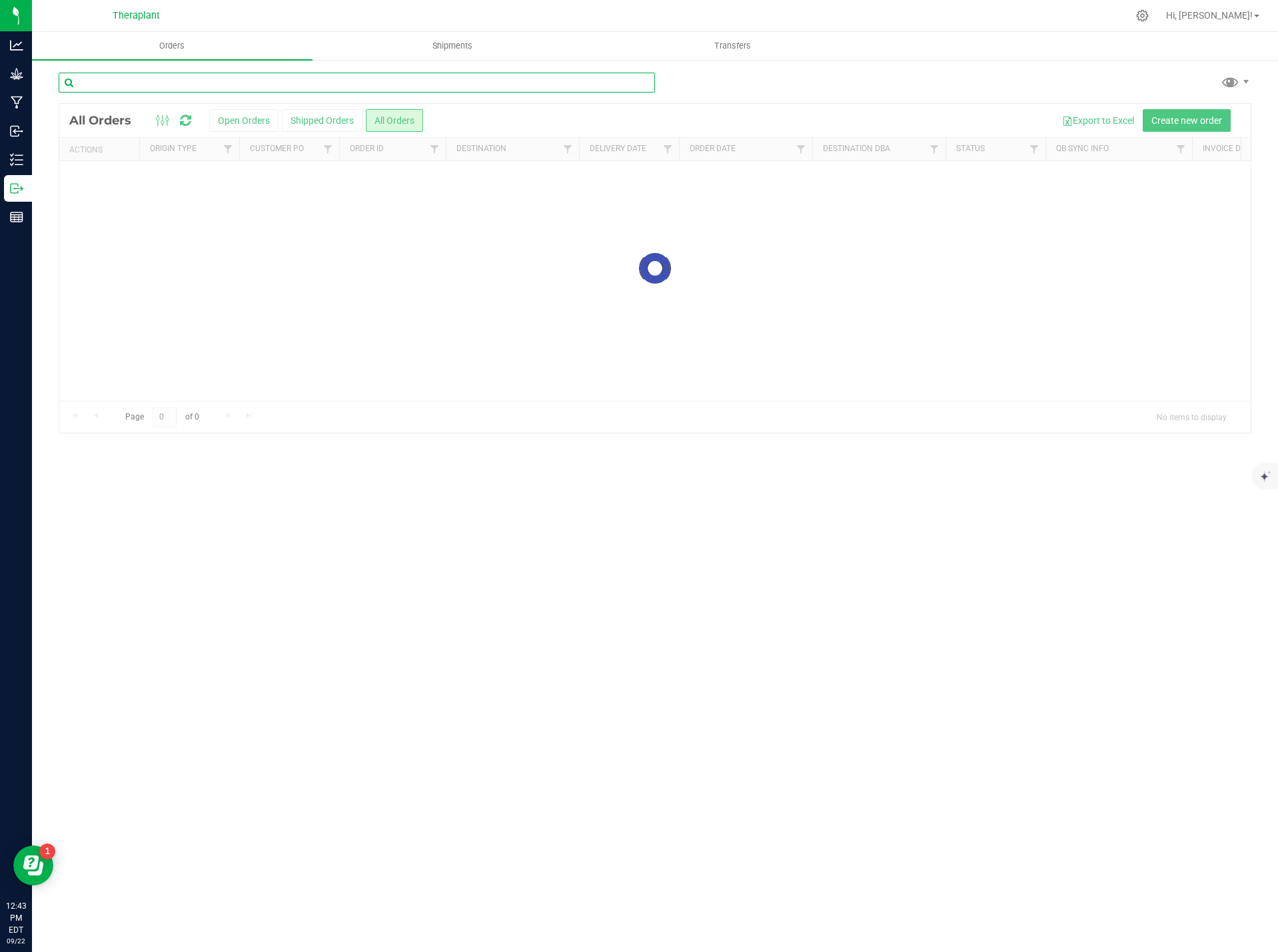
click at [337, 78] on input "text" at bounding box center [356, 82] width 596 height 20
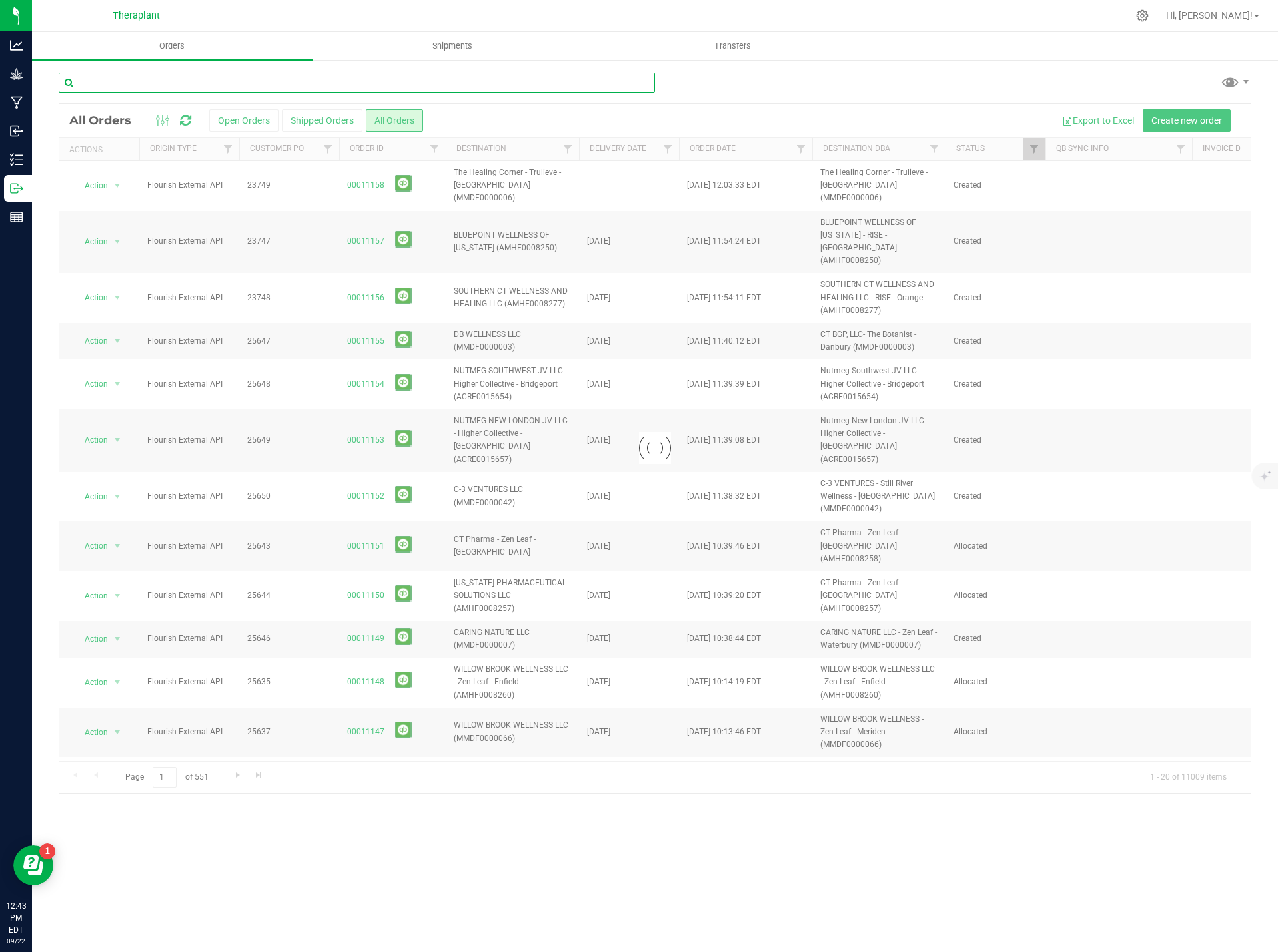
click at [229, 80] on input "text" at bounding box center [356, 82] width 596 height 20
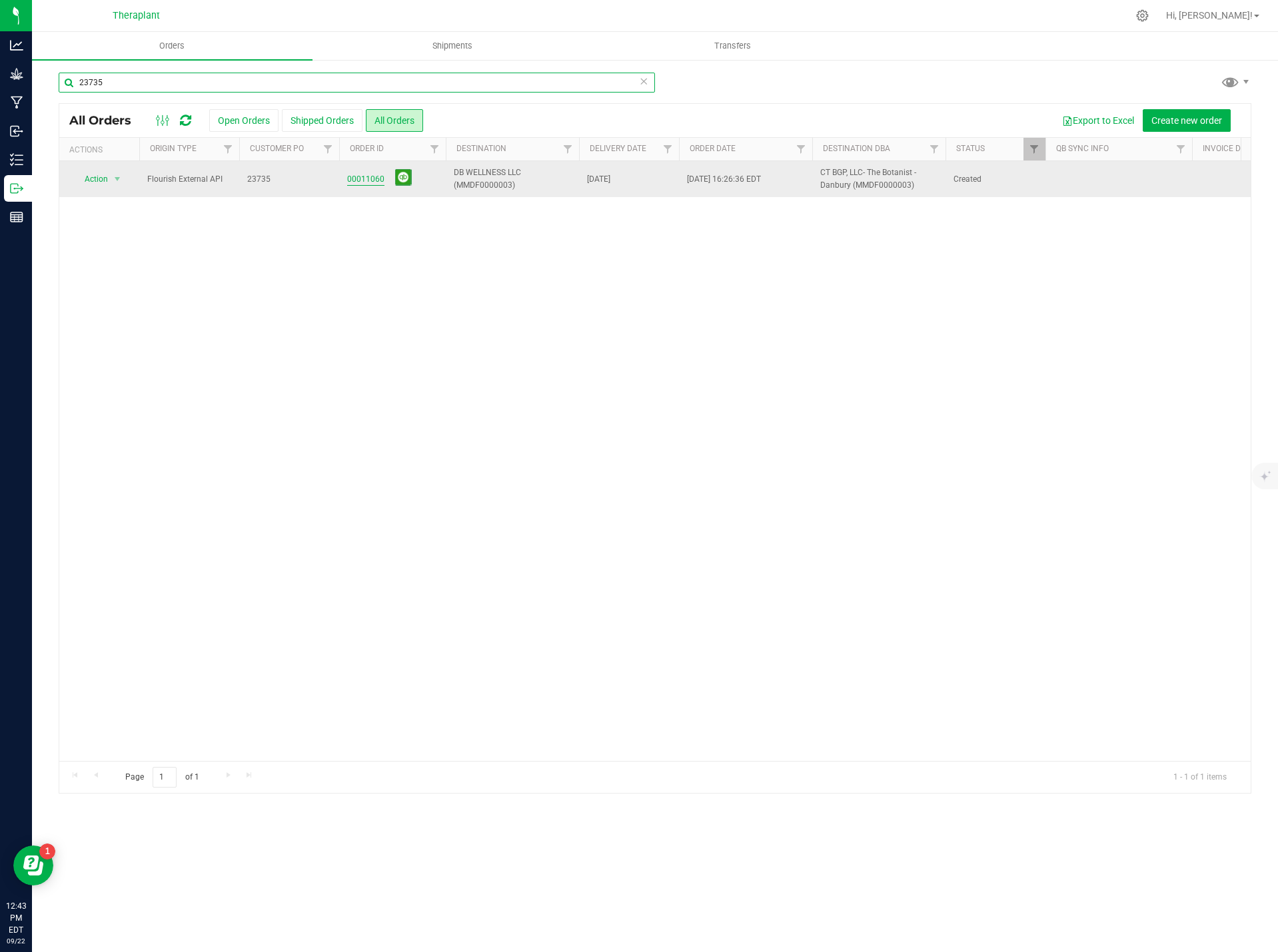
type input "23735"
click at [363, 181] on link "00011060" at bounding box center [365, 179] width 37 height 12
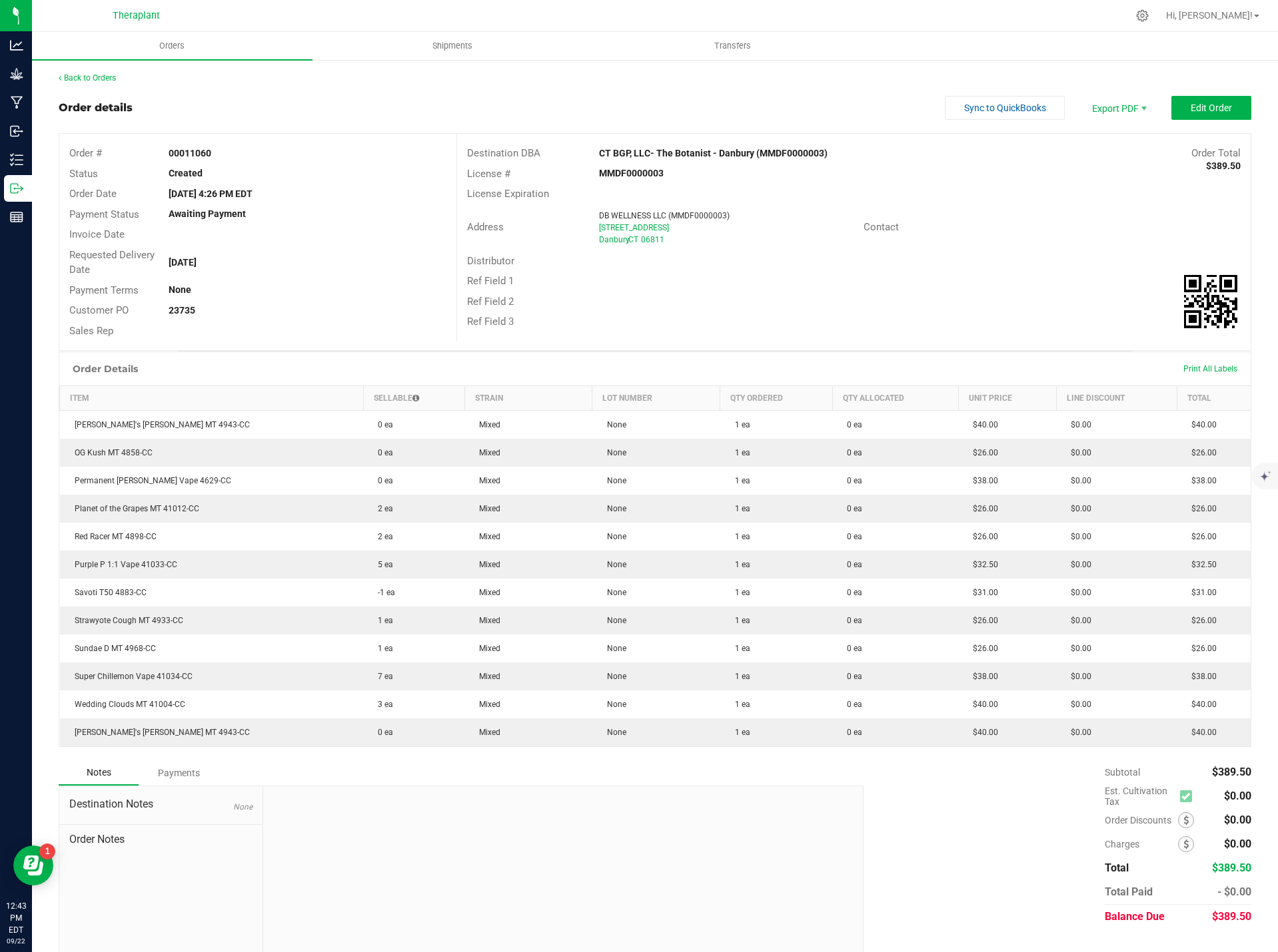
click at [102, 70] on div "Back to Orders Order details Sync to QuickBooks Export PDF Edit Order Order # 0…" at bounding box center [654, 518] width 1246 height 920
click at [103, 76] on link "Back to Orders" at bounding box center [87, 78] width 57 height 10
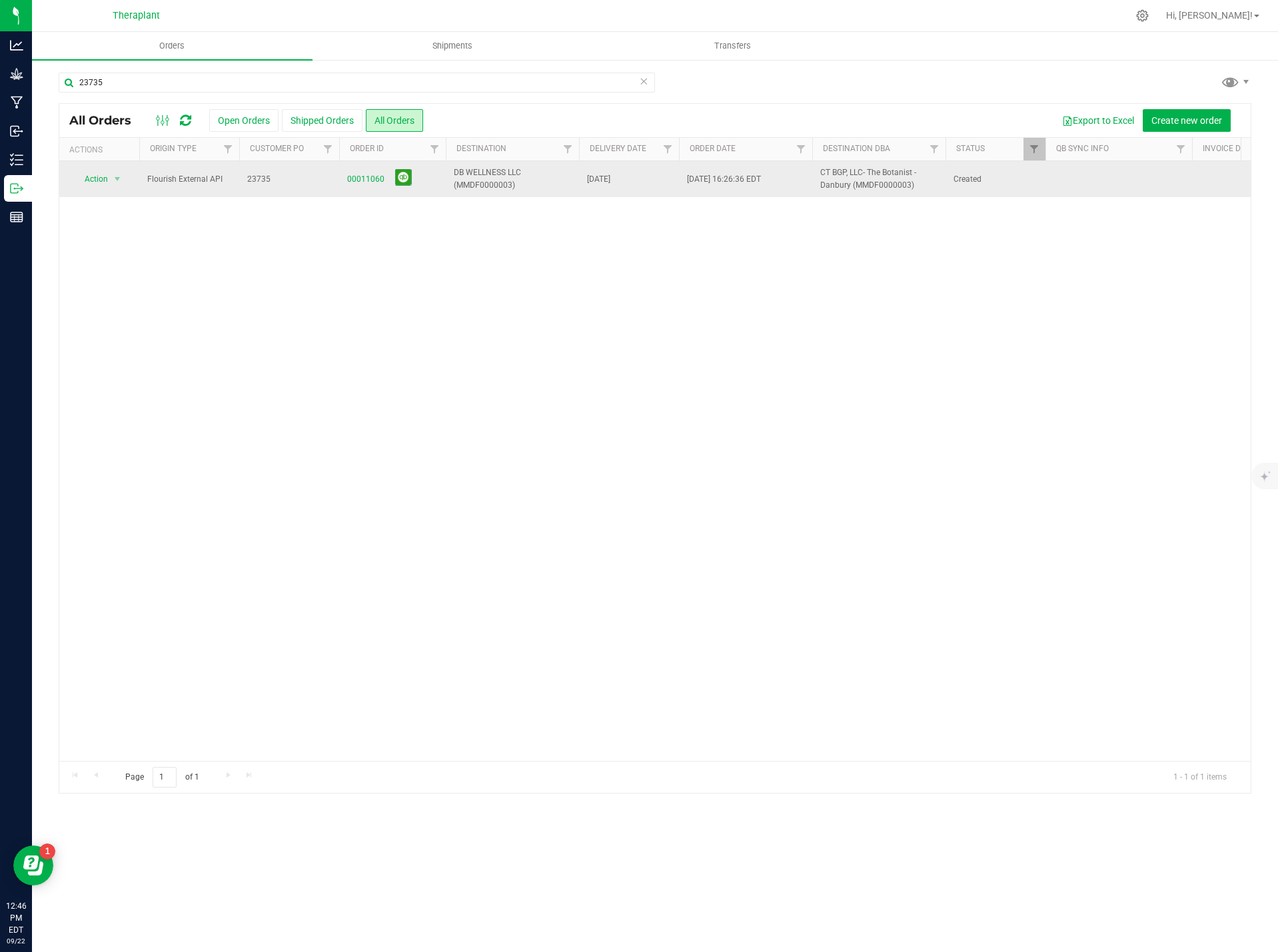
click at [366, 172] on span "00011060" at bounding box center [392, 180] width 91 height 21
click at [366, 175] on link "00011060" at bounding box center [365, 179] width 37 height 12
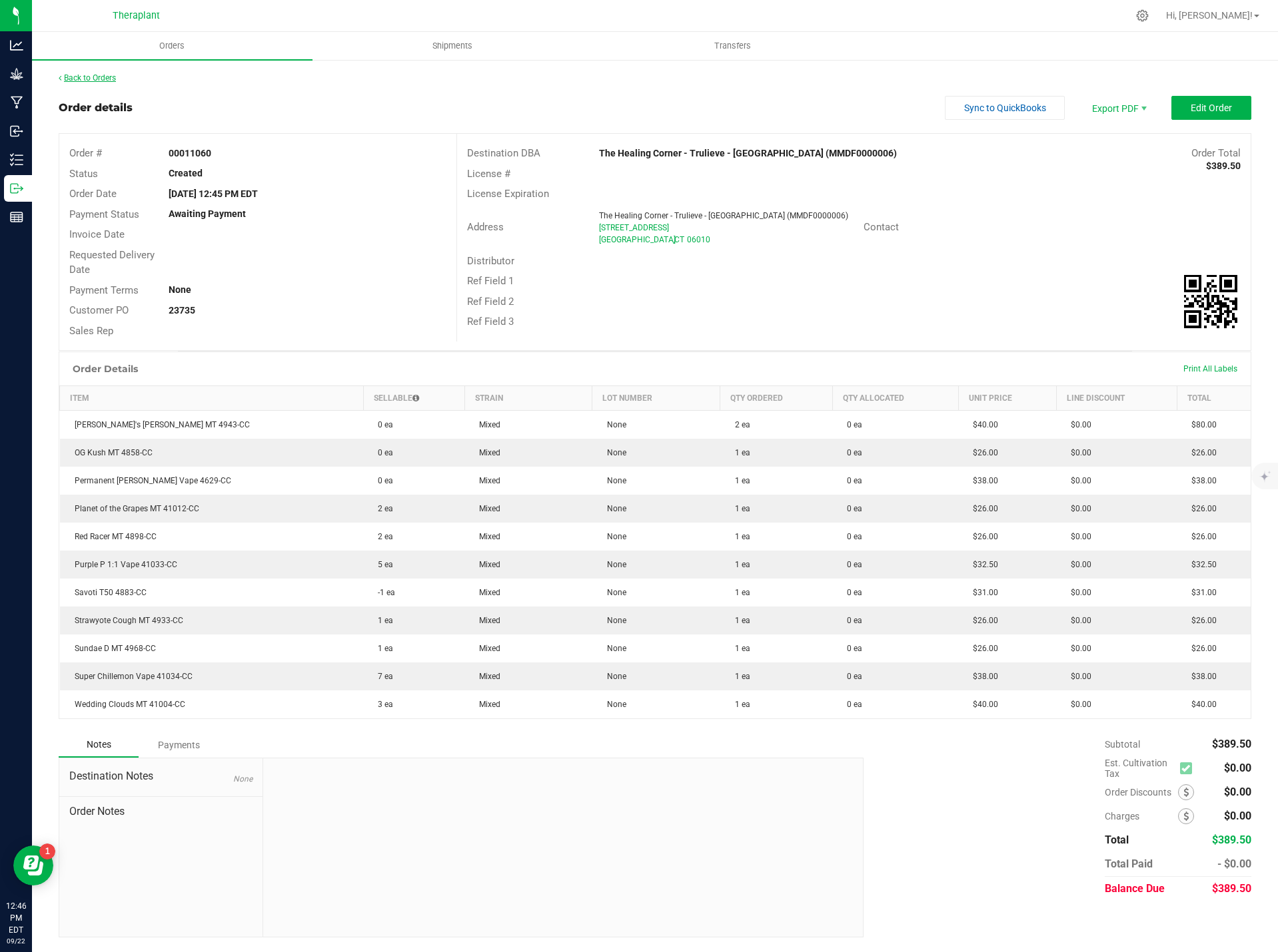
click at [87, 81] on link "Back to Orders" at bounding box center [87, 78] width 57 height 10
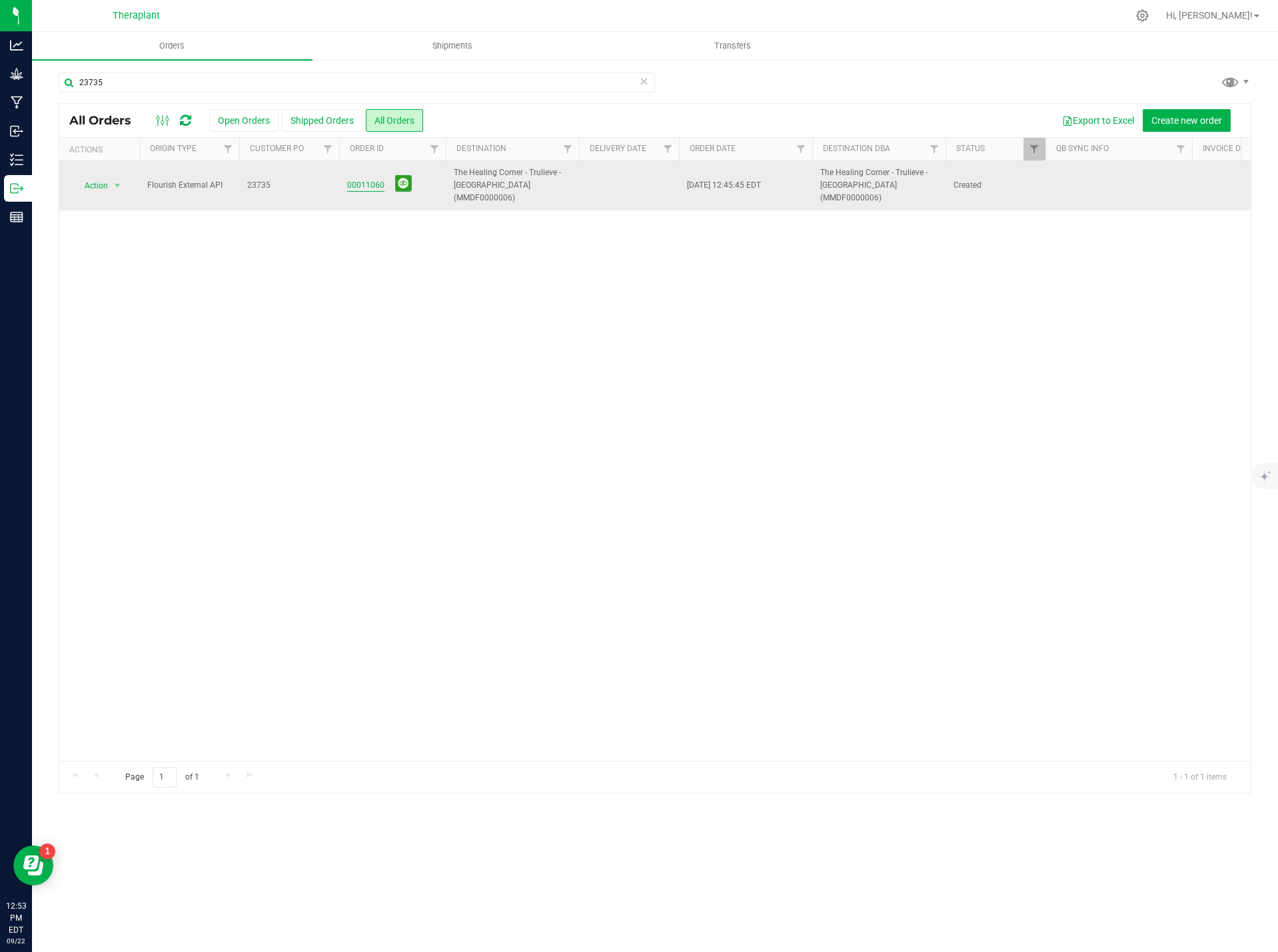
click at [373, 180] on link "00011060" at bounding box center [365, 185] width 37 height 12
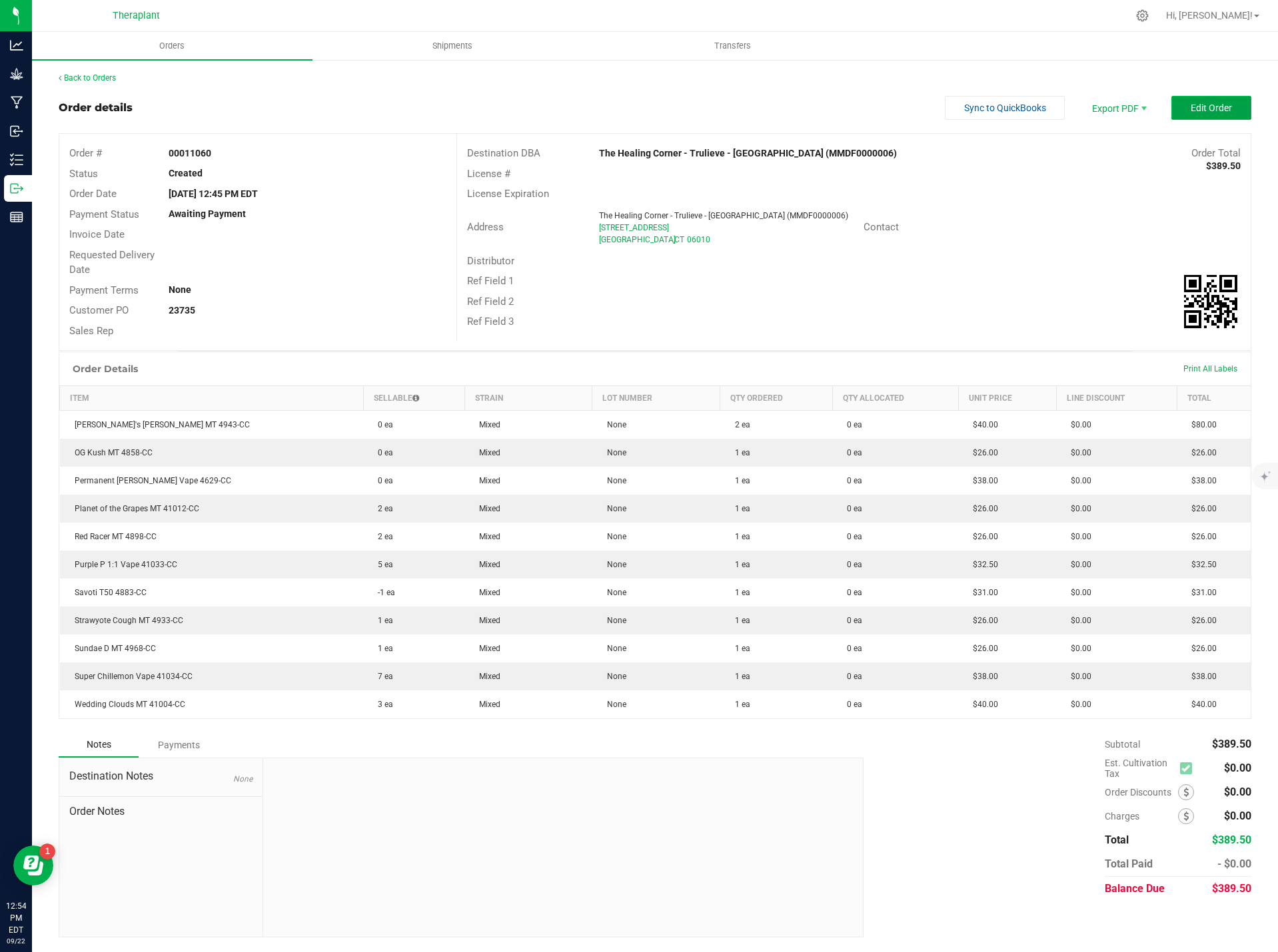
click at [1213, 114] on span "Edit Order" at bounding box center [1211, 107] width 41 height 11
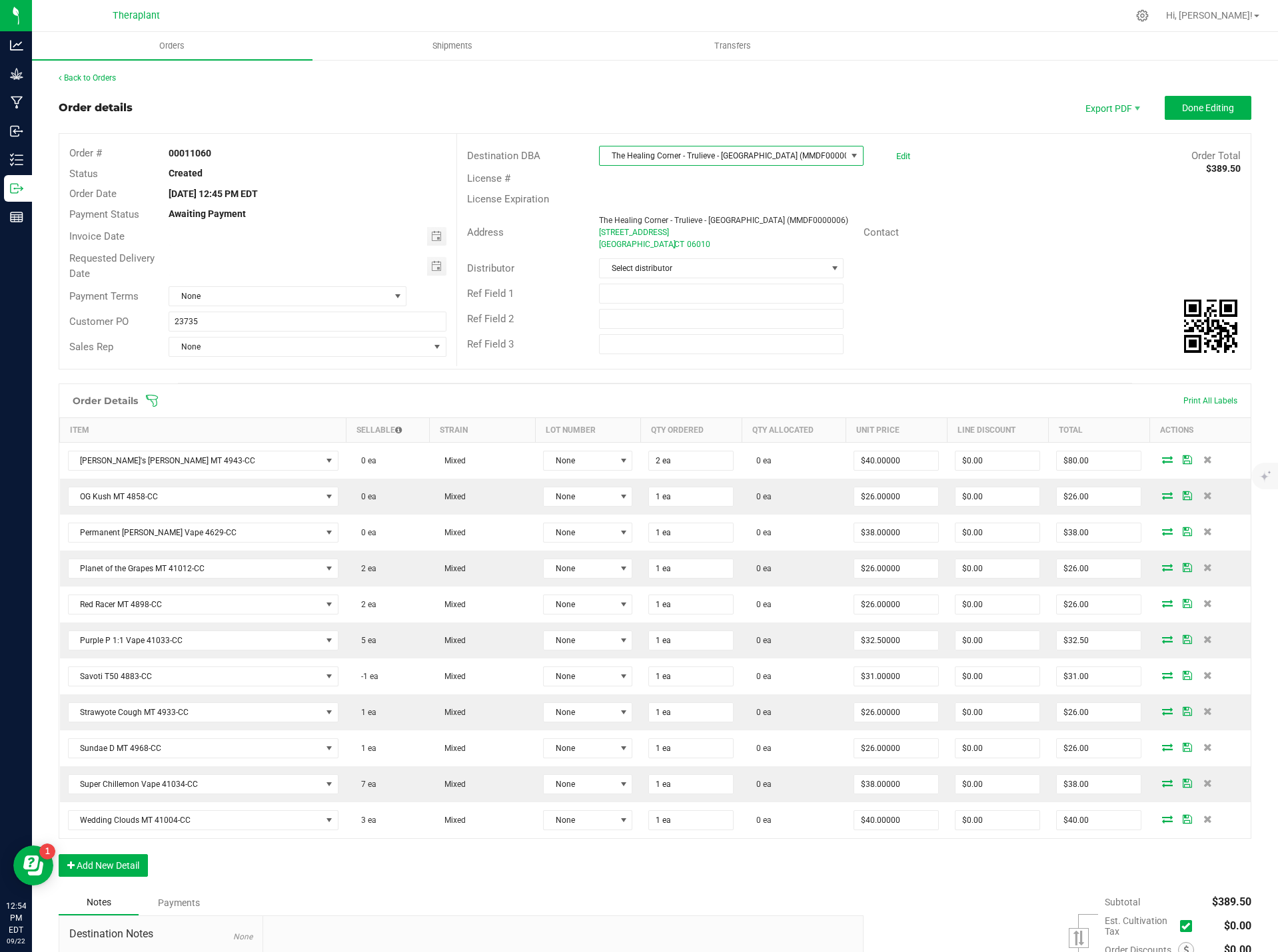
click at [834, 156] on span "The Healing Corner - Trulieve - Bristol (MMDF0000006)" at bounding box center [722, 156] width 245 height 19
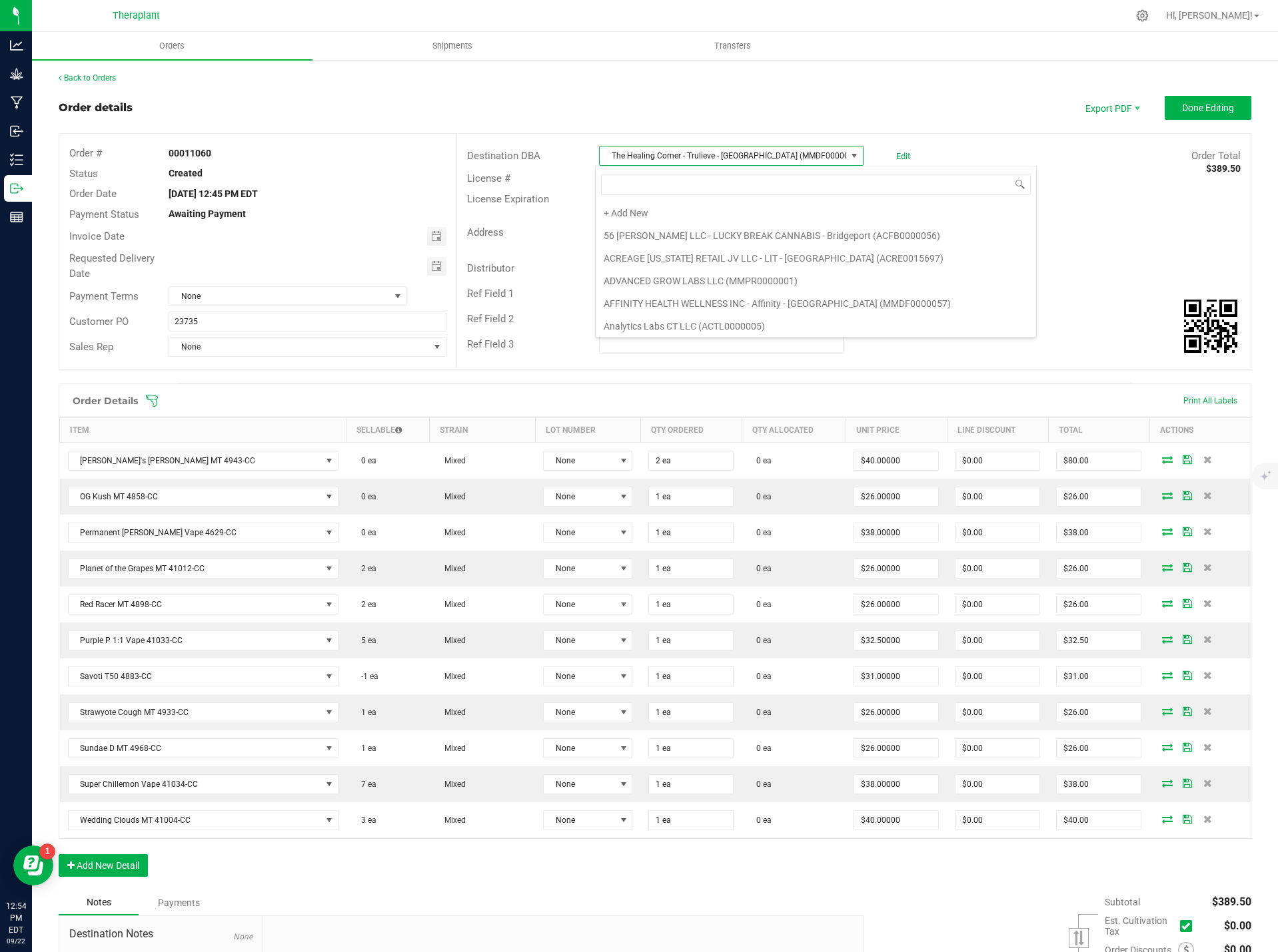
scroll to position [20, 262]
click at [713, 184] on input at bounding box center [816, 184] width 430 height 21
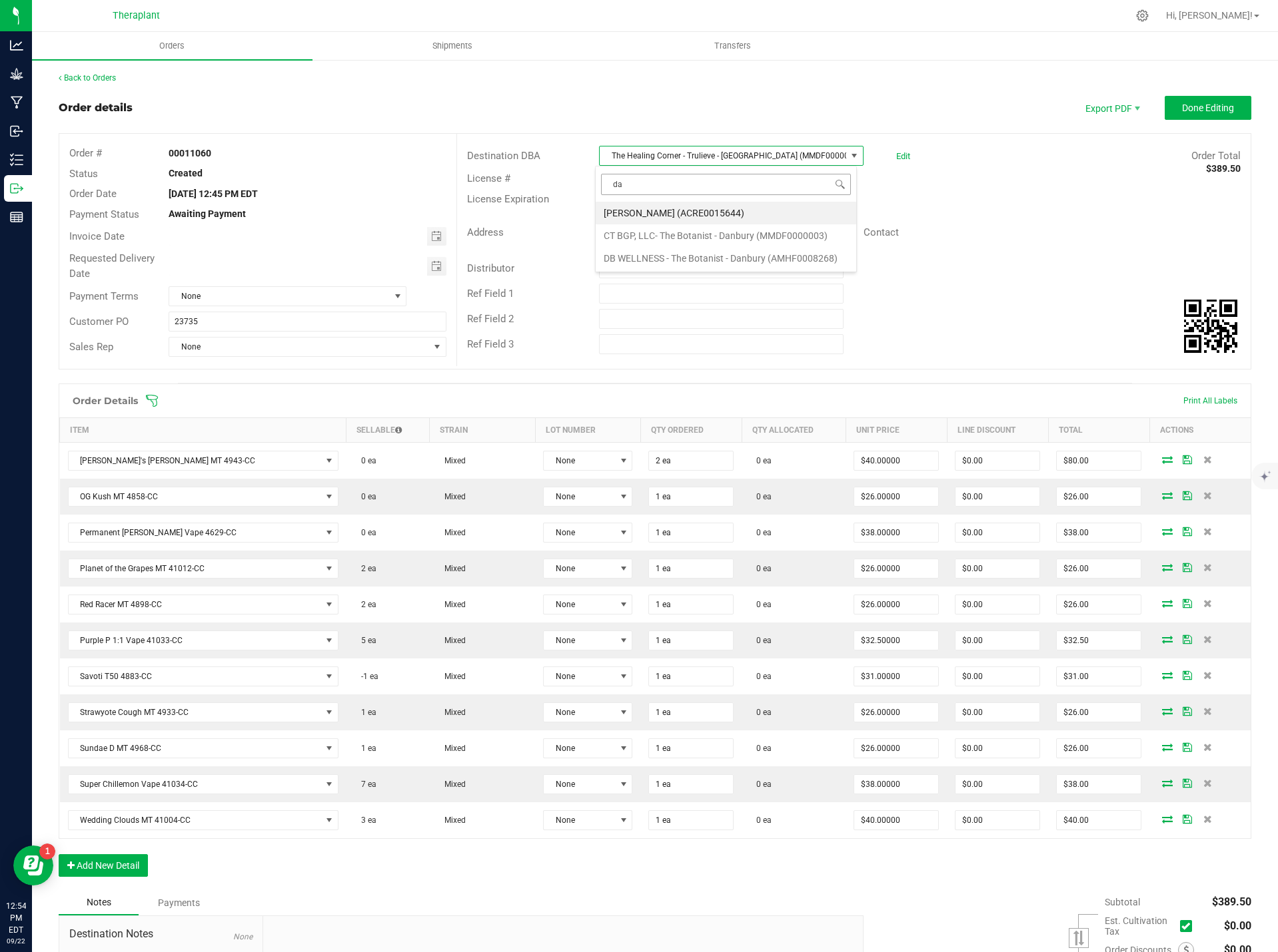
type input "d"
click at [707, 157] on span "The Healing Corner - Trulieve - Bristol (MMDF0000006)" at bounding box center [722, 156] width 245 height 19
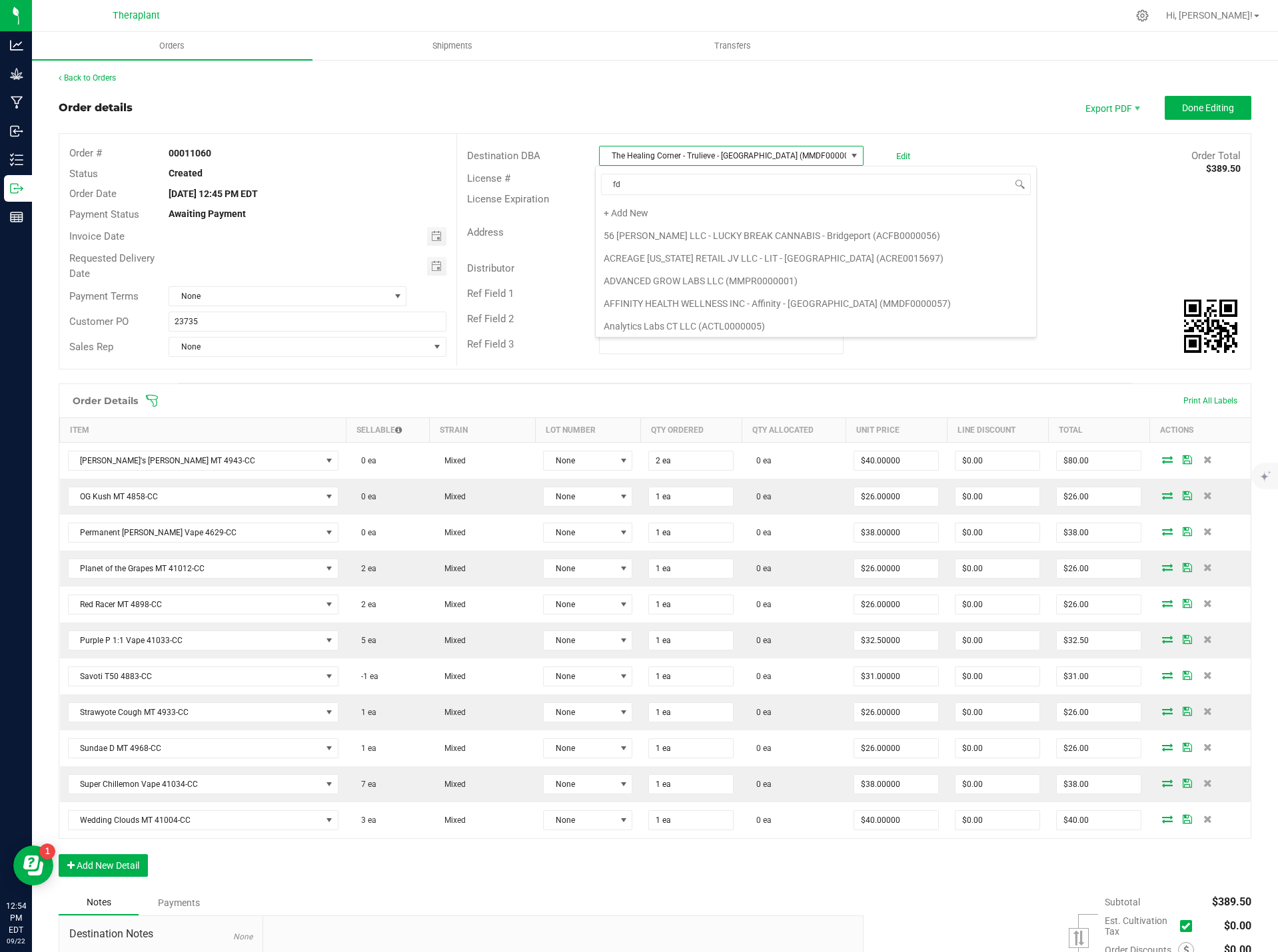
type input "f"
type input "danbury"
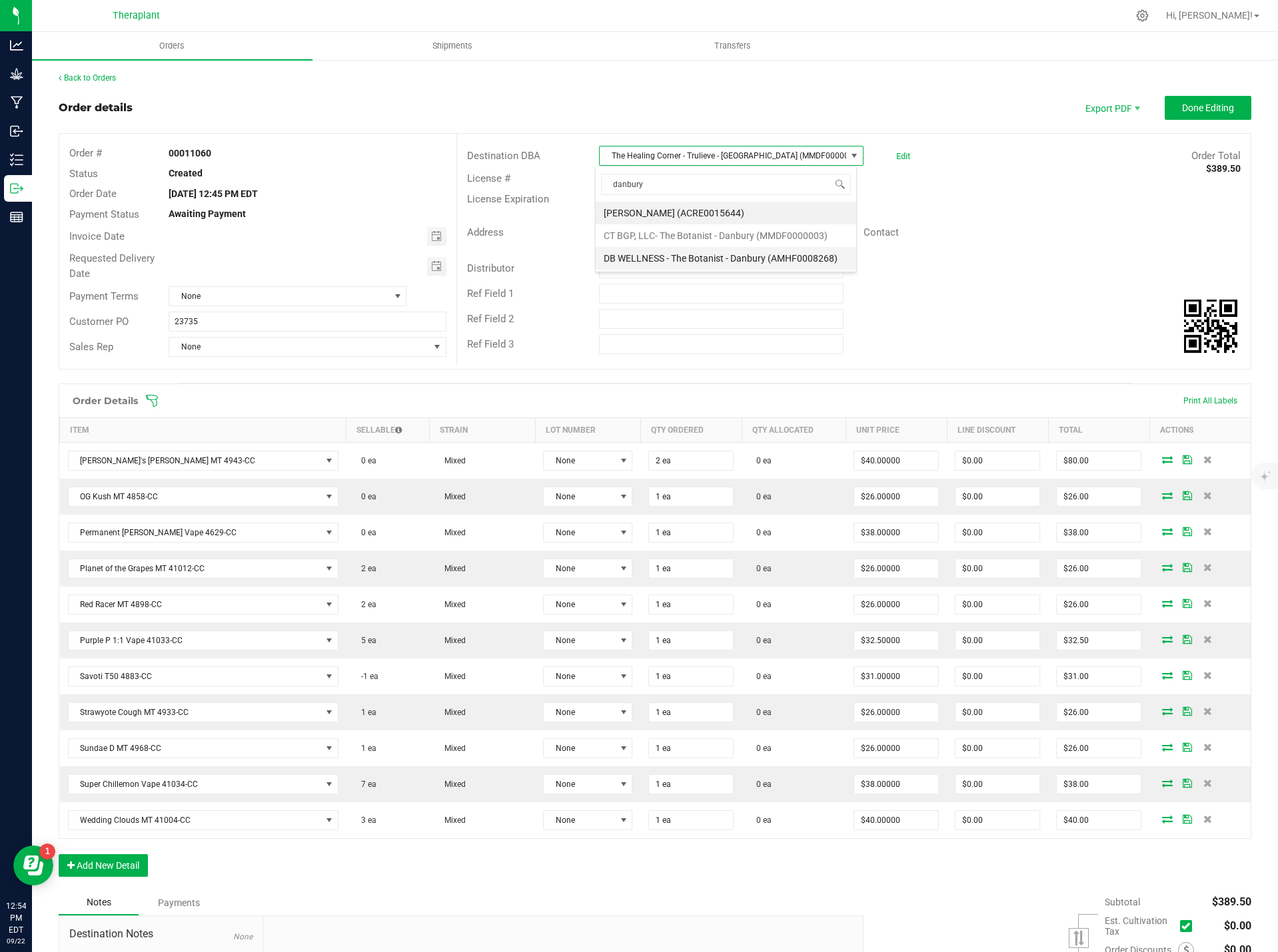
click at [775, 254] on li "DB WELLNESS - The Botanist - Danbury (AMHF0008268)" at bounding box center [726, 259] width 261 height 23
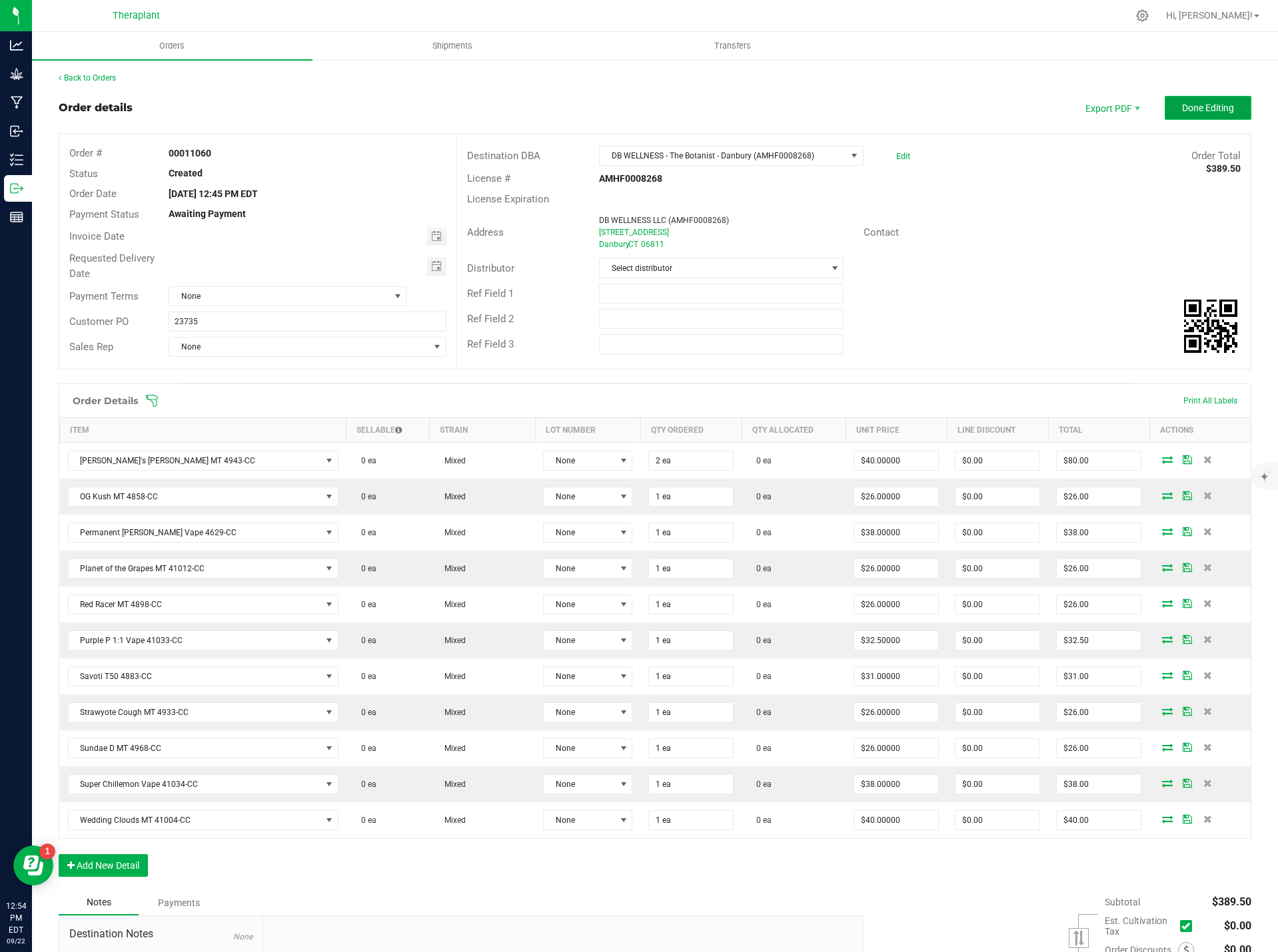
click at [1206, 110] on span "Done Editing" at bounding box center [1207, 107] width 52 height 11
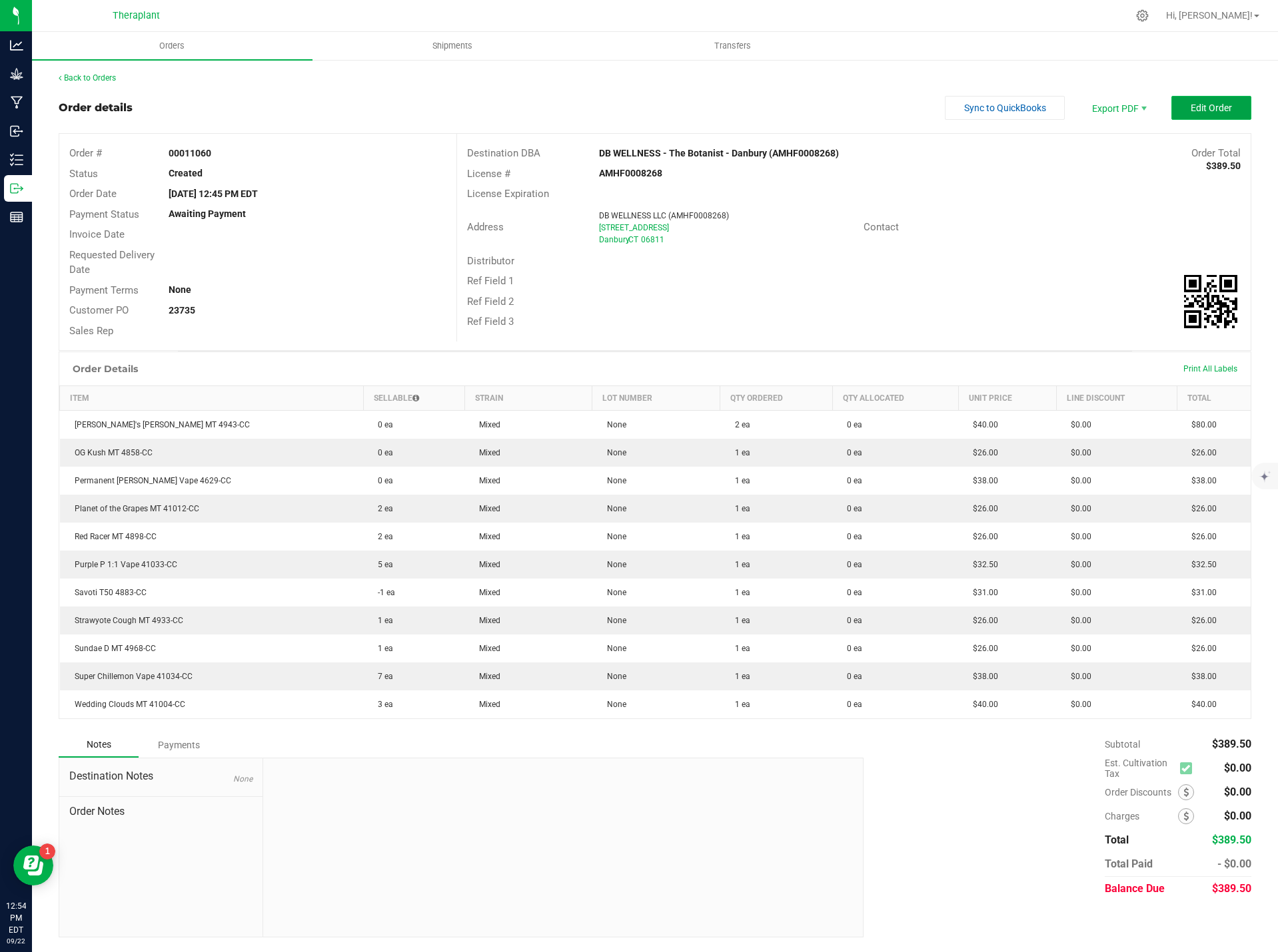
click at [1202, 112] on span "Edit Order" at bounding box center [1211, 107] width 41 height 11
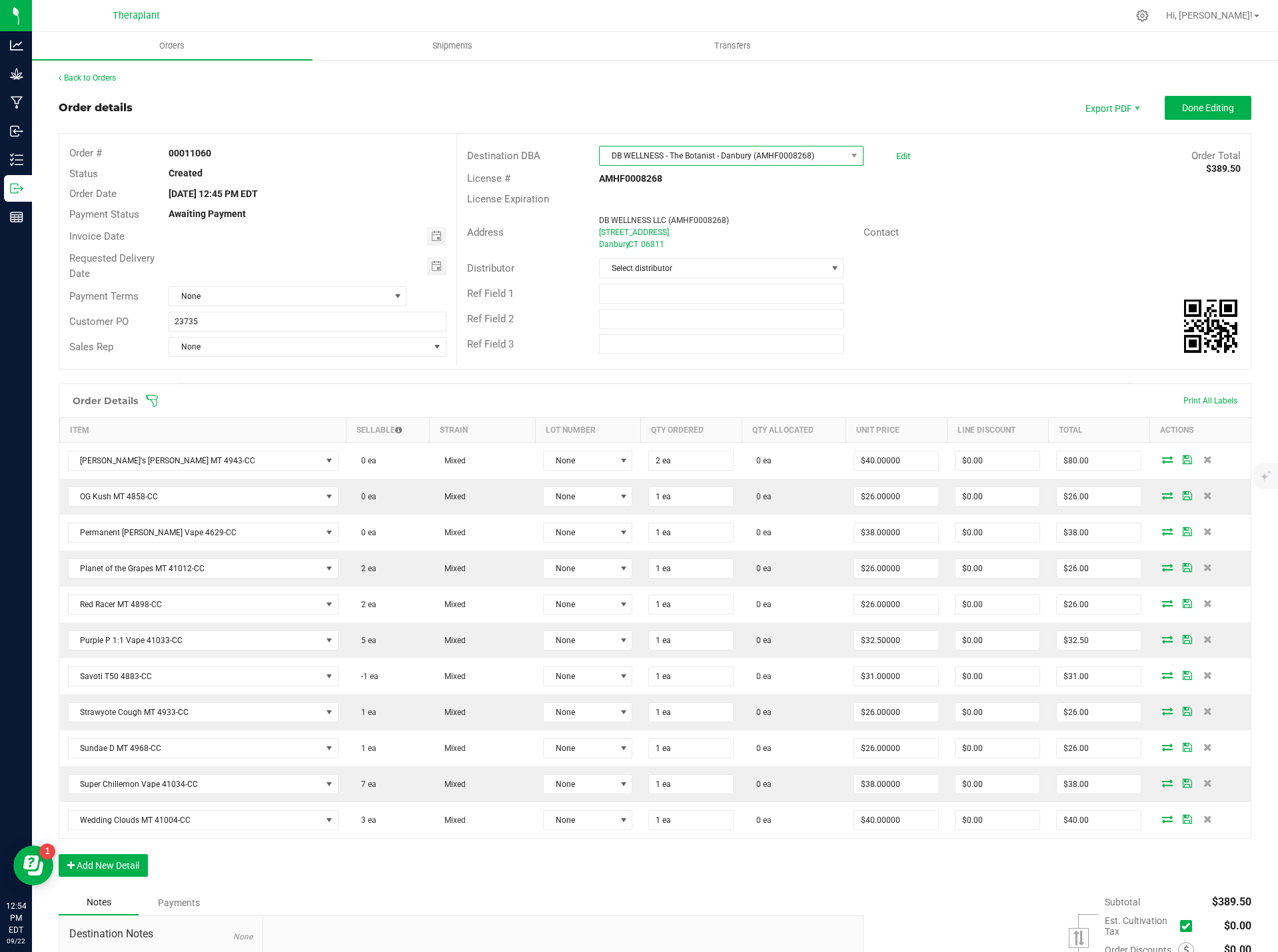
click at [829, 155] on span "DB WELLNESS - The Botanist - Danbury (AMHF0008268)" at bounding box center [722, 156] width 245 height 19
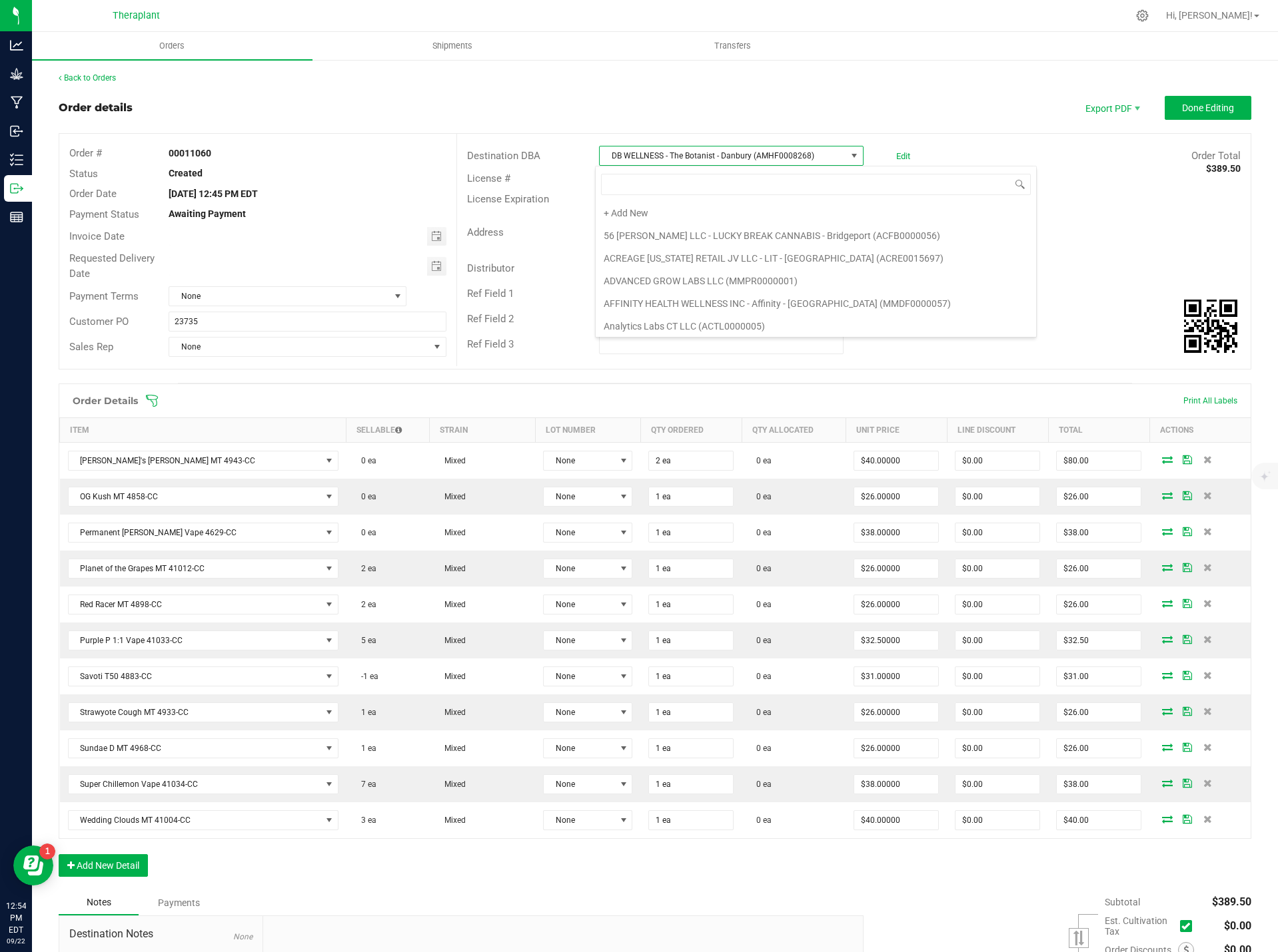
scroll to position [20, 262]
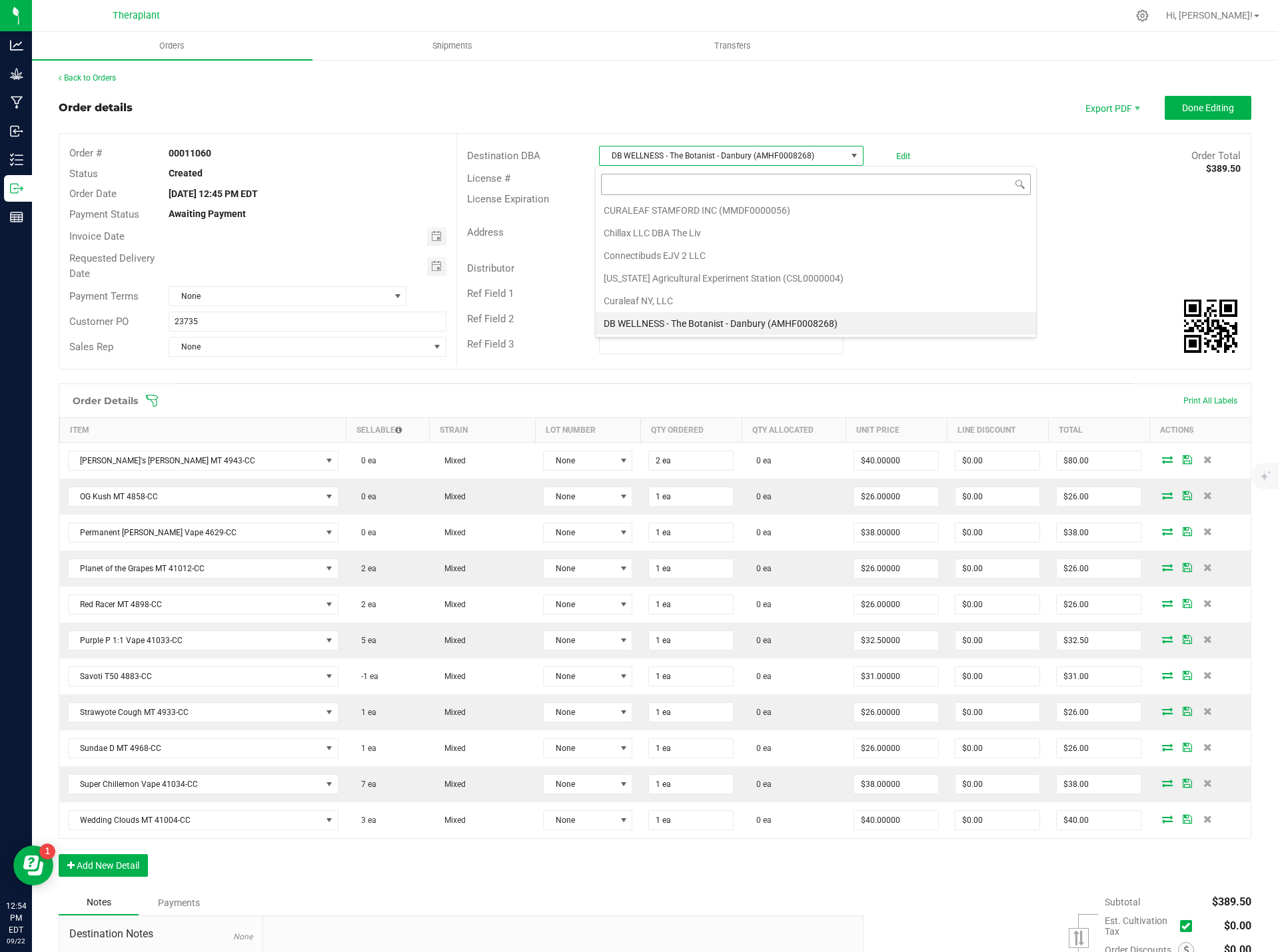
click at [816, 186] on input at bounding box center [816, 184] width 430 height 21
type input "danbury"
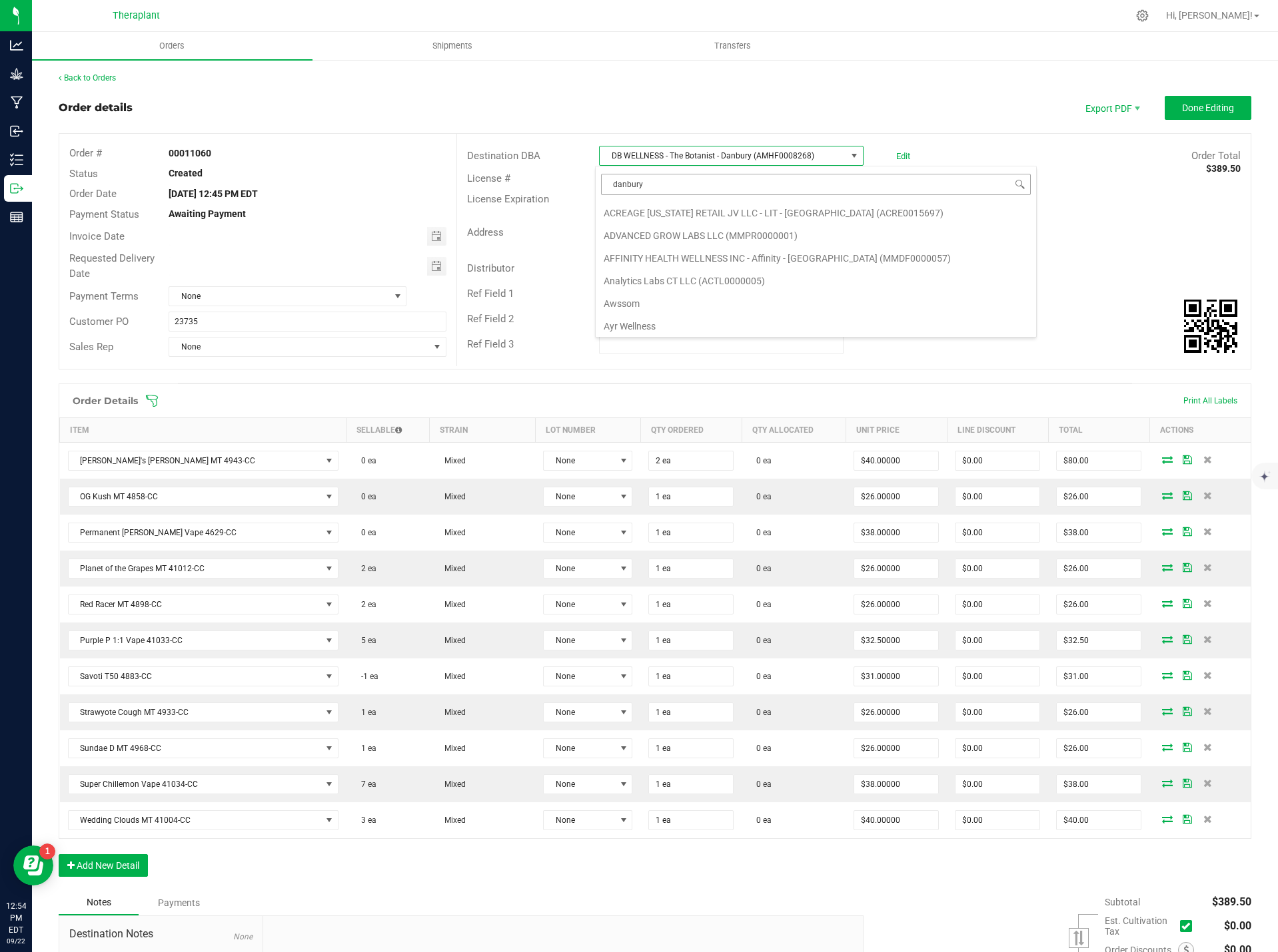
scroll to position [0, 0]
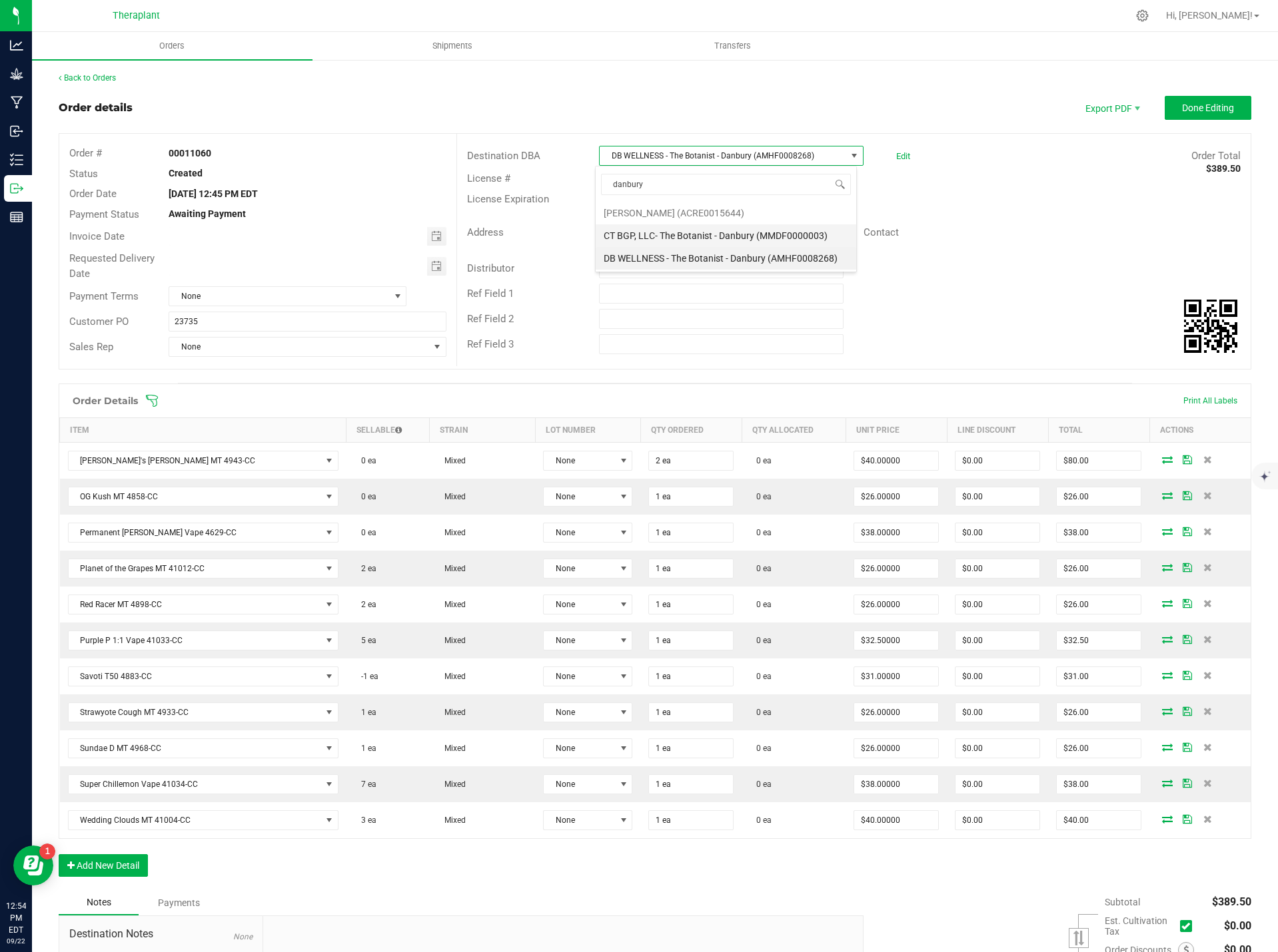
click at [815, 232] on li "CT BGP, LLC- The Botanist - Danbury (MMDF0000003)" at bounding box center [726, 236] width 261 height 23
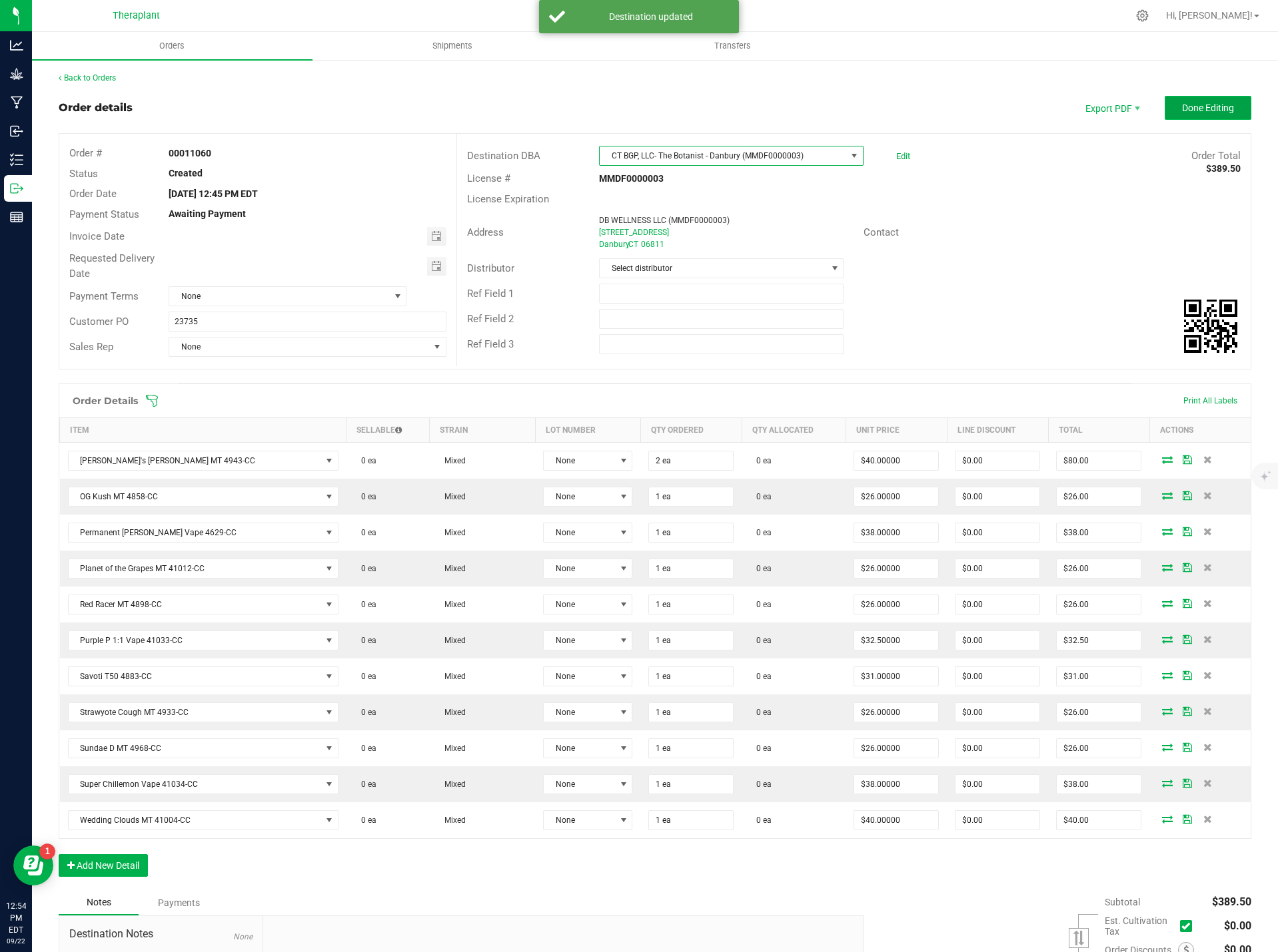
click at [1209, 109] on span "Done Editing" at bounding box center [1207, 107] width 52 height 11
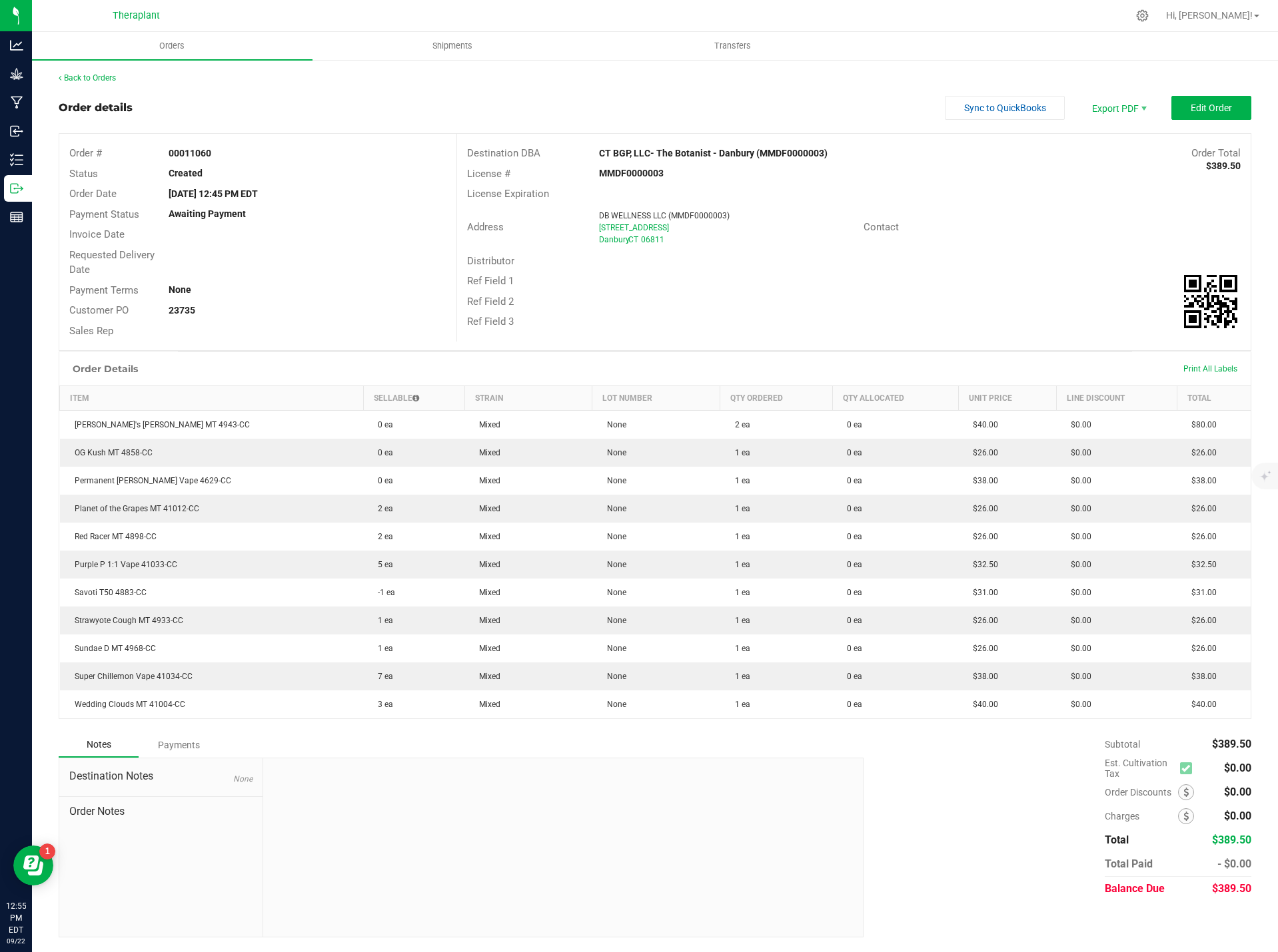
click at [96, 73] on div "Back to Orders" at bounding box center [654, 77] width 1193 height 12
click at [94, 77] on link "Back to Orders" at bounding box center [87, 78] width 57 height 10
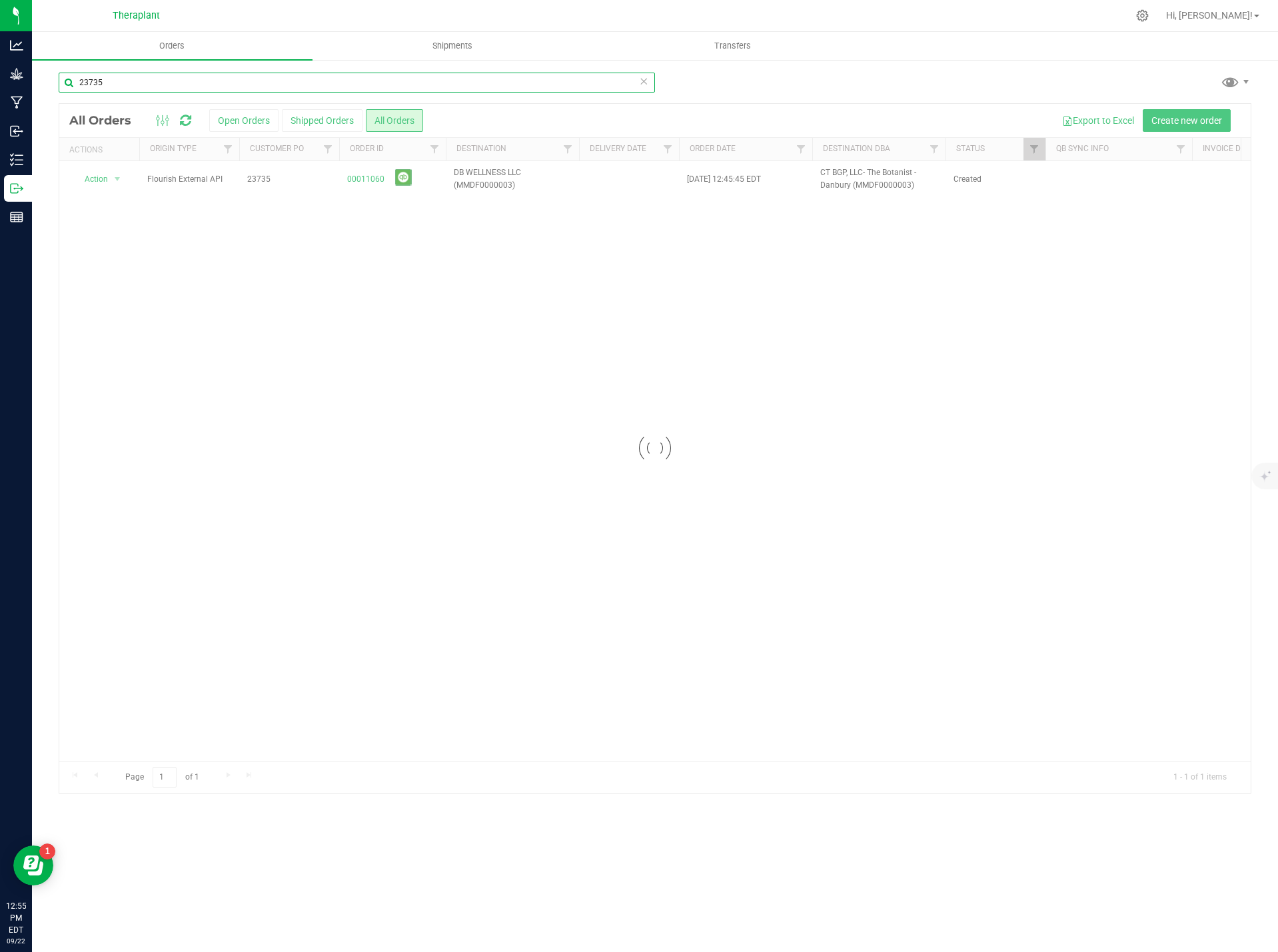
click at [114, 81] on input "23735" at bounding box center [356, 82] width 596 height 20
type input "23749"
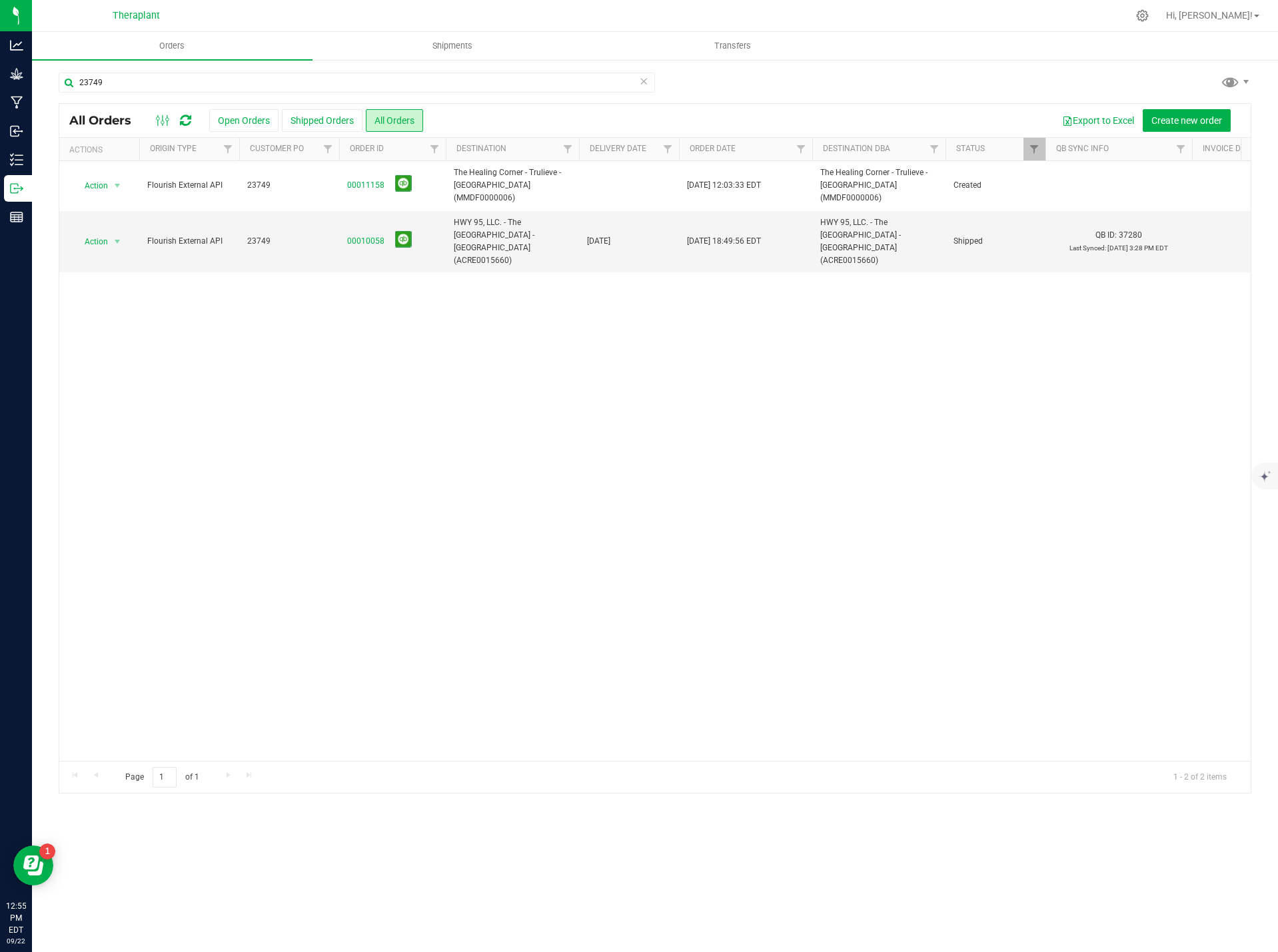
click at [645, 78] on icon at bounding box center [644, 80] width 10 height 16
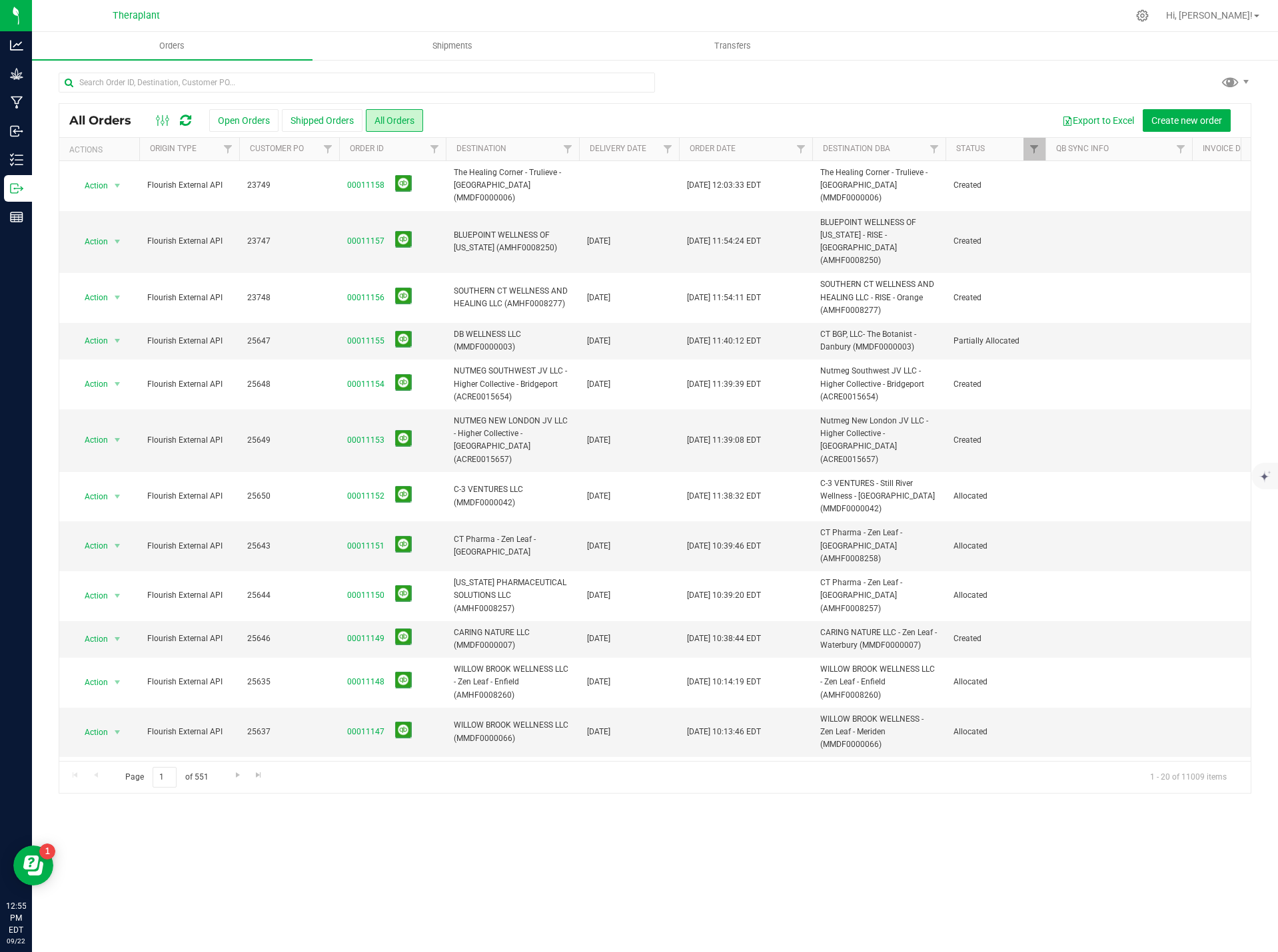
click at [321, 116] on button "Shipped Orders" at bounding box center [322, 120] width 80 height 23
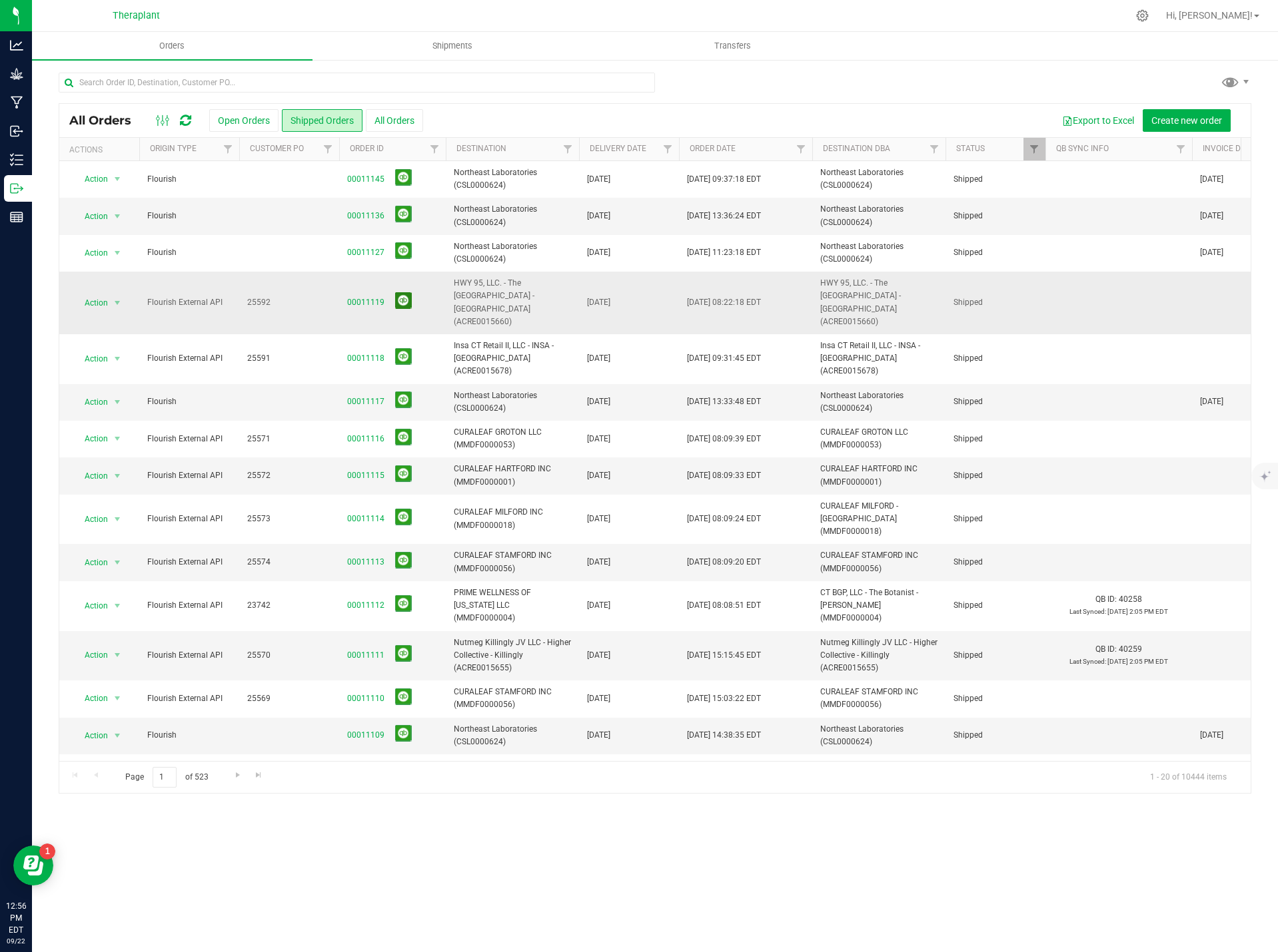
click at [405, 294] on button at bounding box center [403, 300] width 16 height 16
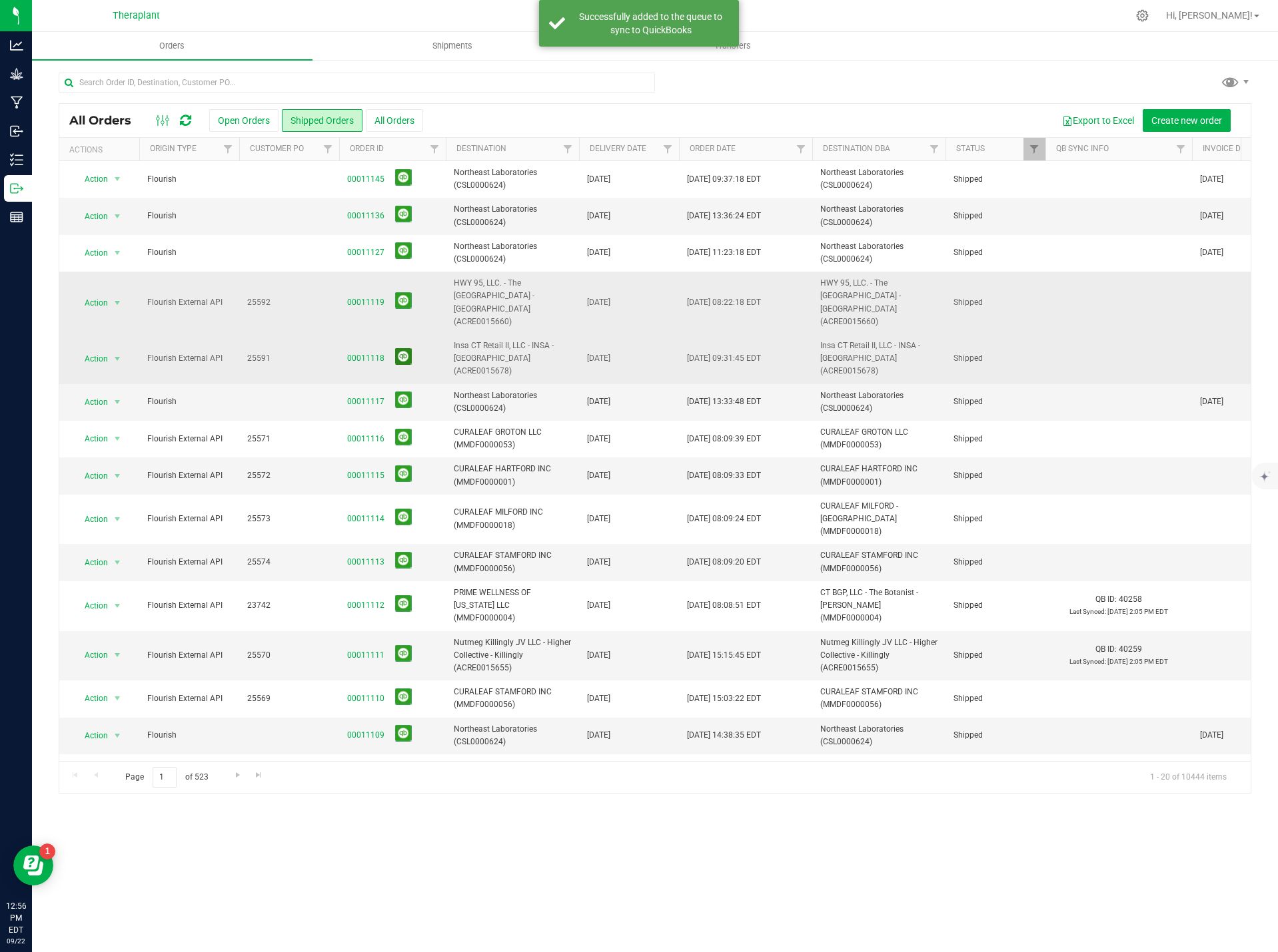
click at [404, 349] on button at bounding box center [403, 356] width 16 height 16
click at [186, 129] on div "All Orders Open Orders Shipped Orders All Orders Export to Excel Create new ord…" at bounding box center [654, 120] width 1191 height 33
click at [182, 122] on icon at bounding box center [185, 120] width 11 height 13
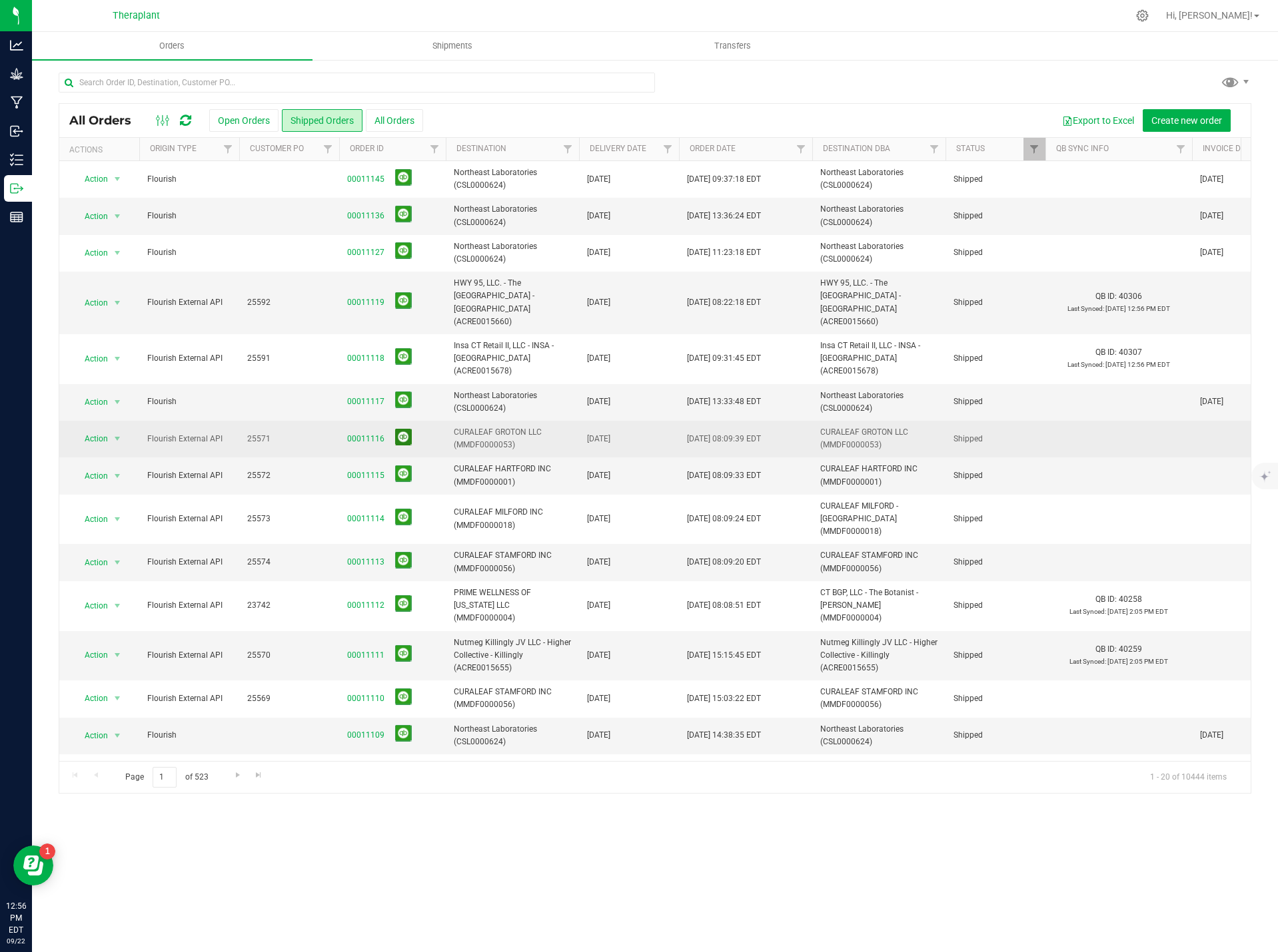
click at [405, 429] on button at bounding box center [403, 436] width 16 height 16
click at [405, 466] on button at bounding box center [403, 474] width 16 height 16
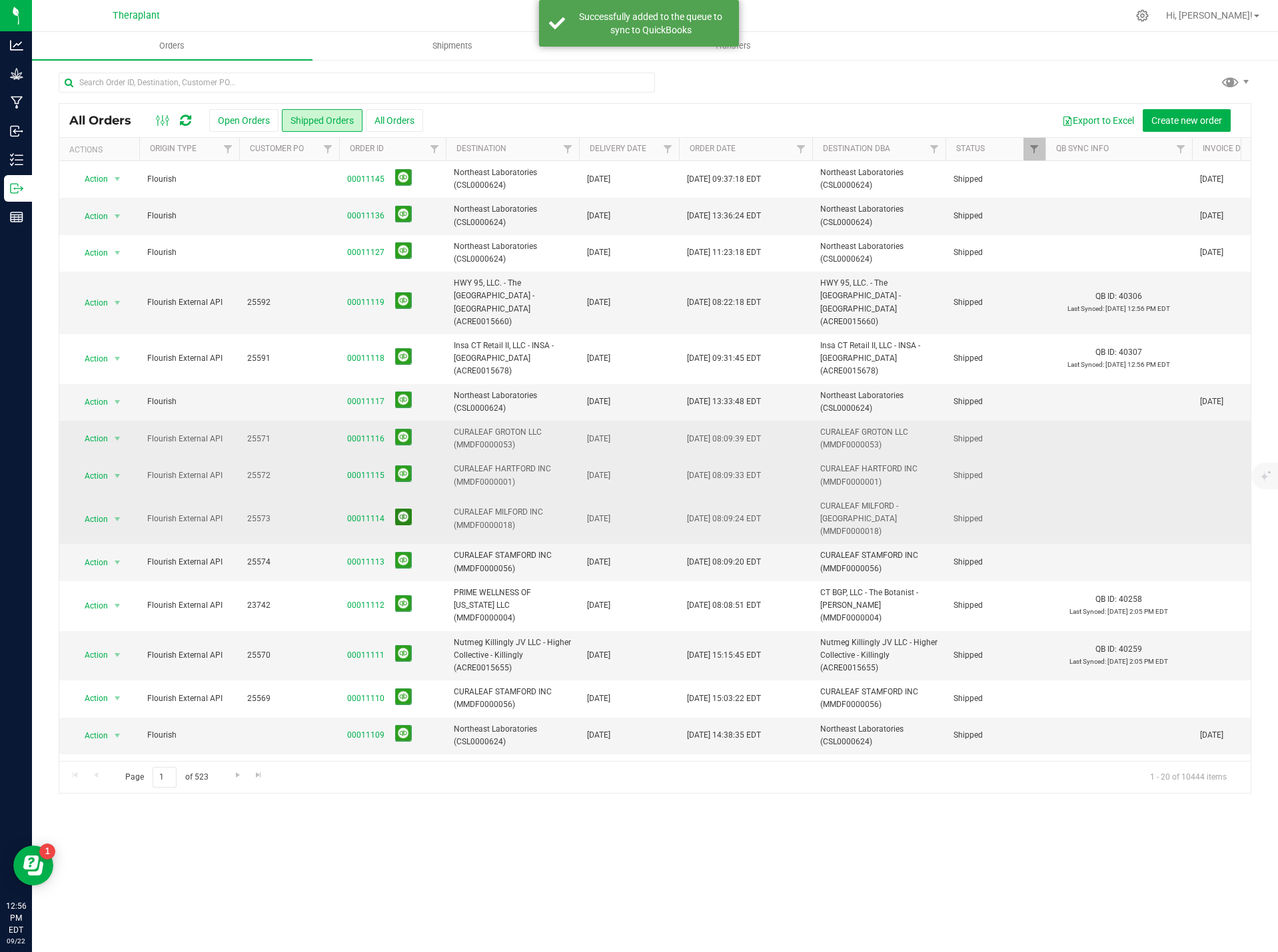
click at [407, 509] on button at bounding box center [403, 517] width 16 height 16
click at [404, 552] on button at bounding box center [403, 560] width 16 height 16
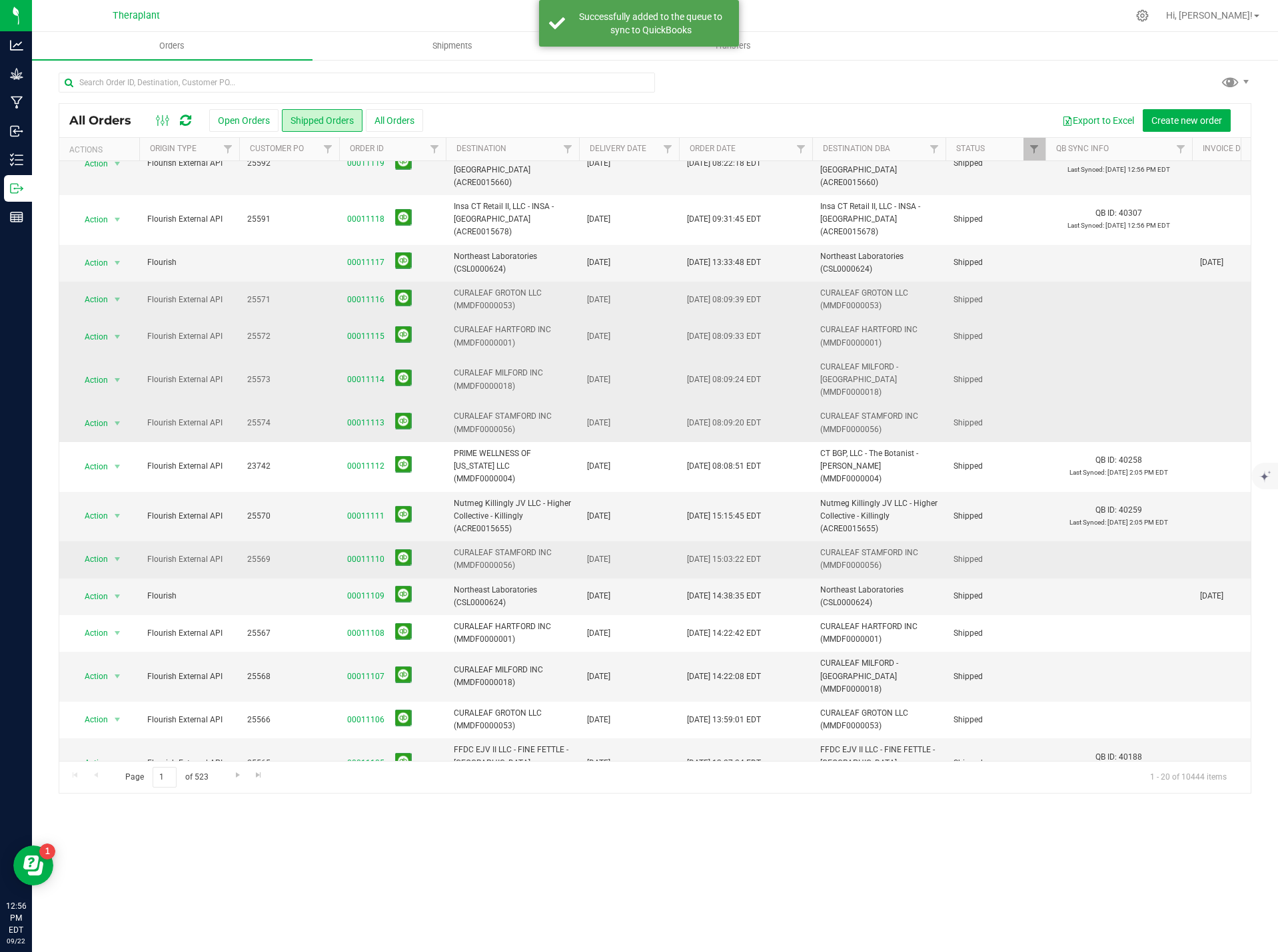
scroll to position [199, 0]
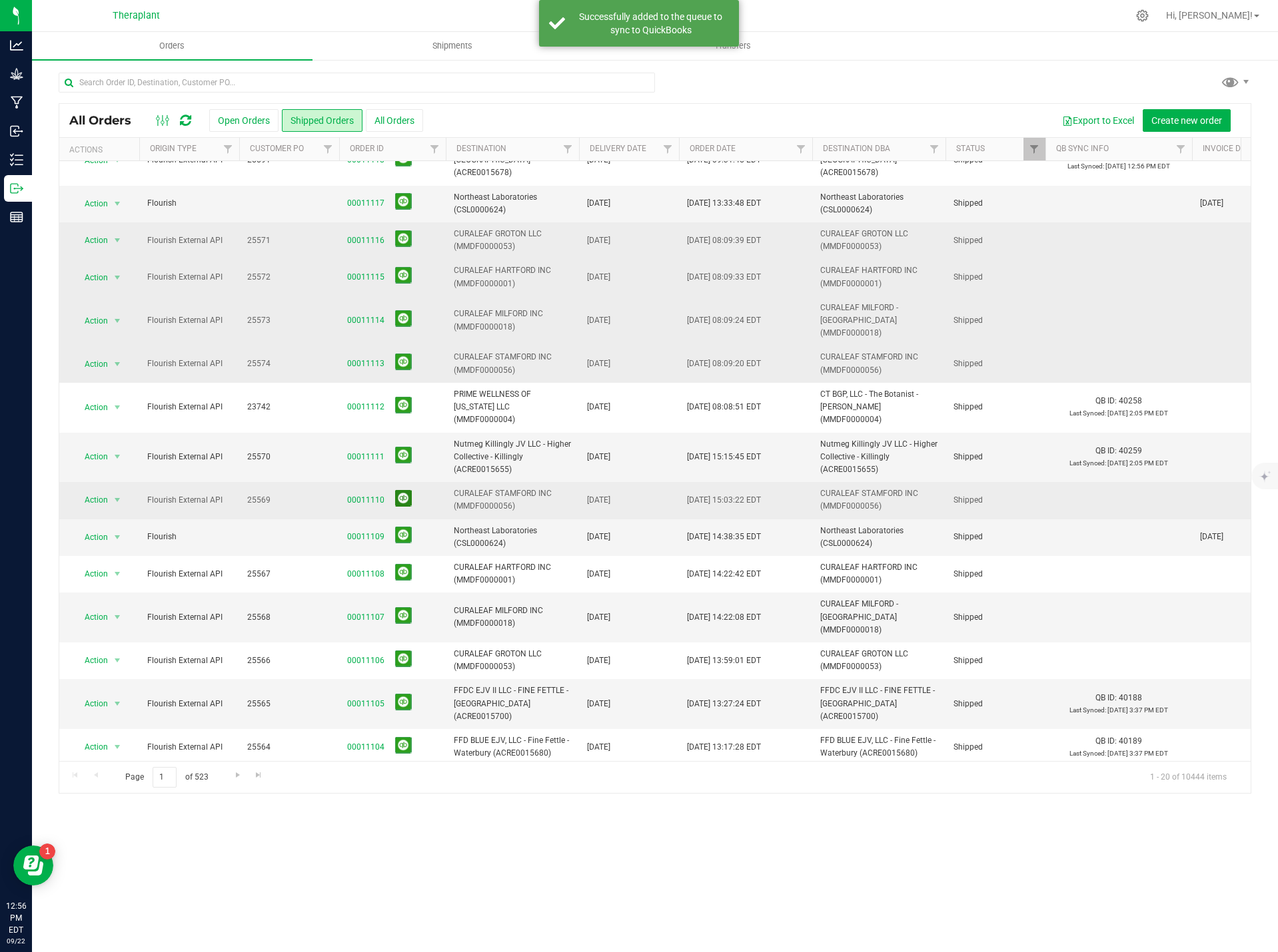
click at [403, 490] on button at bounding box center [403, 497] width 16 height 16
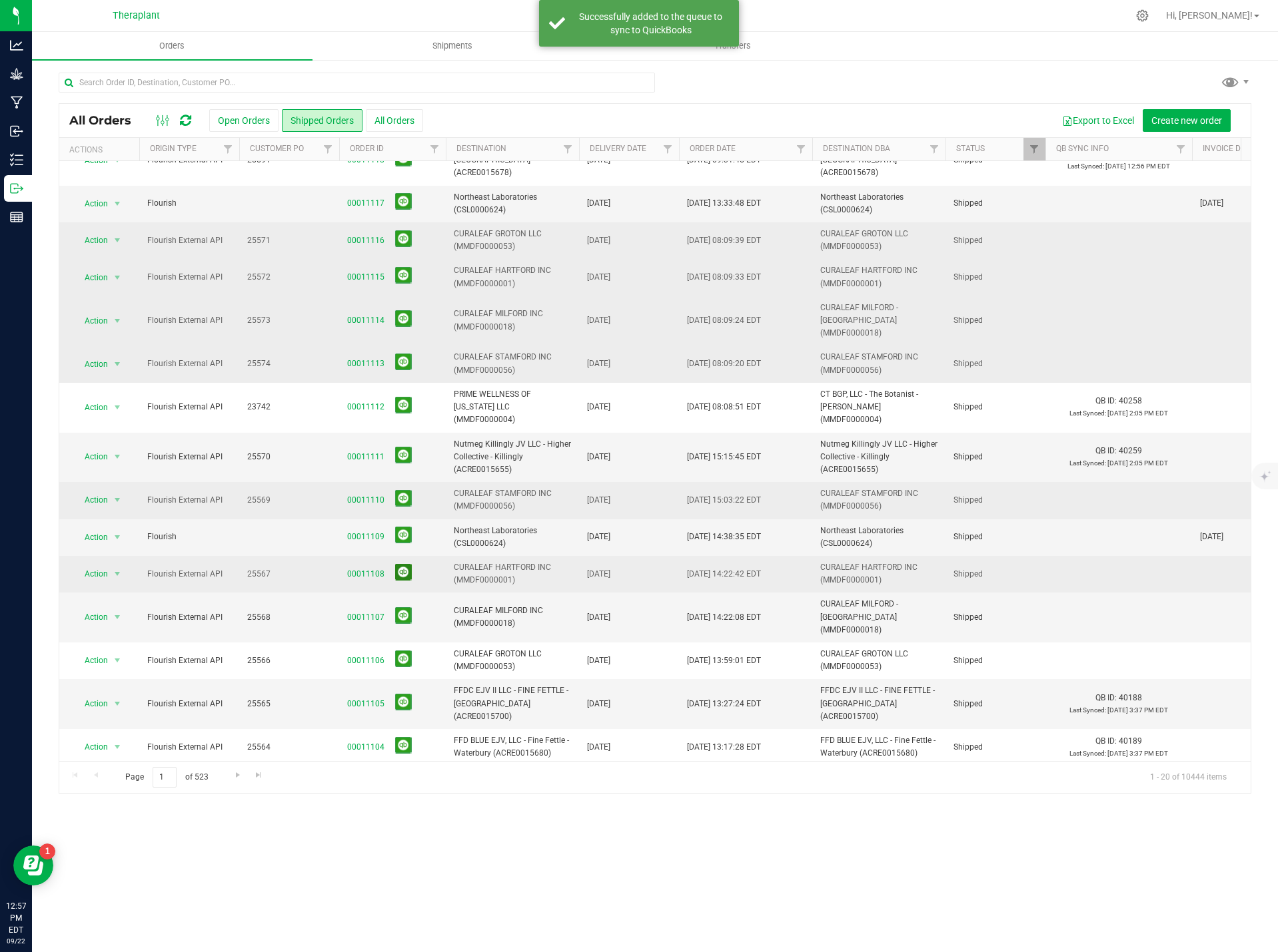
click at [402, 564] on button at bounding box center [403, 572] width 16 height 16
click at [402, 607] on button at bounding box center [403, 615] width 16 height 16
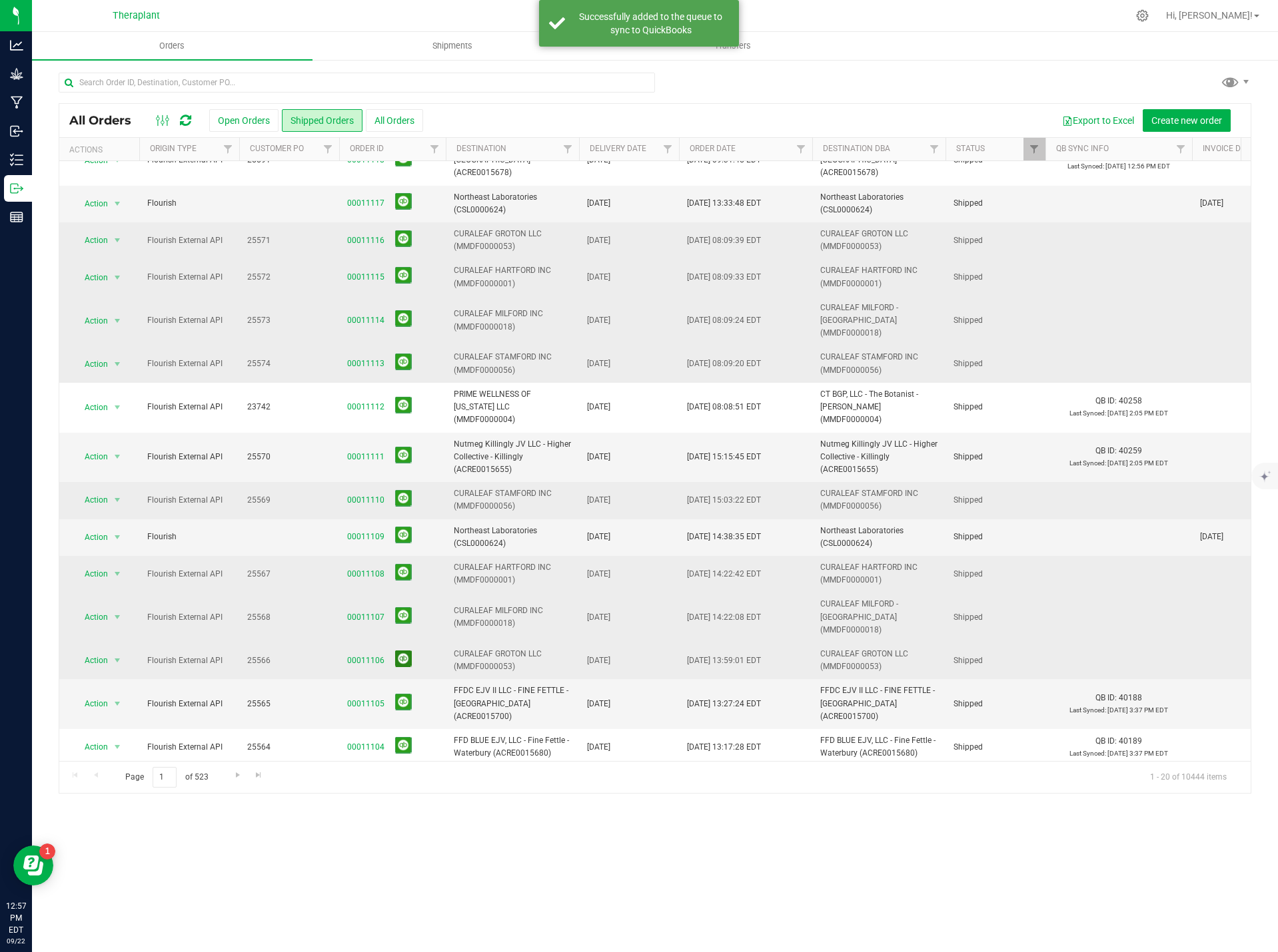
click at [403, 650] on button at bounding box center [403, 658] width 16 height 16
click at [233, 778] on span "Go to the next page" at bounding box center [237, 774] width 11 height 11
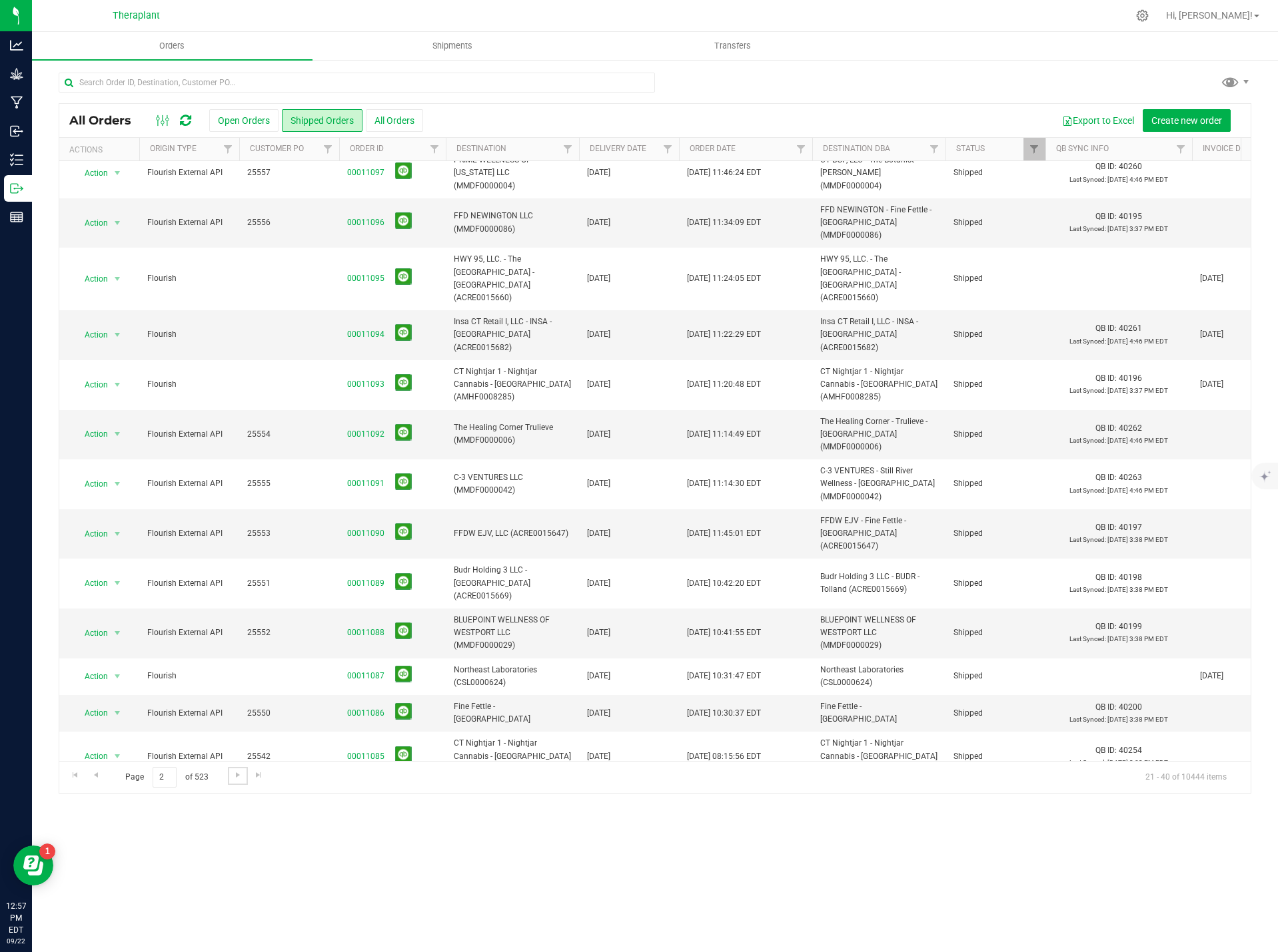
scroll to position [0, 0]
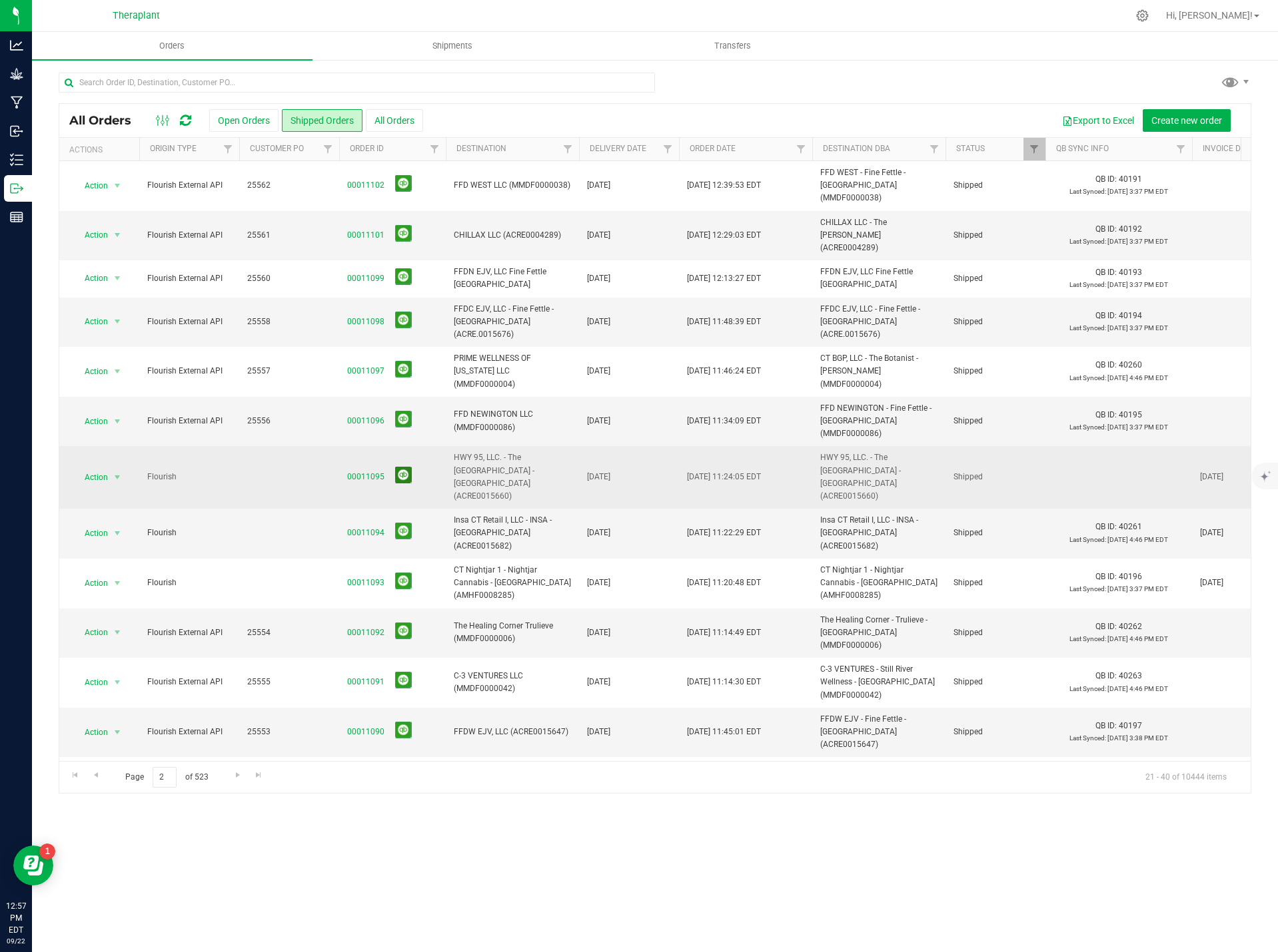
click at [397, 467] on button at bounding box center [403, 475] width 16 height 16
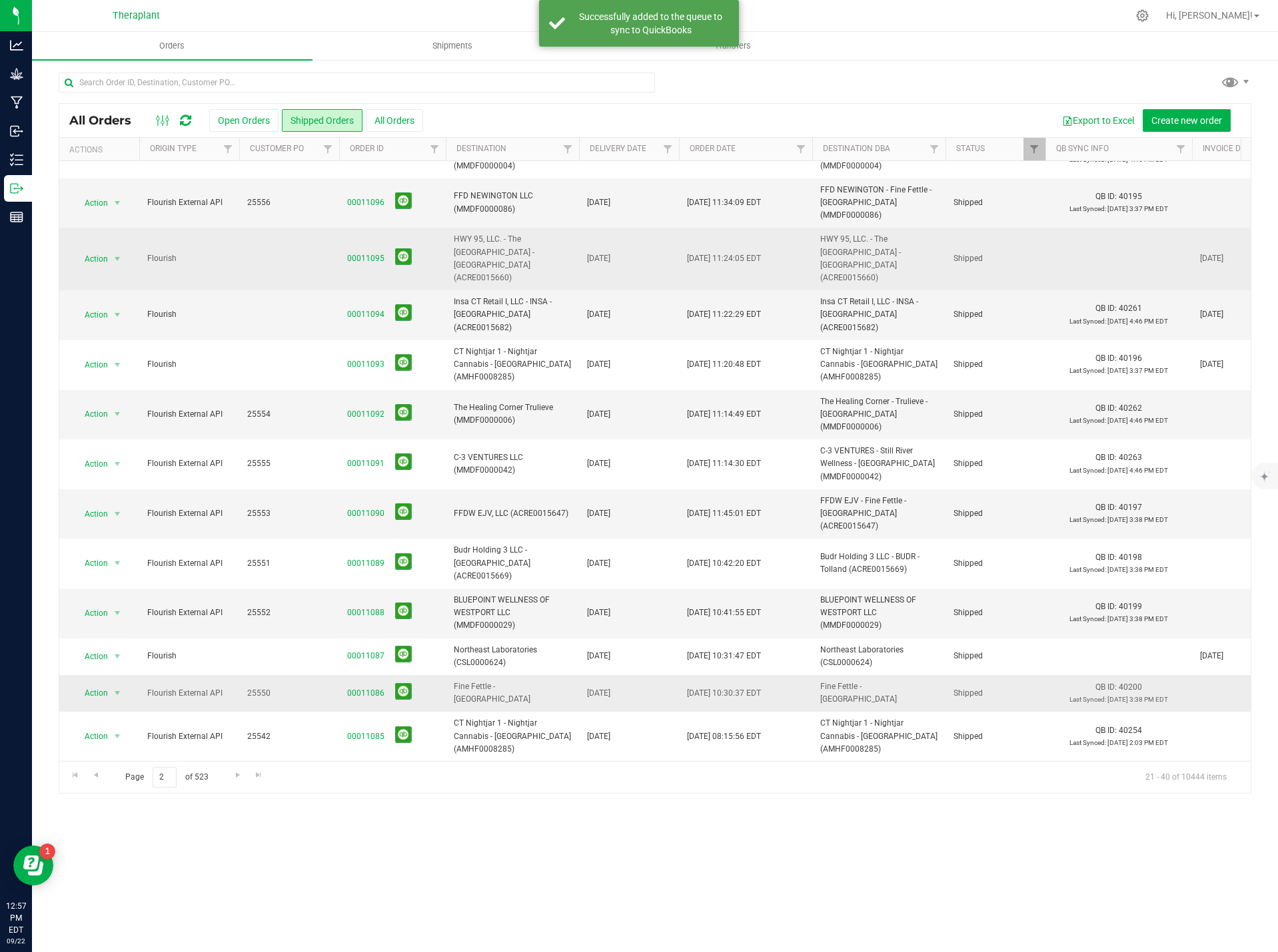
scroll to position [223, 0]
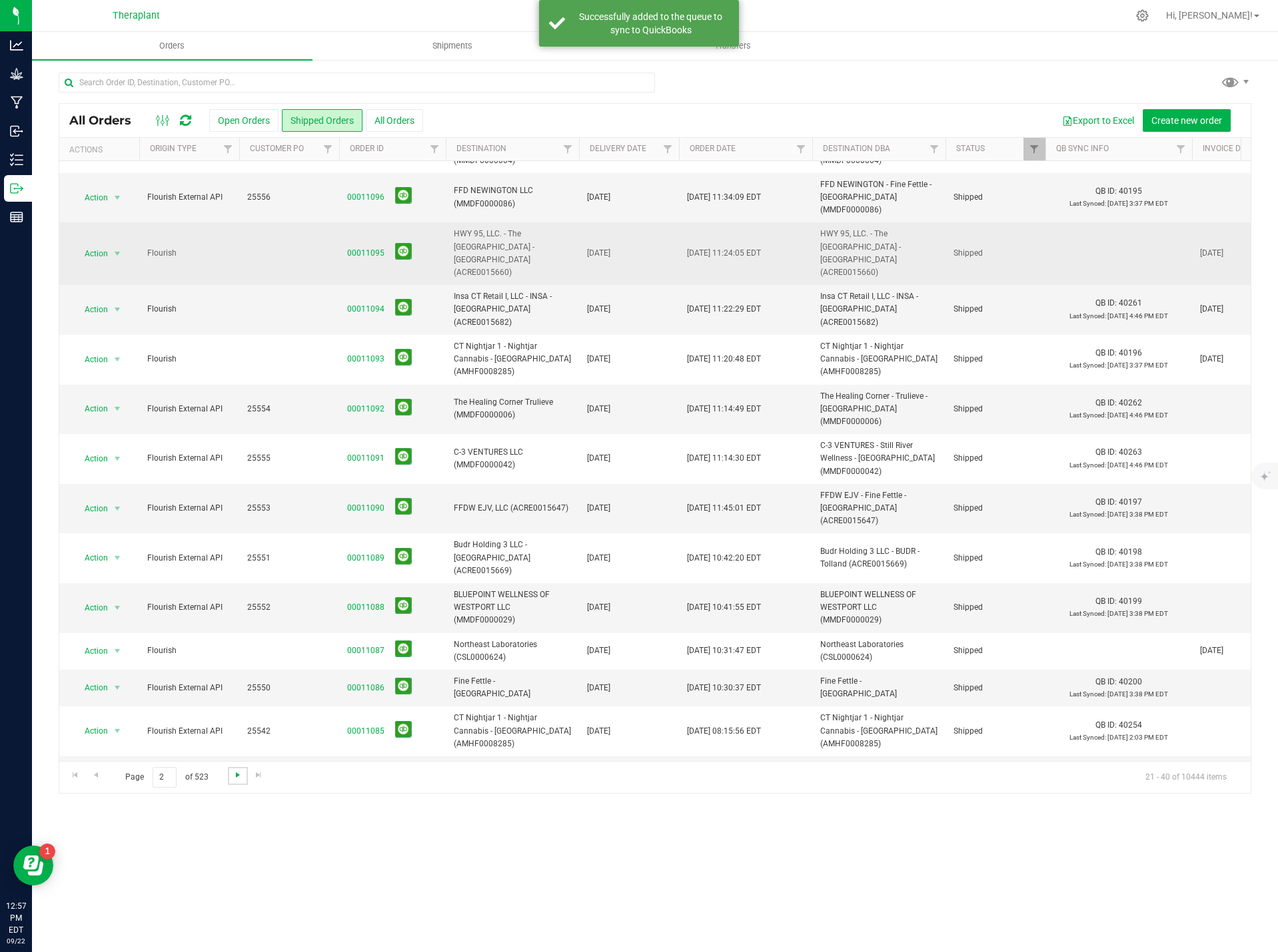
click at [236, 774] on span "Go to the next page" at bounding box center [237, 774] width 11 height 11
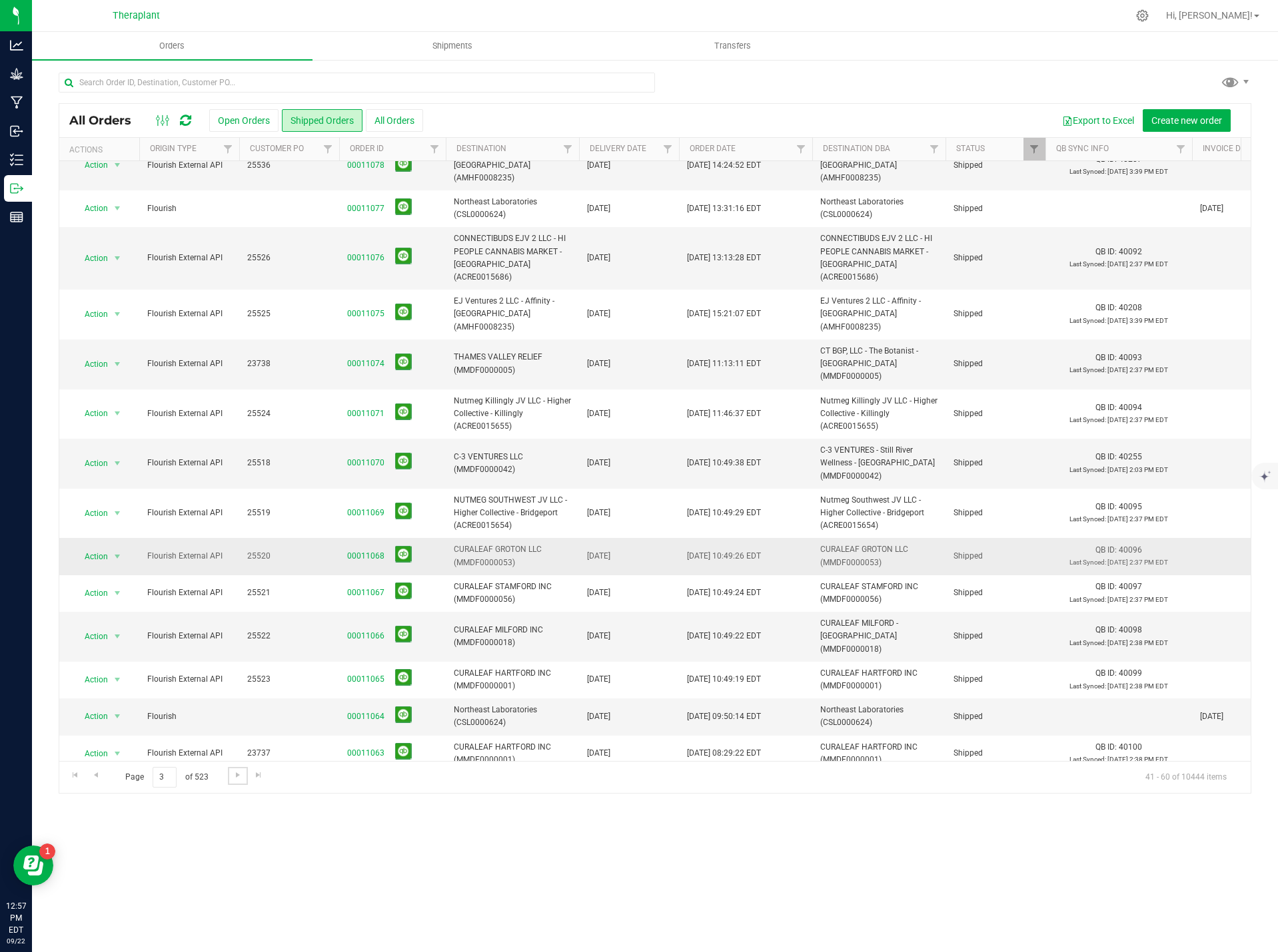
scroll to position [263, 0]
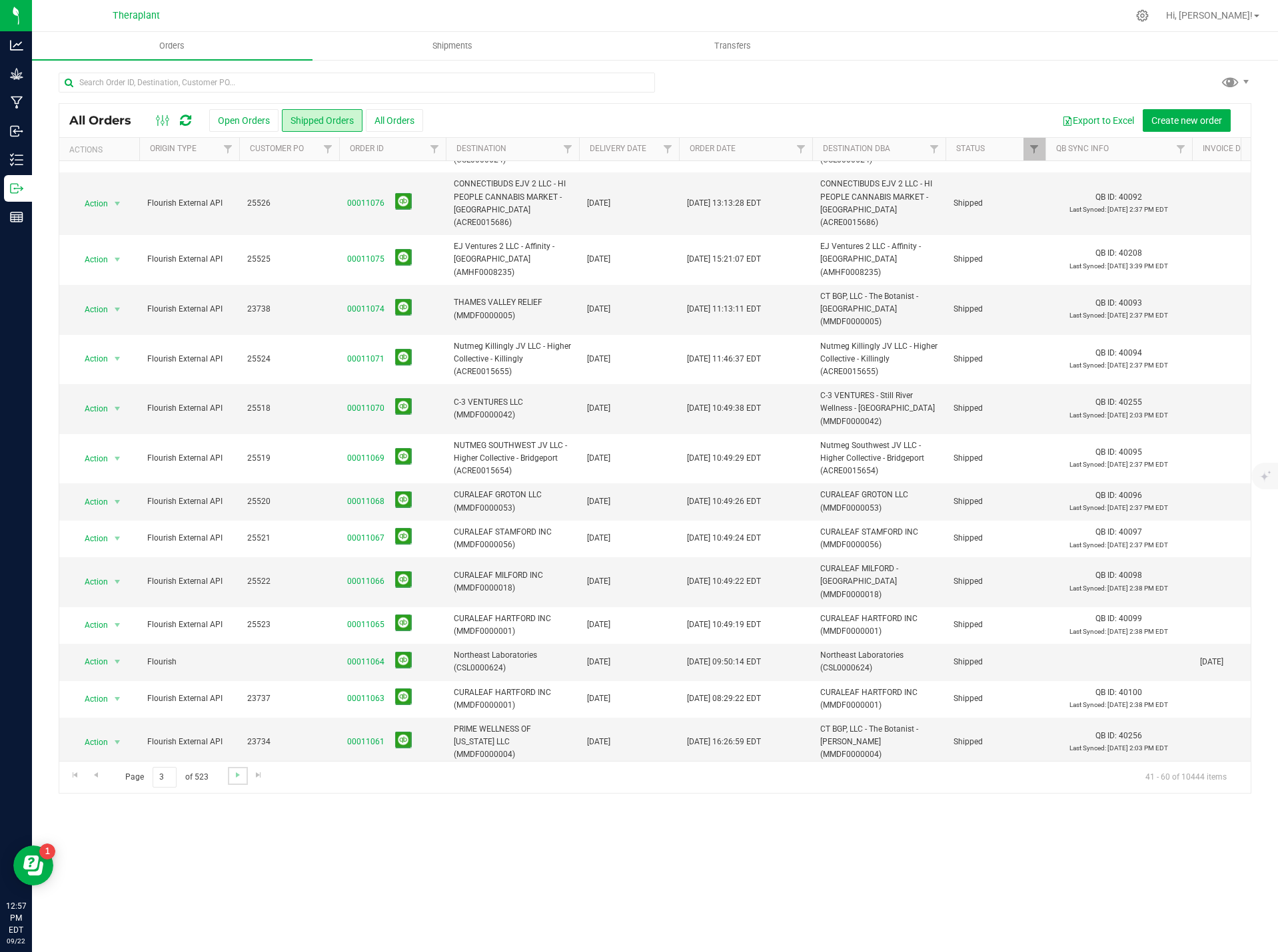
click at [240, 781] on link "Go to the next page" at bounding box center [238, 776] width 19 height 18
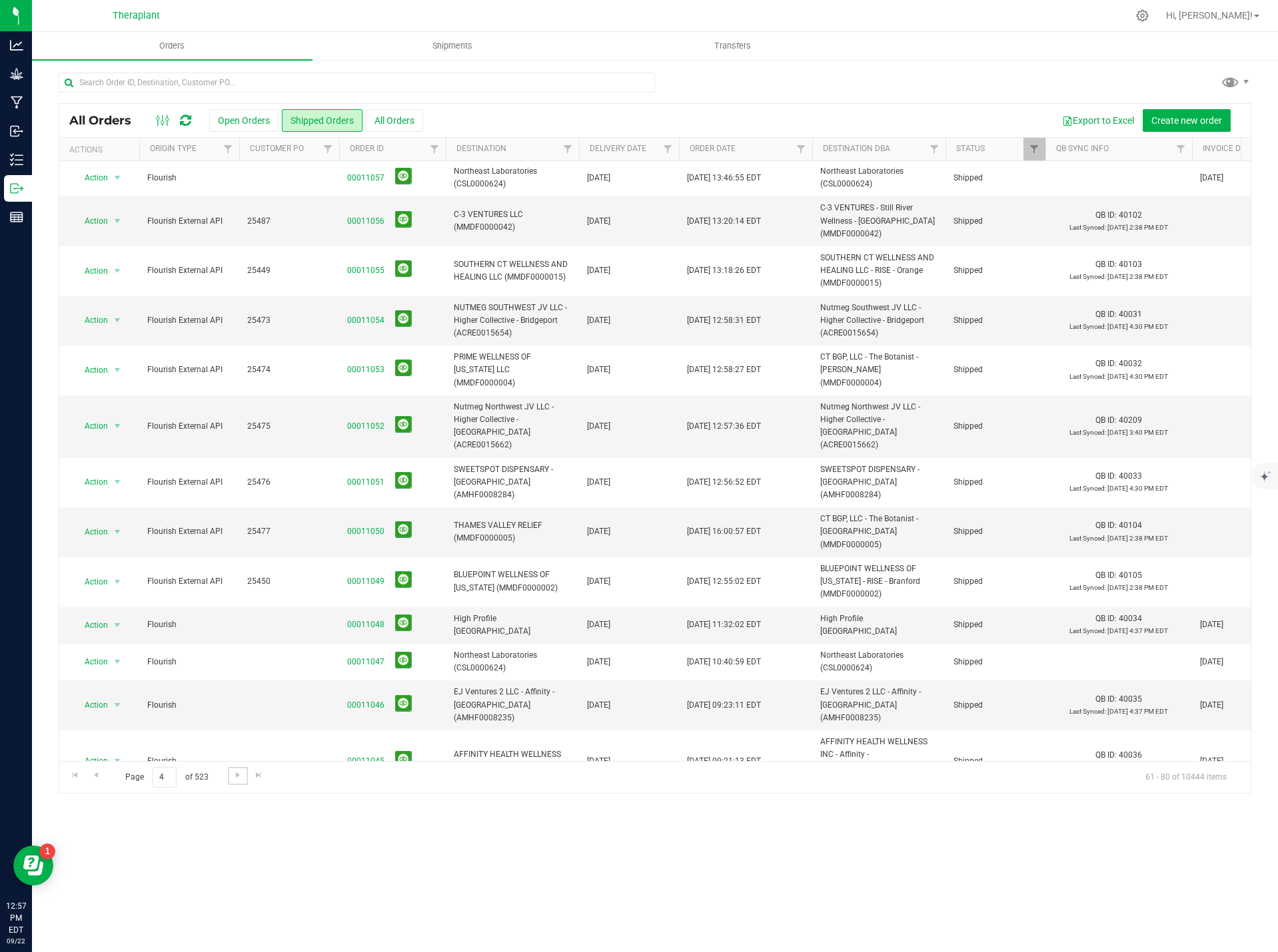
scroll to position [0, 0]
click at [244, 775] on link "Go to the next page" at bounding box center [238, 776] width 19 height 18
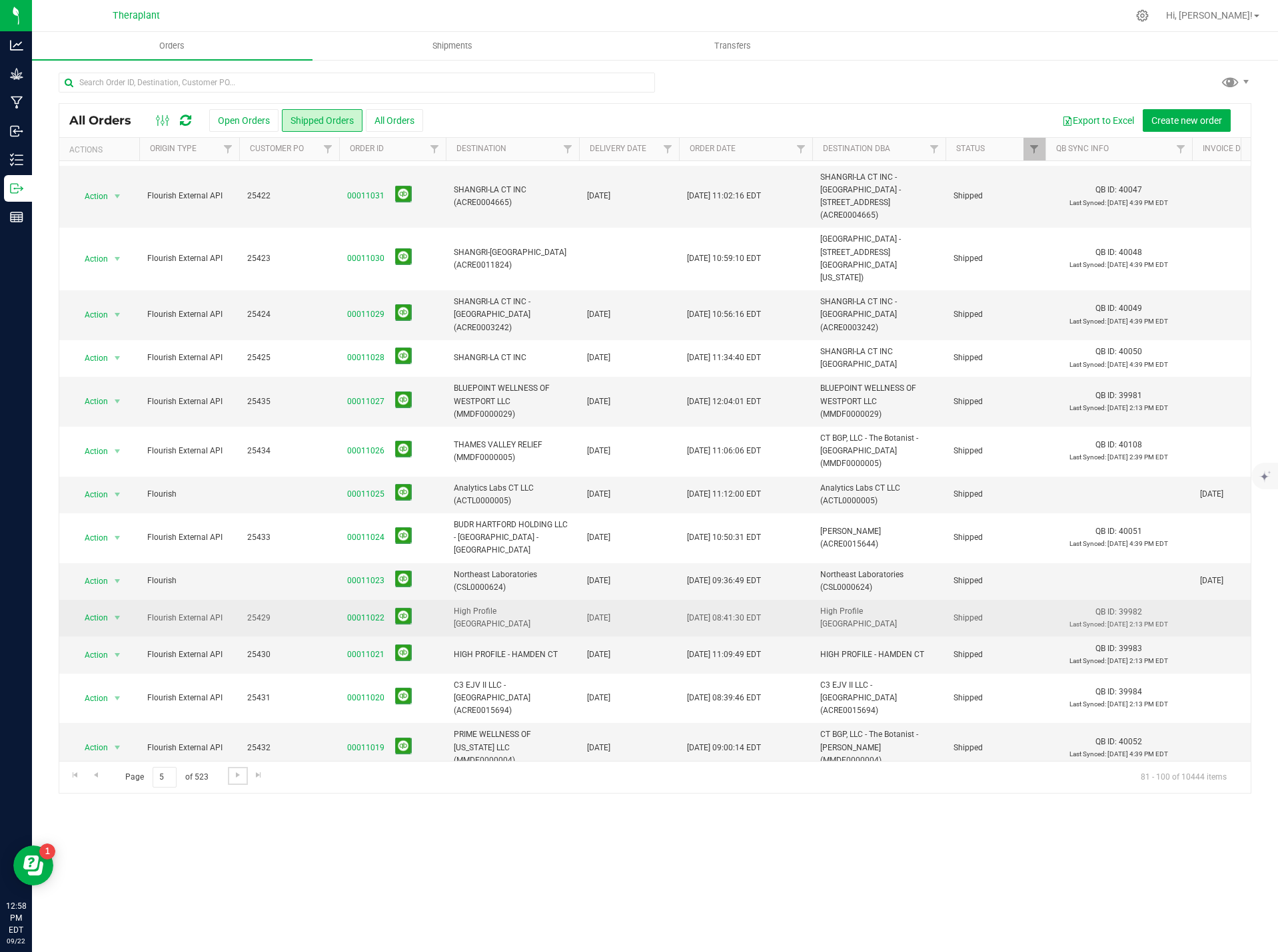
scroll to position [223, 0]
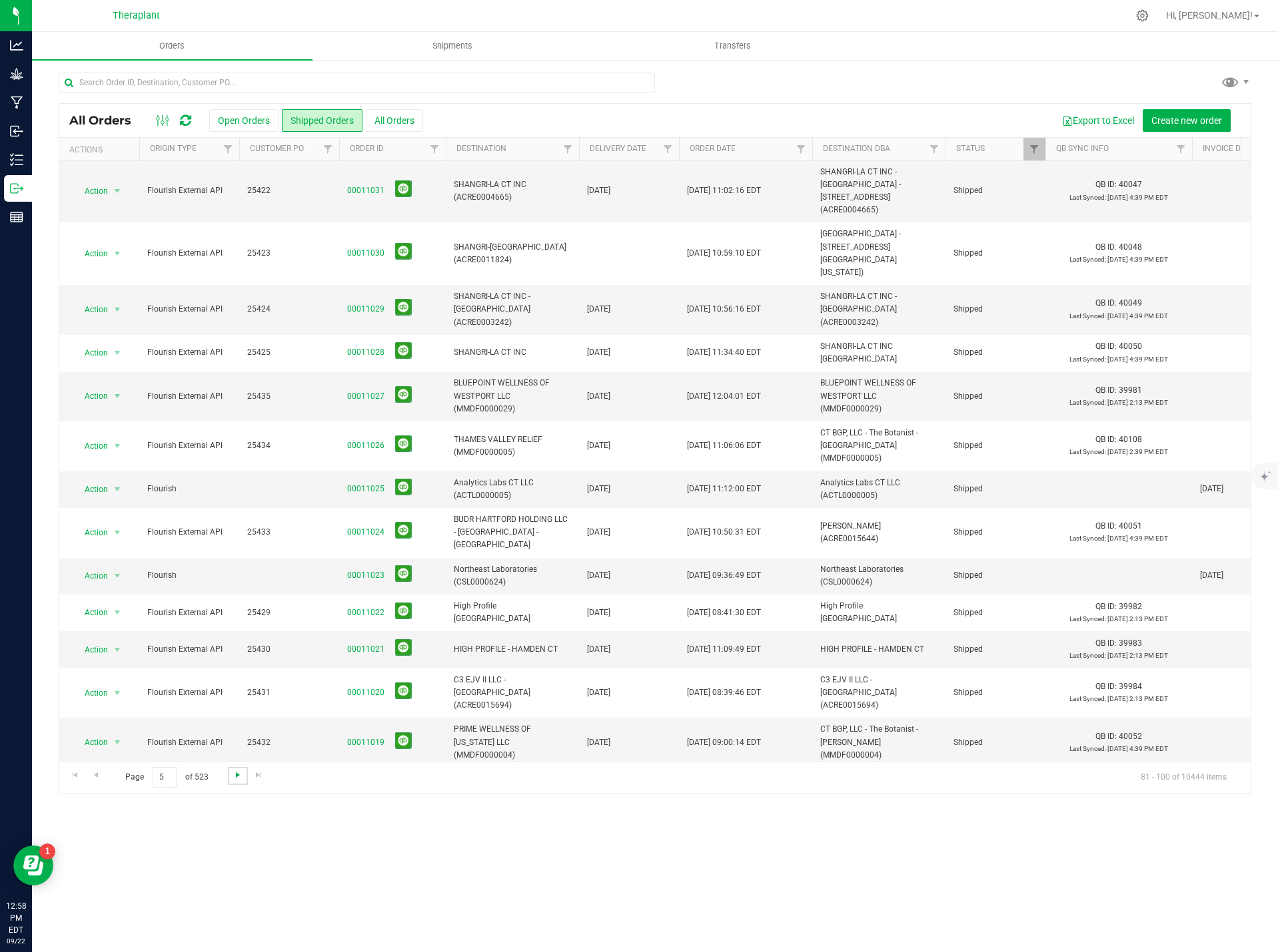
click at [234, 775] on span "Go to the next page" at bounding box center [237, 774] width 11 height 11
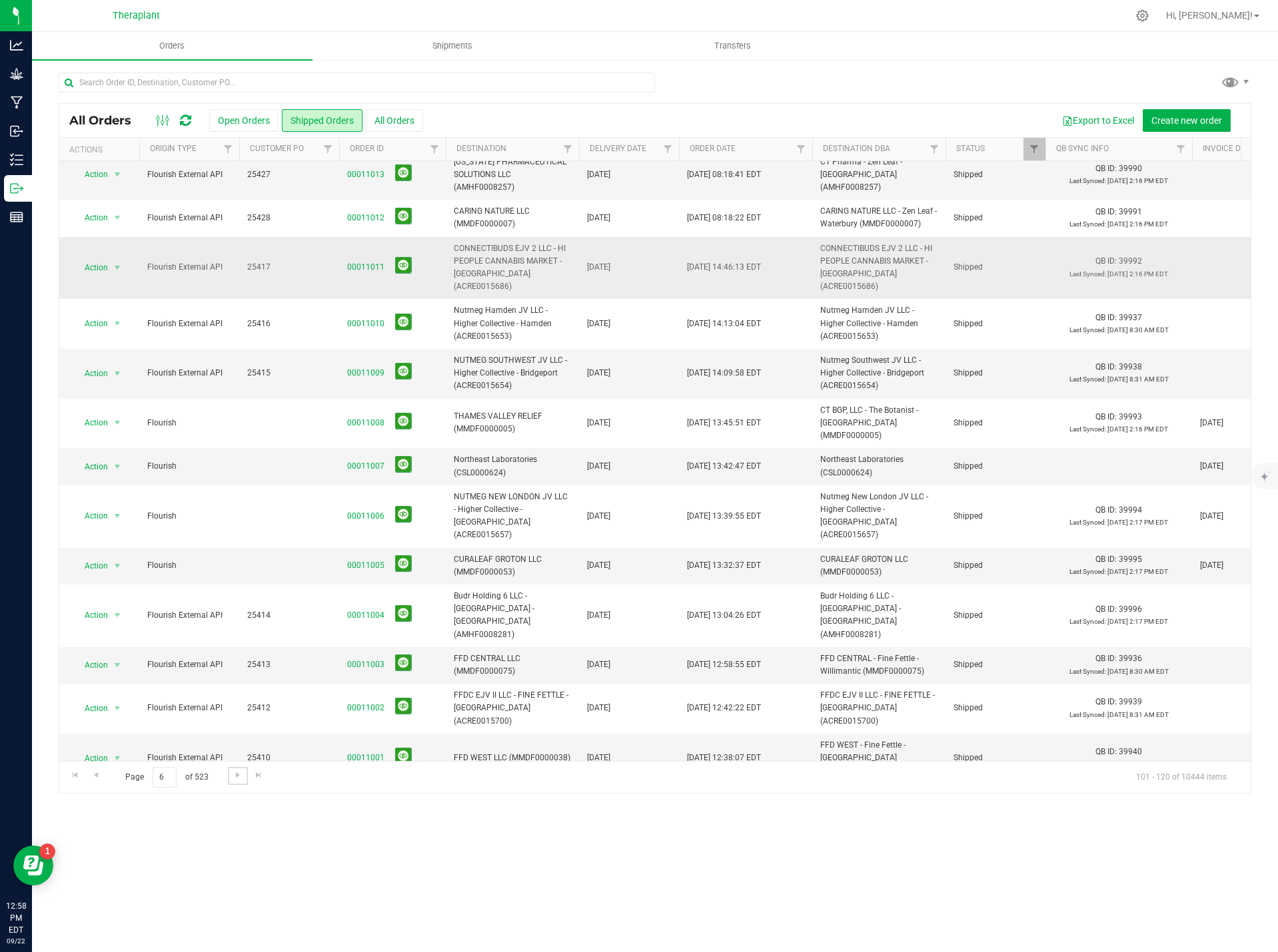
scroll to position [250, 0]
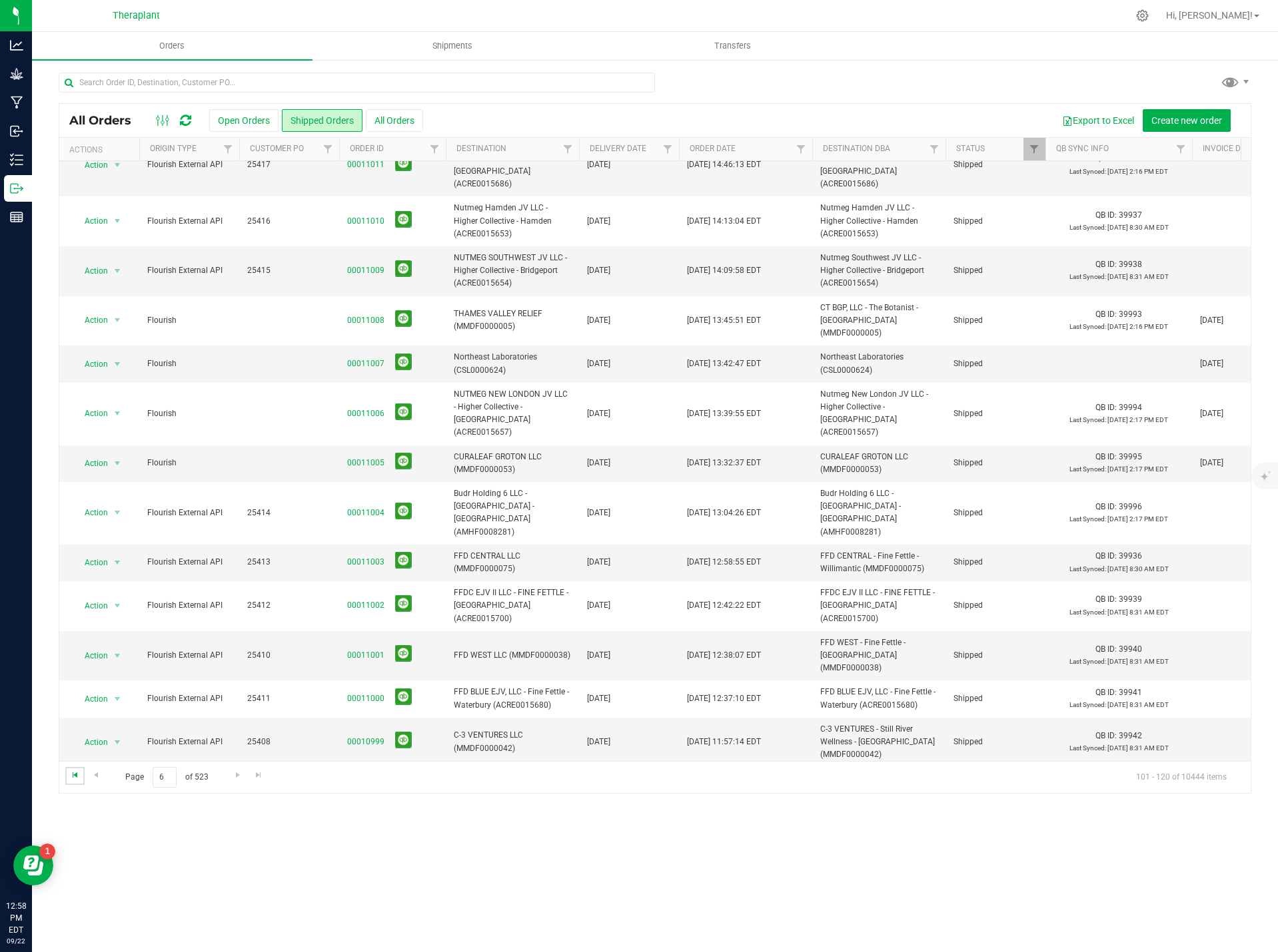
click at [78, 774] on span "Go to the first page" at bounding box center [75, 774] width 11 height 11
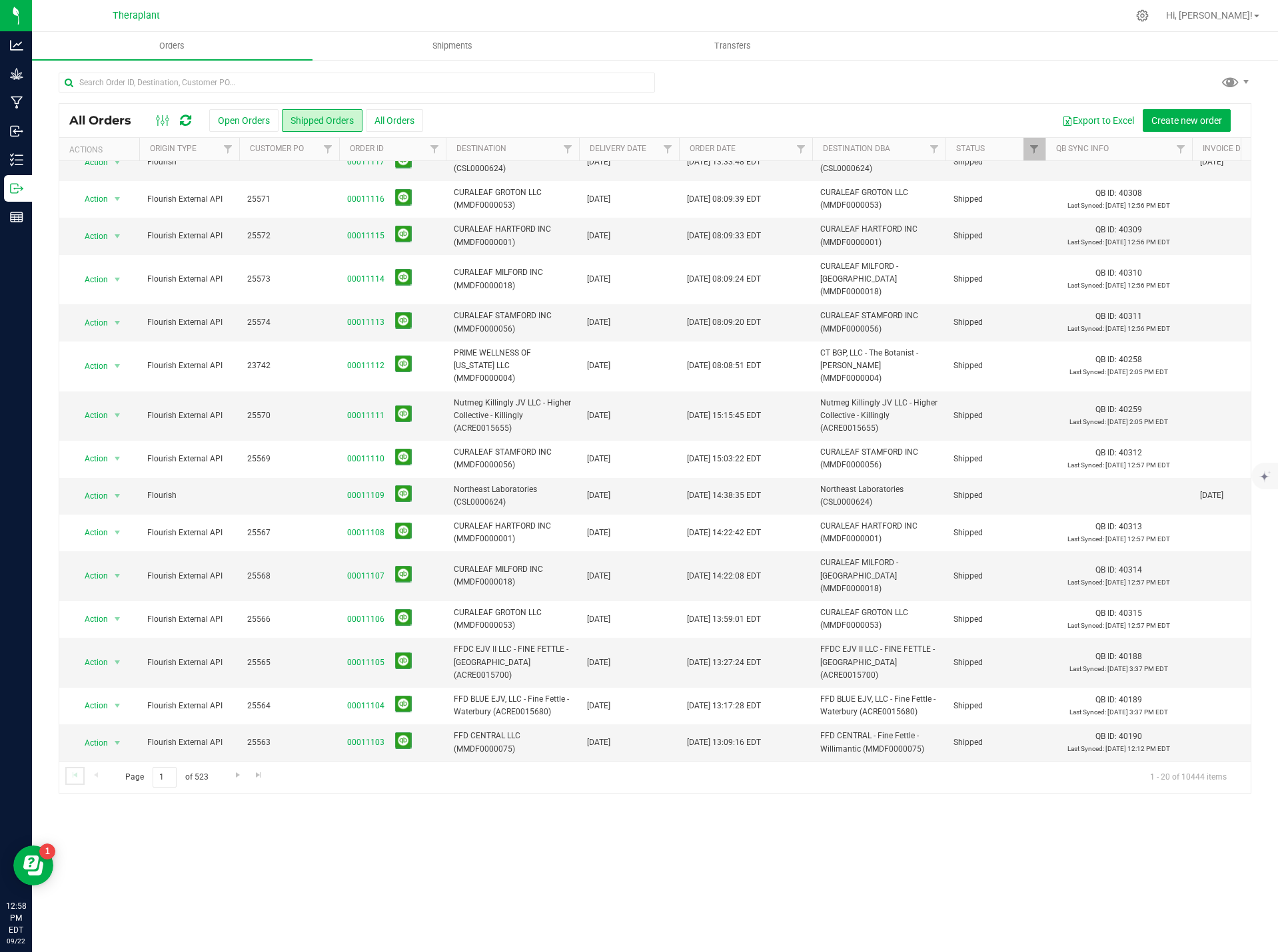
scroll to position [0, 0]
